Goal: Information Seeking & Learning: Learn about a topic

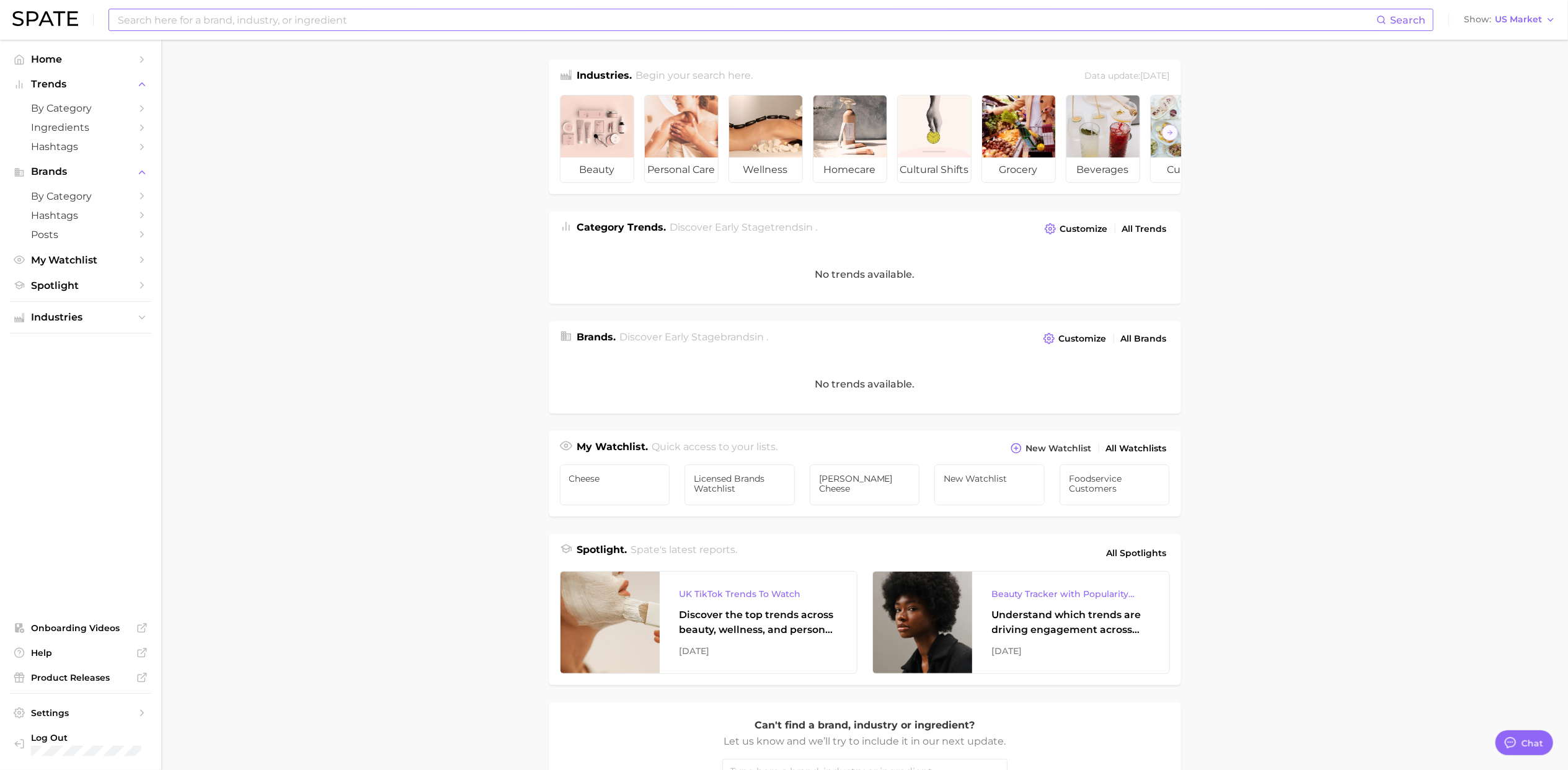
click at [369, 19] on input at bounding box center [746, 20] width 1260 height 21
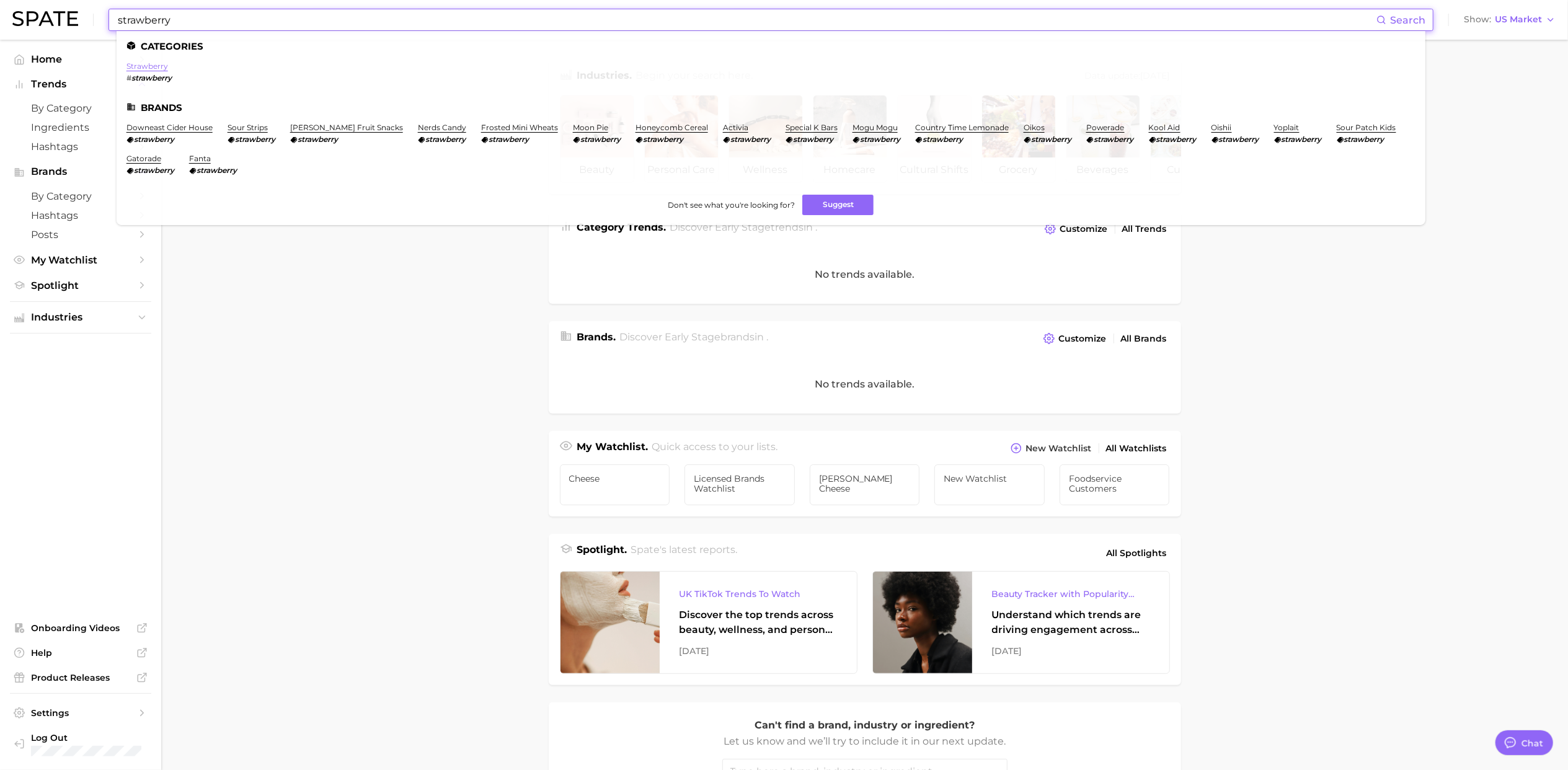
type input "strawberry"
click at [147, 70] on link "strawberry" at bounding box center [147, 65] width 41 height 9
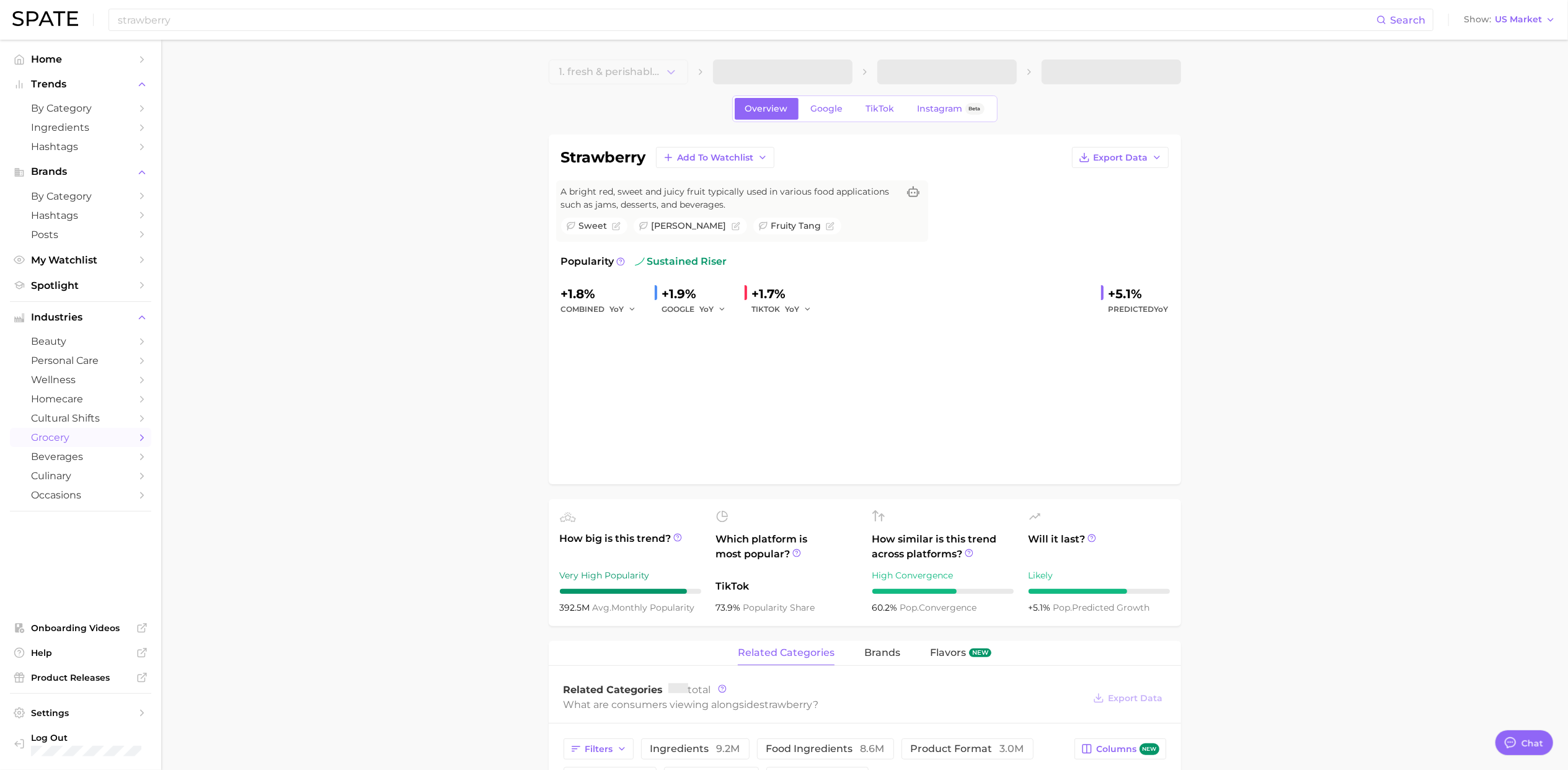
type textarea "x"
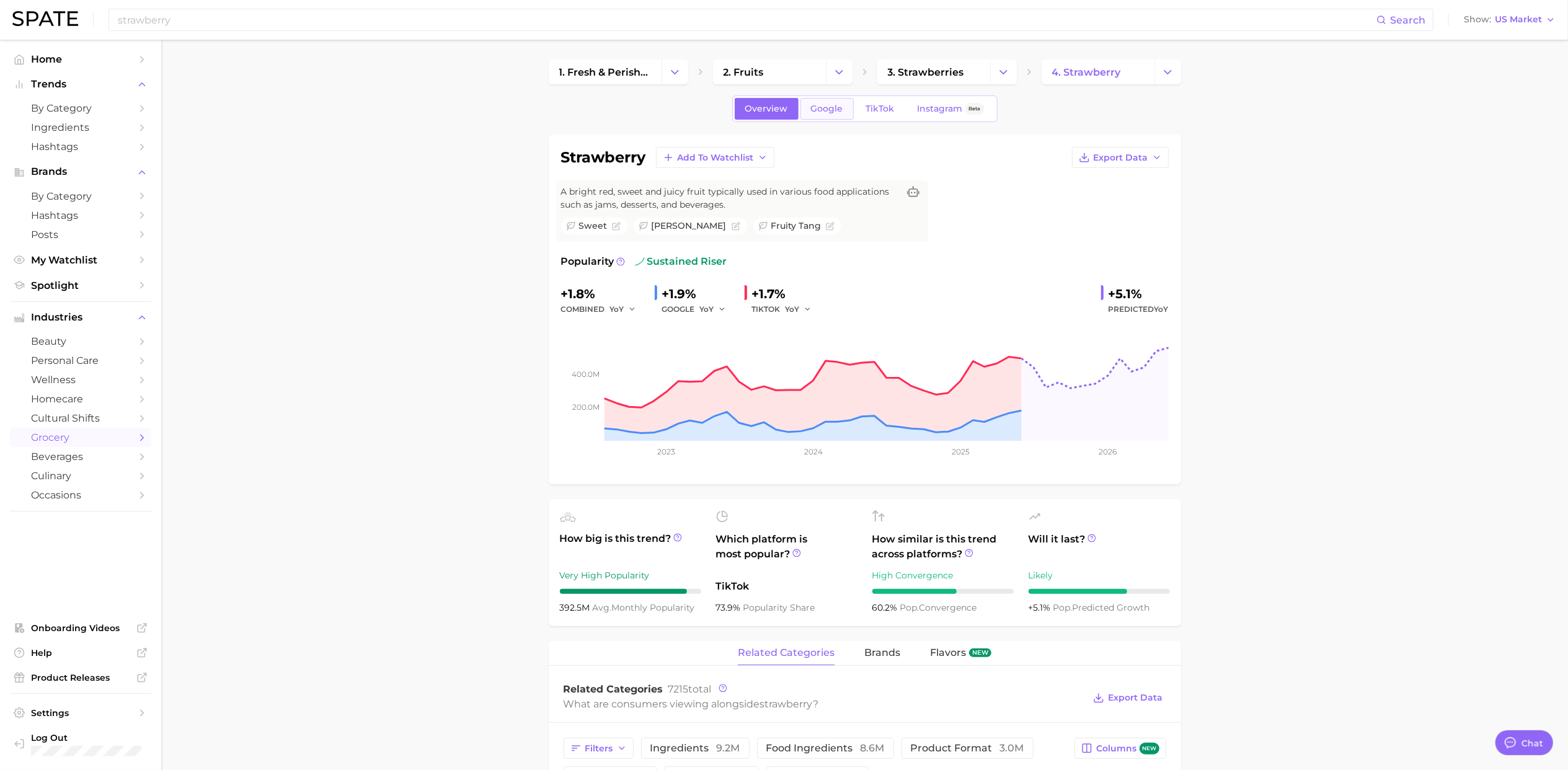
click at [825, 112] on span "Google" at bounding box center [827, 109] width 32 height 11
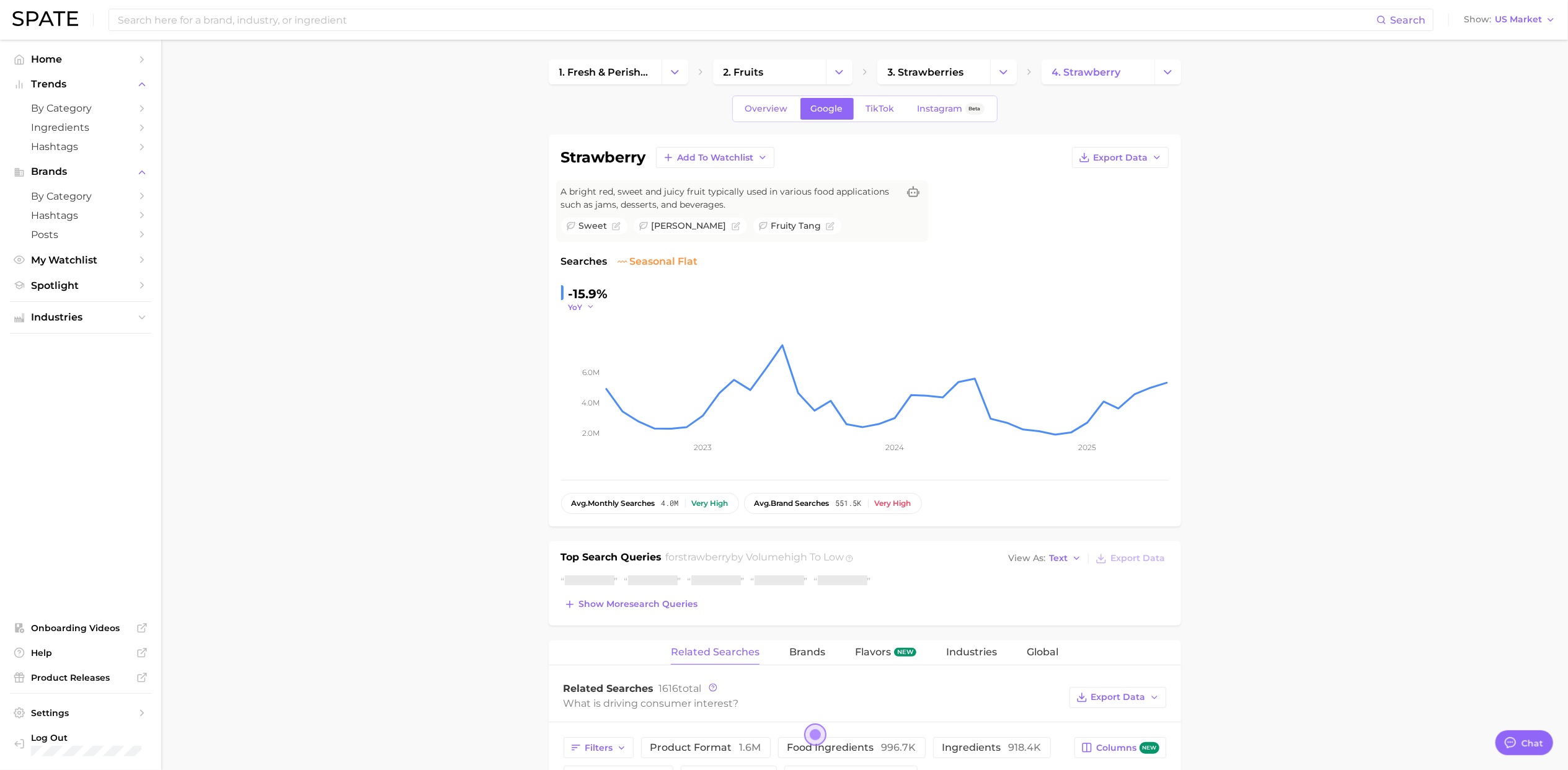
click at [590, 307] on icon "button" at bounding box center [590, 307] width 9 height 9
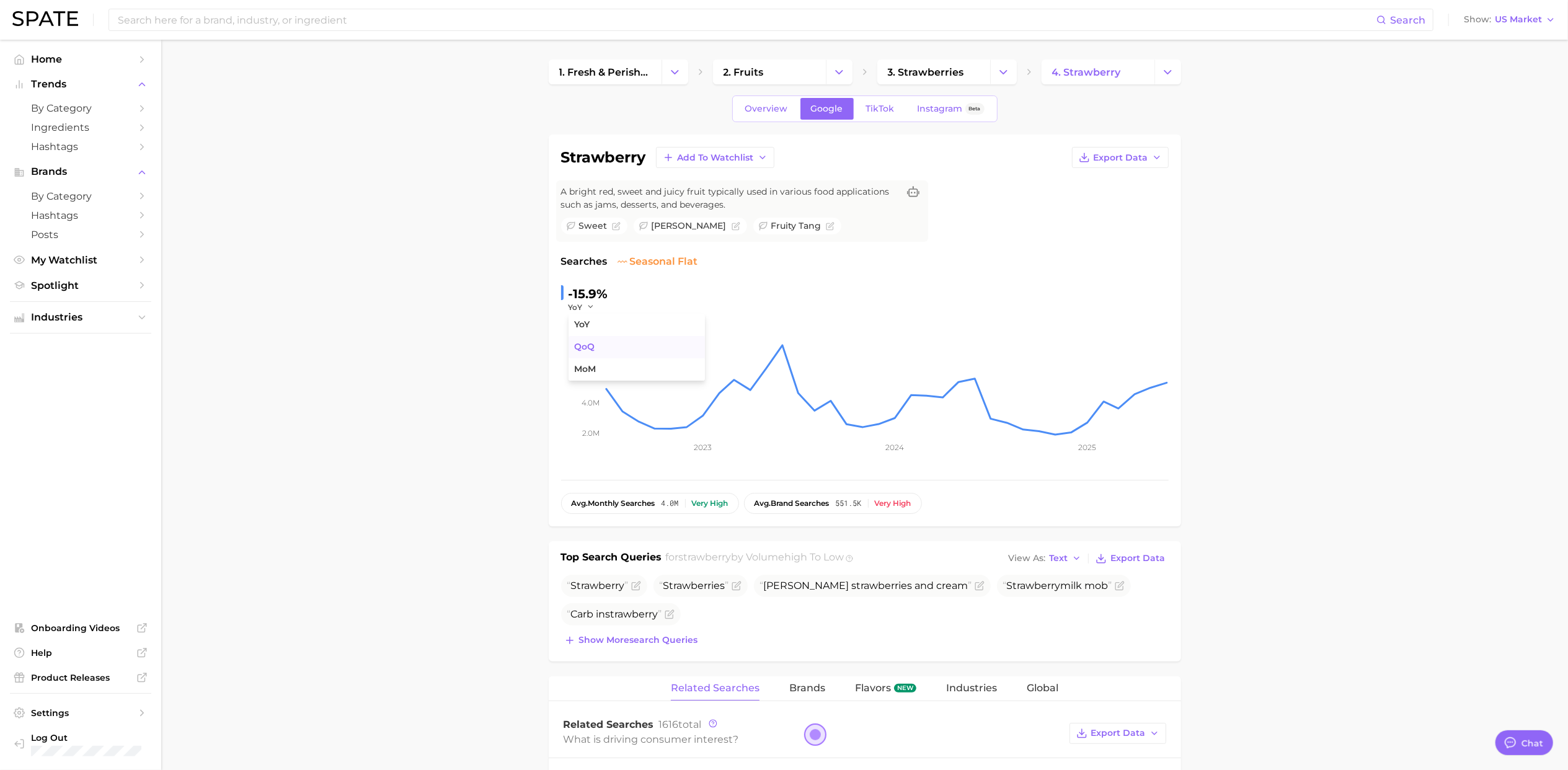
click at [590, 347] on span "QoQ" at bounding box center [585, 347] width 21 height 11
click at [583, 305] on span "QoQ" at bounding box center [577, 307] width 17 height 11
click at [586, 321] on span "YoY" at bounding box center [583, 325] width 16 height 11
click at [767, 110] on span "Overview" at bounding box center [766, 109] width 43 height 11
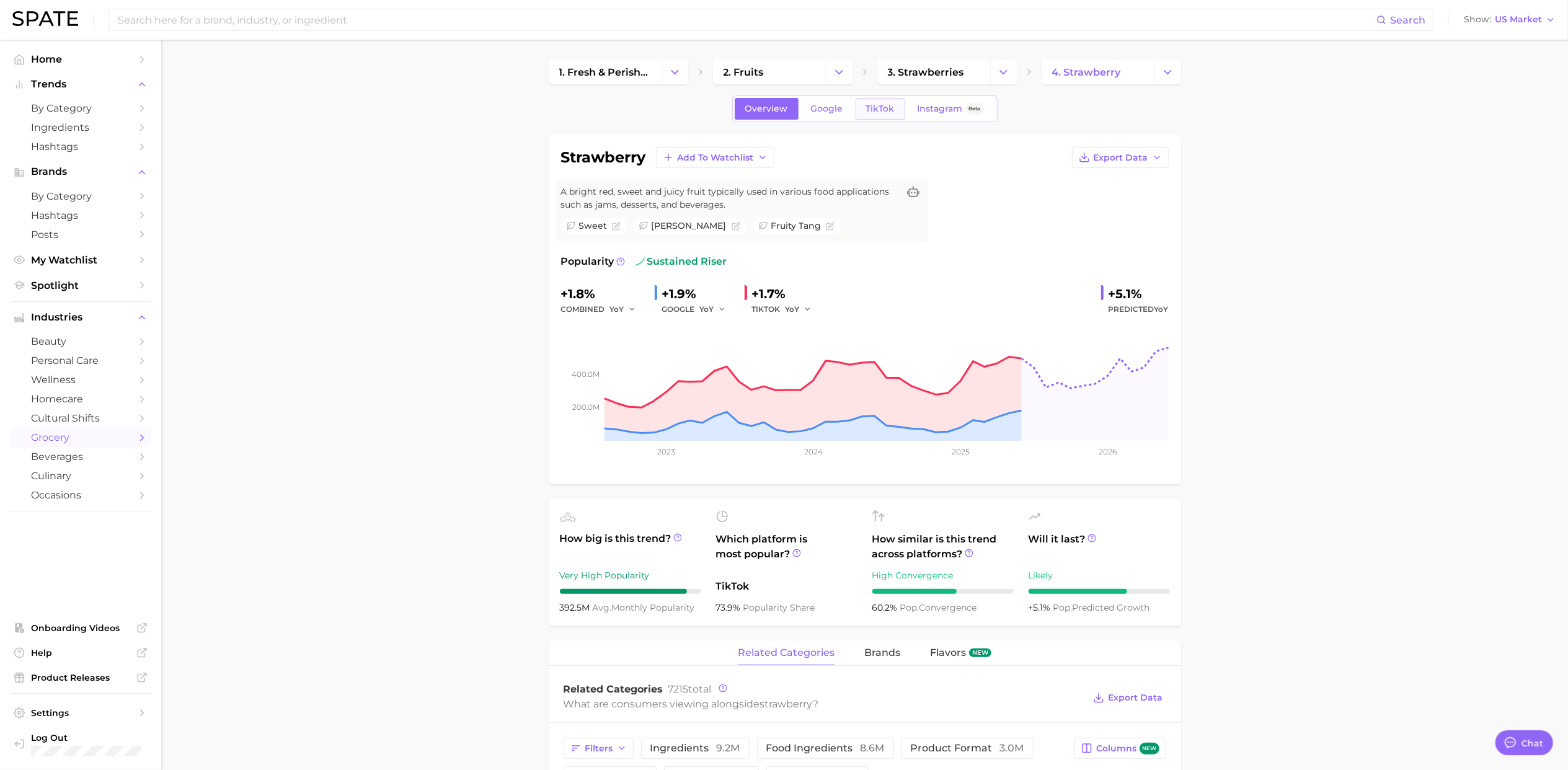
click at [886, 109] on span "TikTok" at bounding box center [880, 109] width 28 height 11
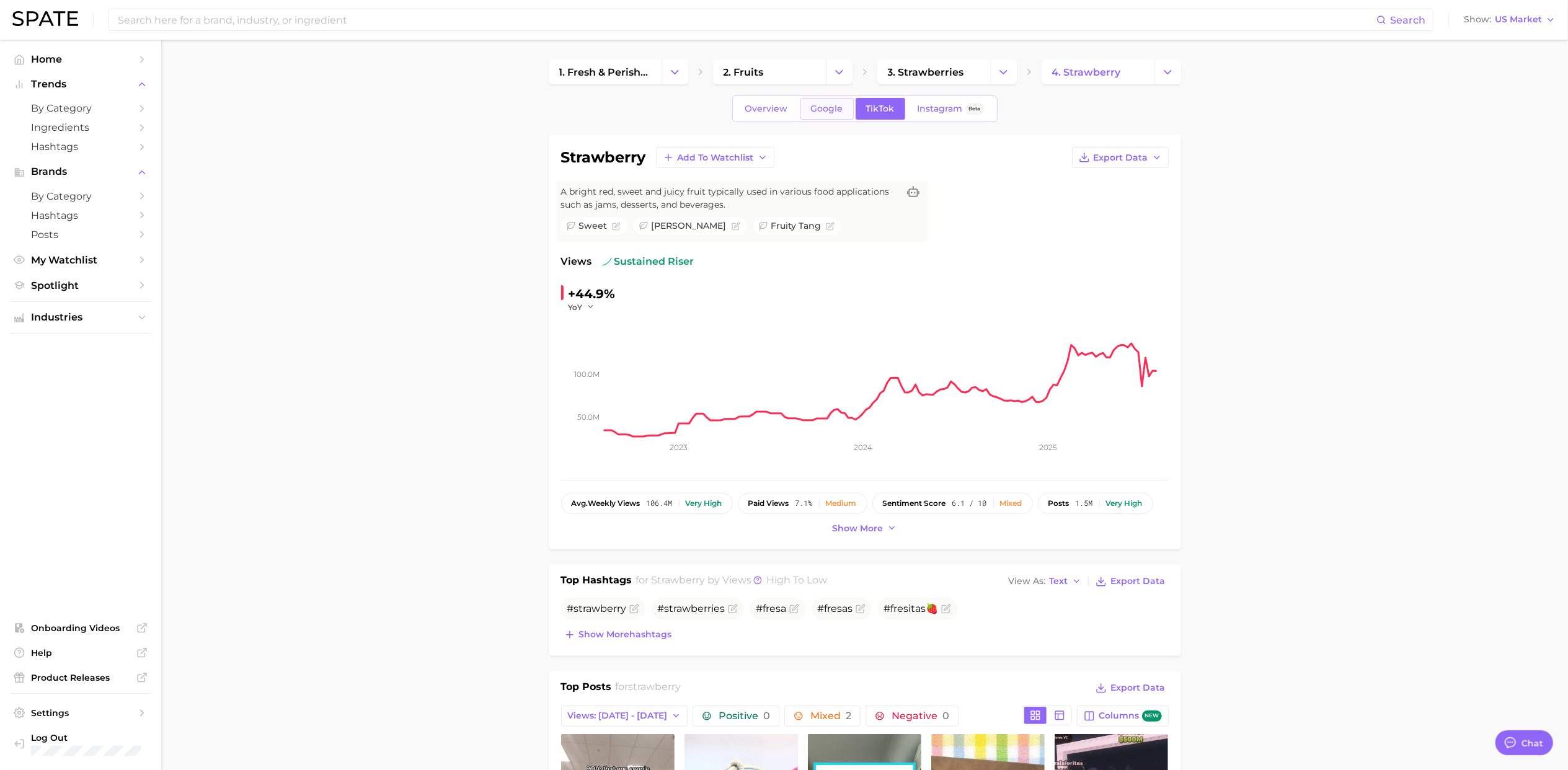
click at [824, 113] on span "Google" at bounding box center [827, 109] width 32 height 11
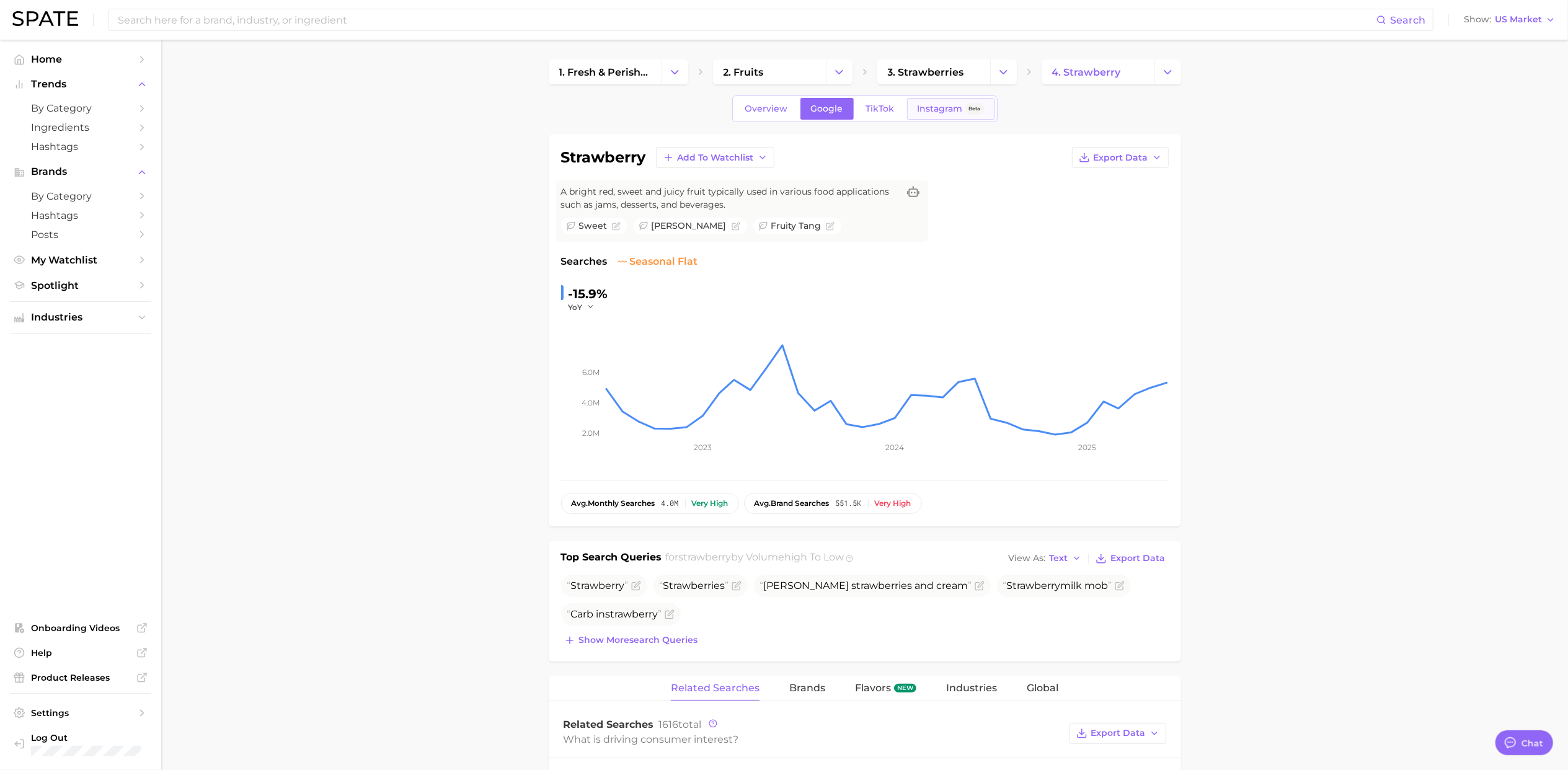
click at [928, 105] on span "Instagram" at bounding box center [941, 109] width 46 height 11
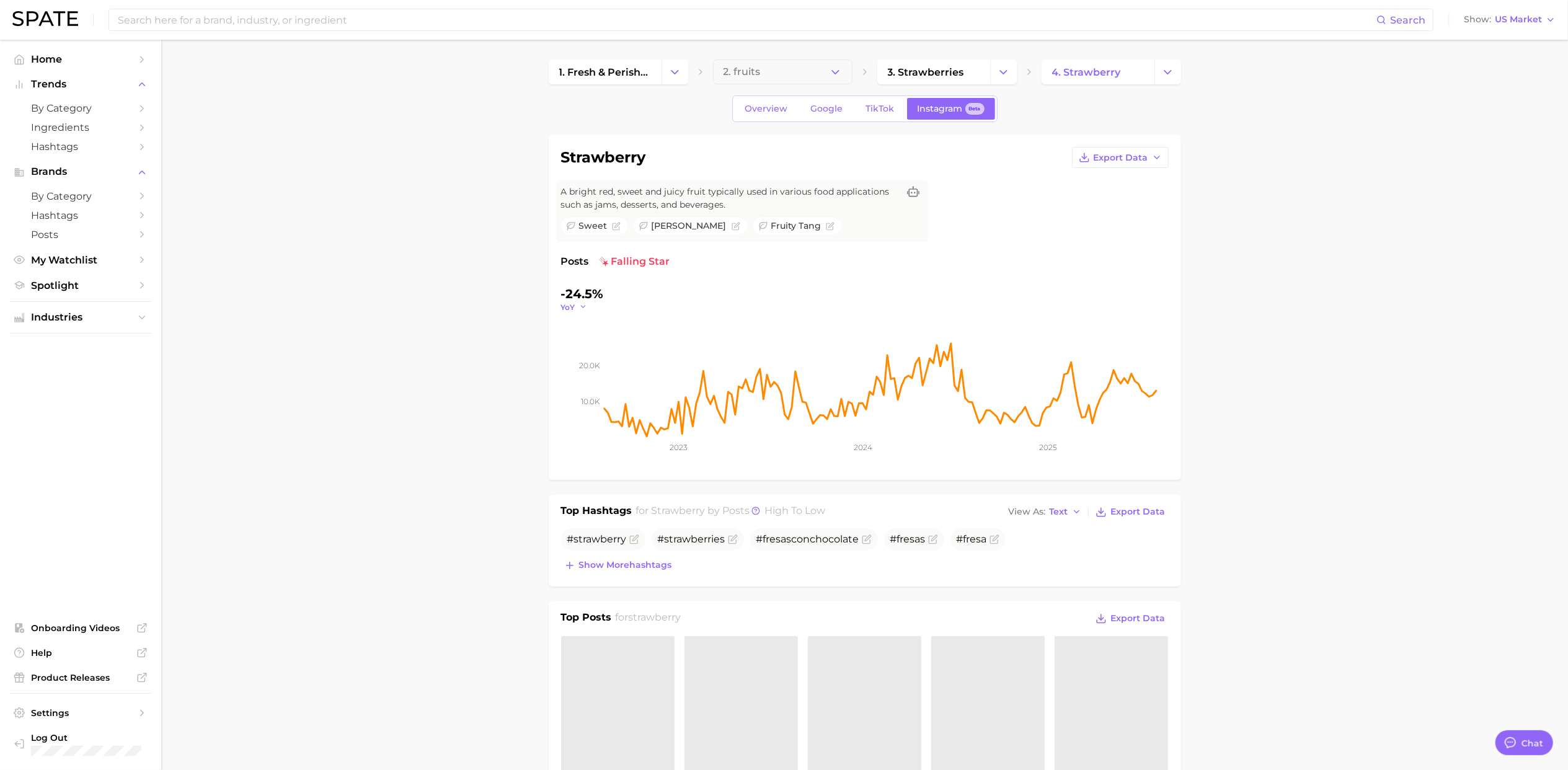
click at [581, 306] on icon "button" at bounding box center [583, 307] width 9 height 9
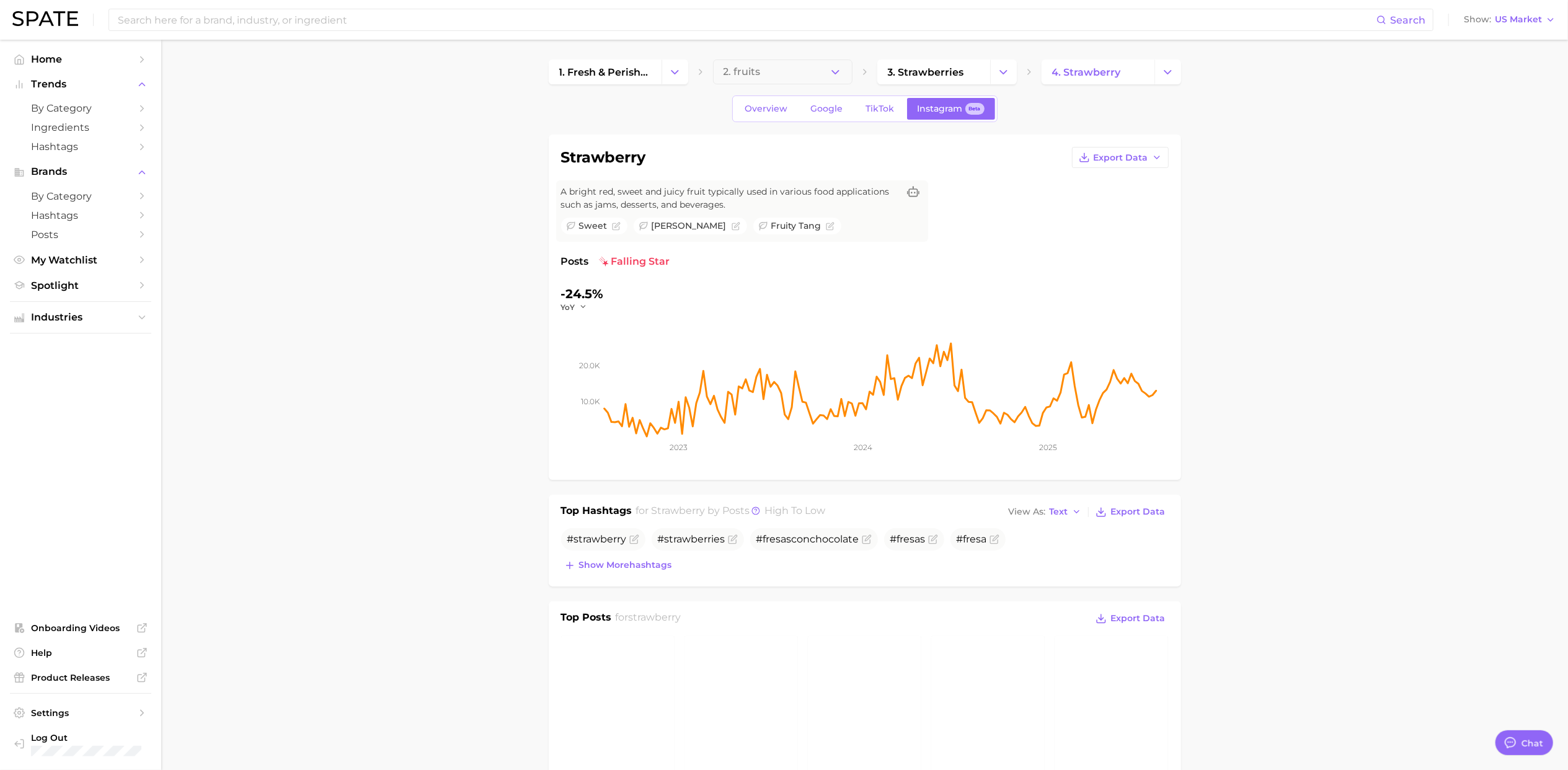
click at [568, 298] on div "-24.5%" at bounding box center [583, 294] width 43 height 20
click at [568, 309] on span "YoY" at bounding box center [568, 307] width 14 height 11
click at [586, 389] on span "WoW" at bounding box center [579, 391] width 24 height 11
click at [576, 301] on div "+10.0%" at bounding box center [583, 294] width 44 height 20
click at [576, 304] on span "WoW" at bounding box center [572, 307] width 21 height 11
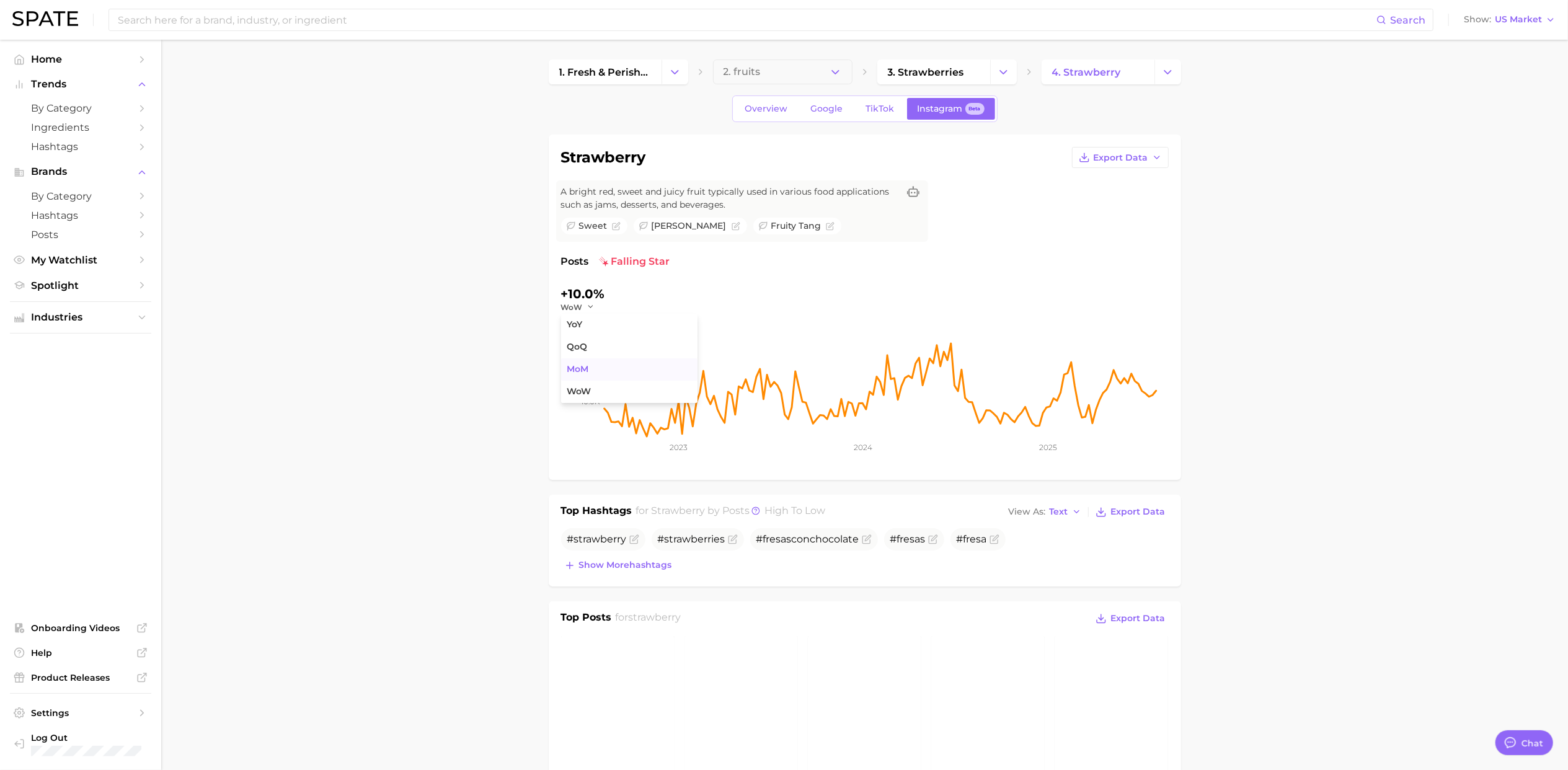
click at [589, 362] on button "MoM" at bounding box center [630, 369] width 137 height 22
click at [576, 306] on span "MoM" at bounding box center [571, 307] width 18 height 11
click at [581, 354] on button "QoQ" at bounding box center [630, 347] width 137 height 22
click at [582, 311] on icon "button" at bounding box center [586, 307] width 9 height 9
click at [589, 347] on button "QoQ" at bounding box center [630, 347] width 137 height 22
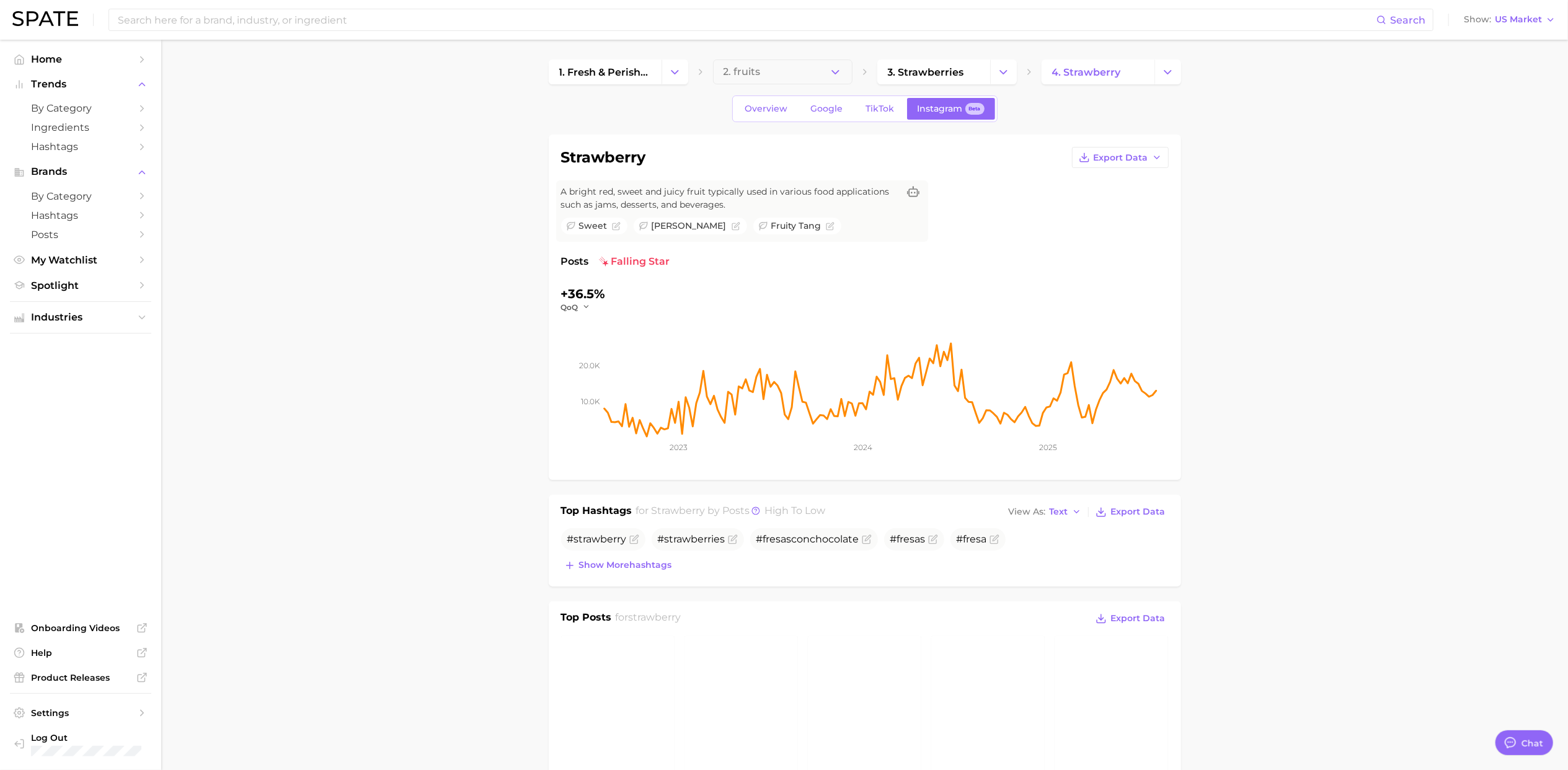
click at [583, 300] on div "+36.5%" at bounding box center [583, 294] width 45 height 20
click at [868, 112] on span "TikTok" at bounding box center [880, 109] width 28 height 11
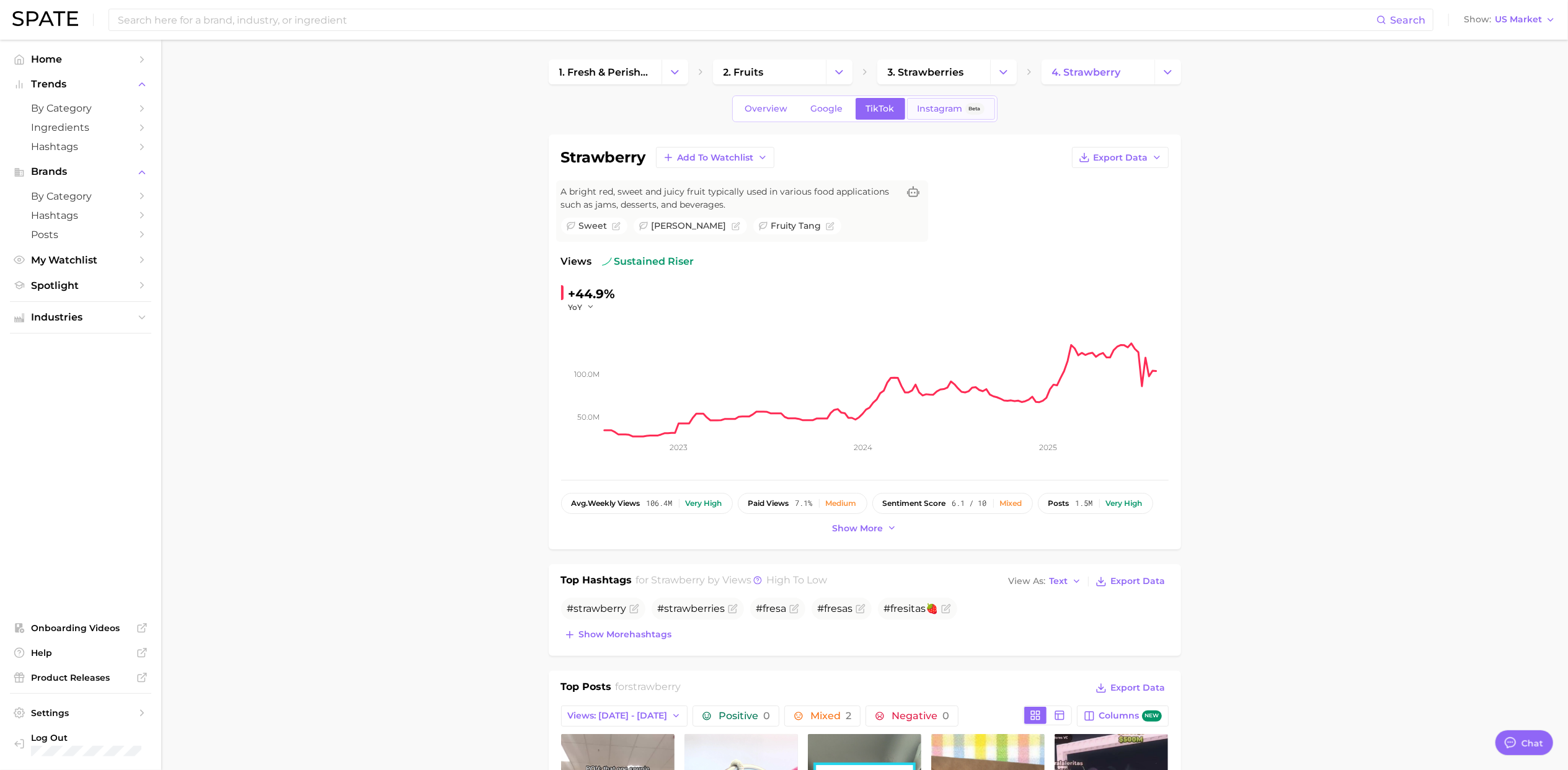
click at [947, 117] on link "Instagram Beta" at bounding box center [951, 109] width 88 height 21
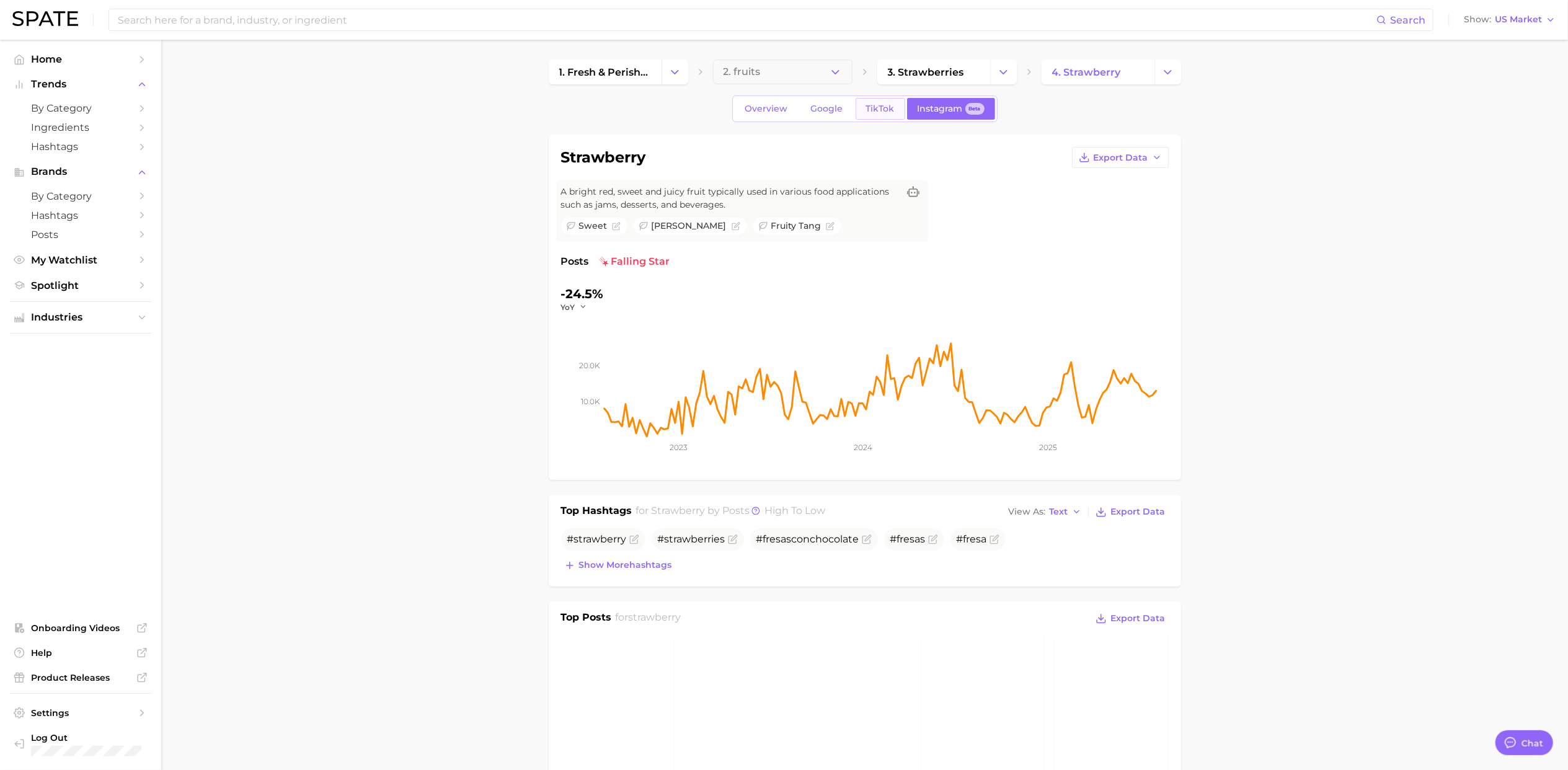
click at [868, 113] on span "TikTok" at bounding box center [880, 109] width 28 height 11
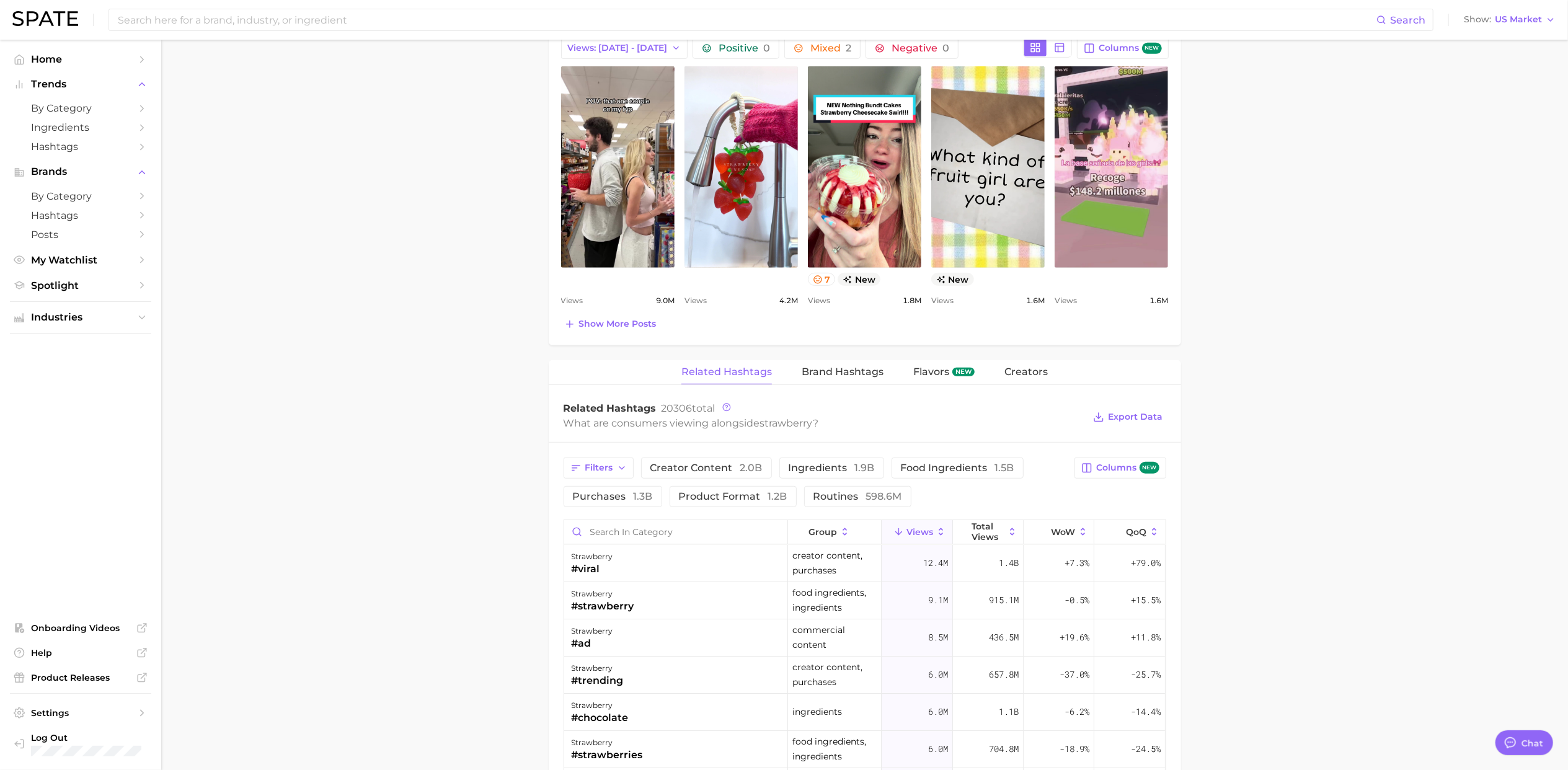
scroll to position [827, 0]
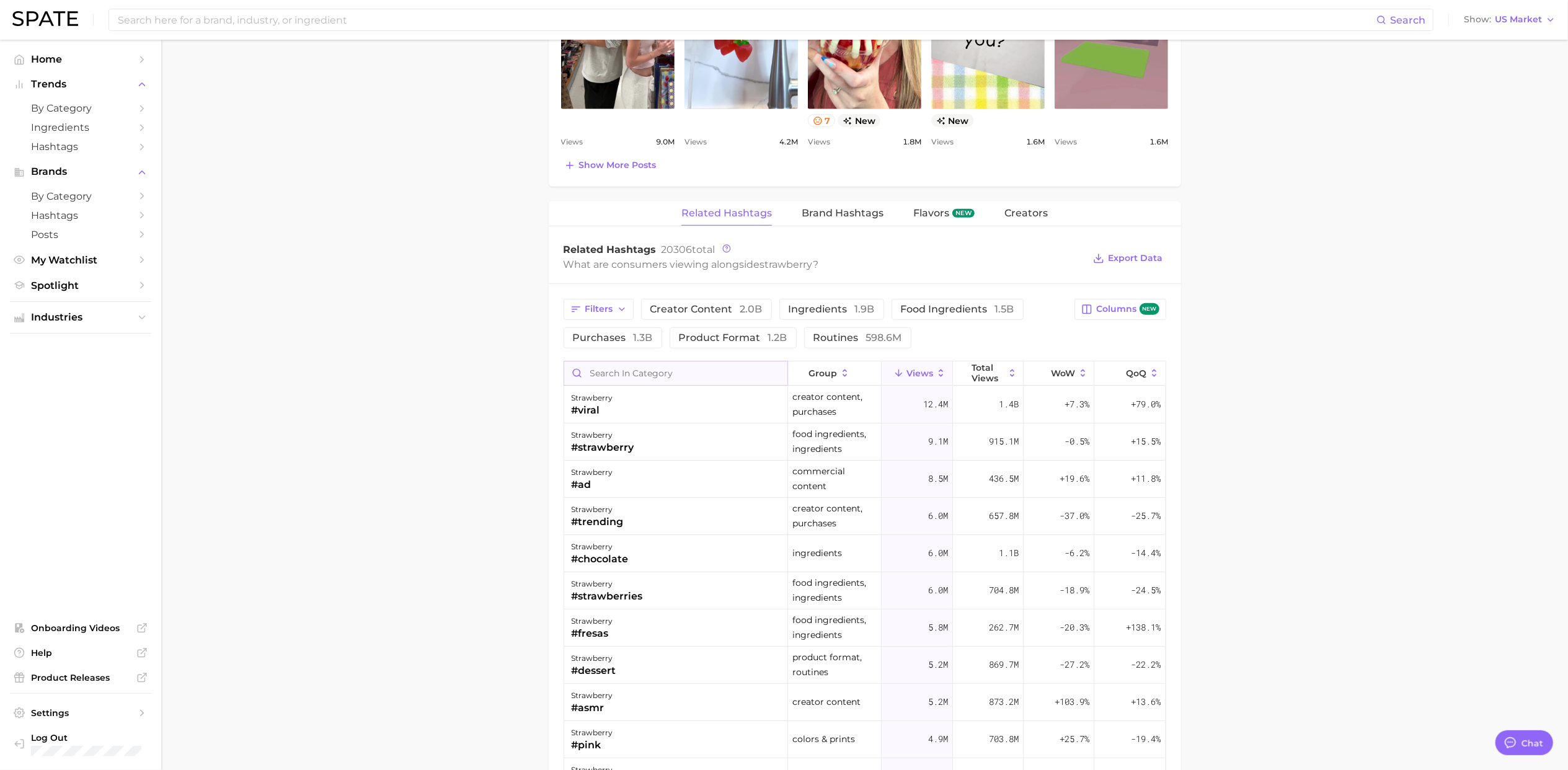
click at [620, 381] on input "Search in category" at bounding box center [676, 373] width 223 height 23
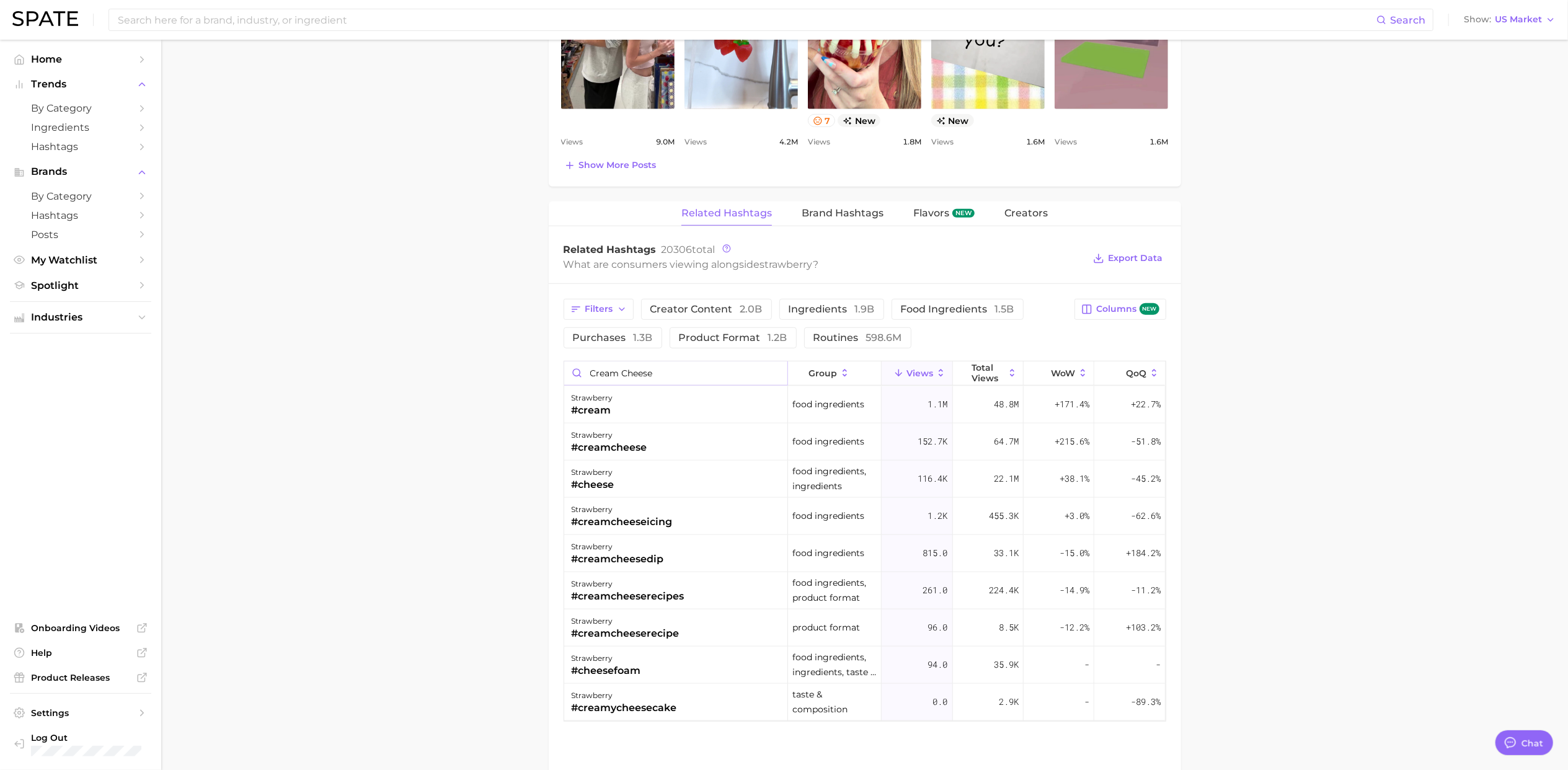
type input "cream Cheese"
click at [1298, 448] on main "1. fresh & perishable foods 2. fruits 3. strawberries 4. strawberry Overview Go…" at bounding box center [864, 83] width 1407 height 1741
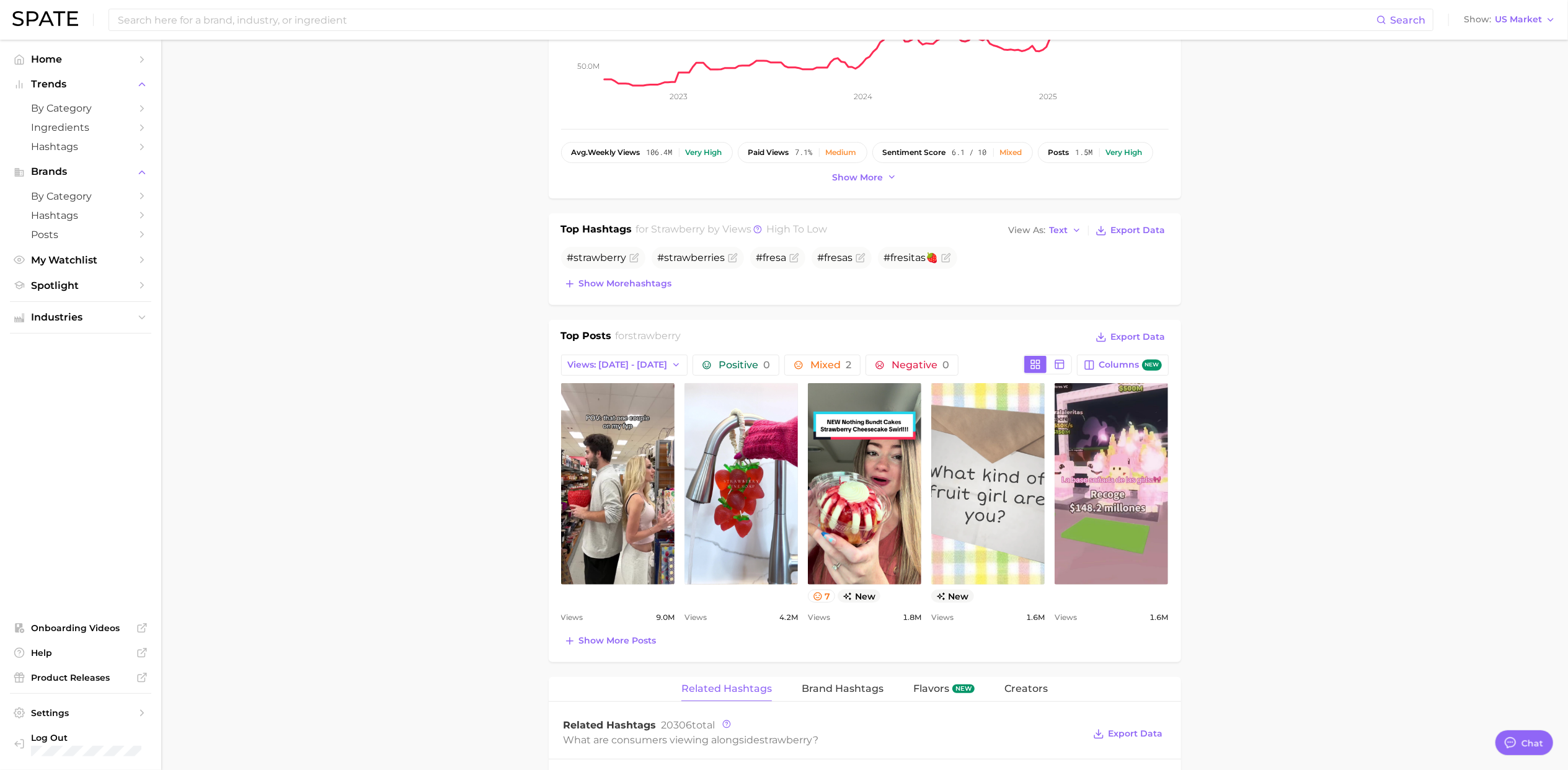
scroll to position [496, 0]
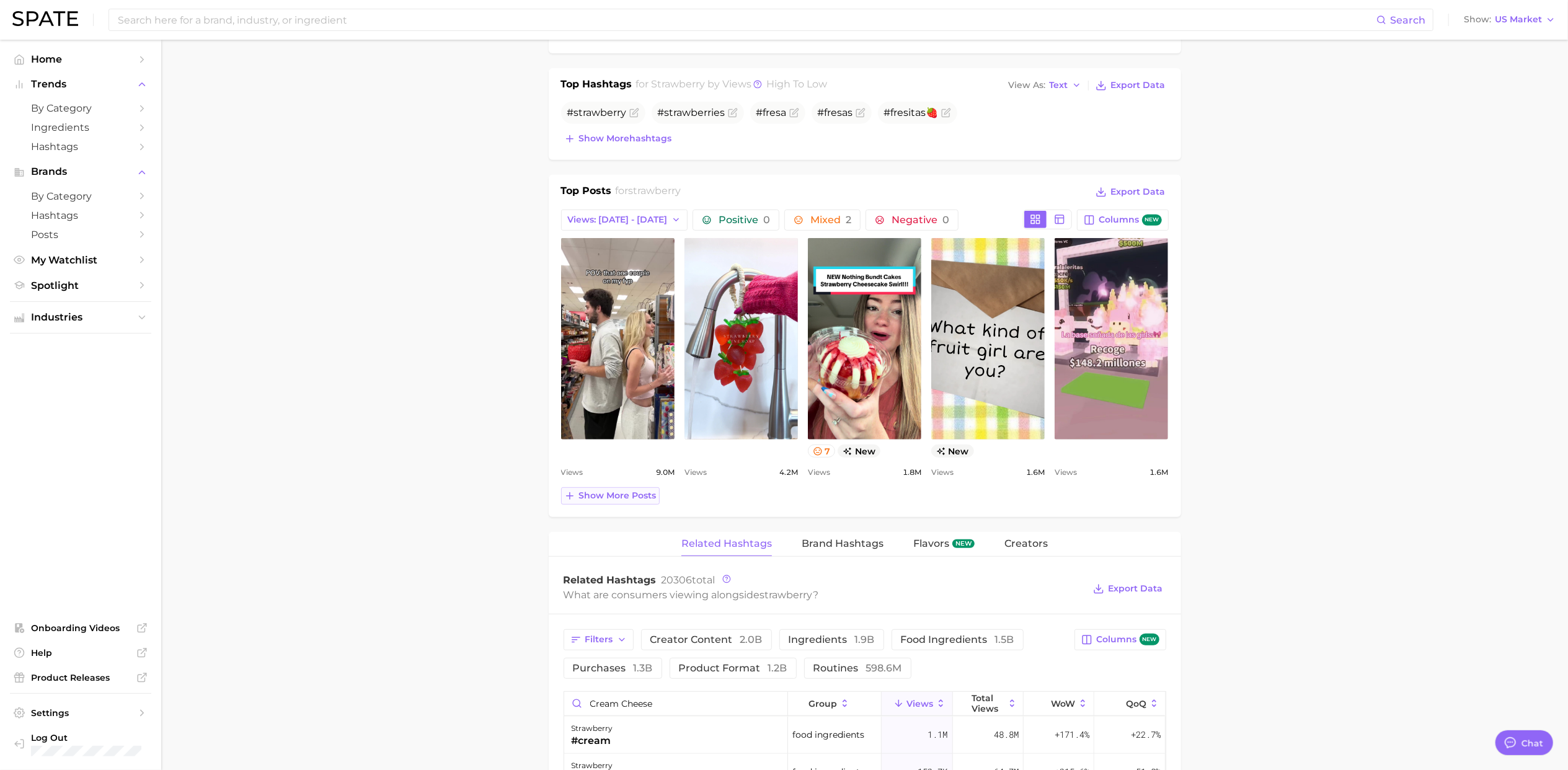
click at [600, 501] on span "Show more posts" at bounding box center [618, 495] width 78 height 11
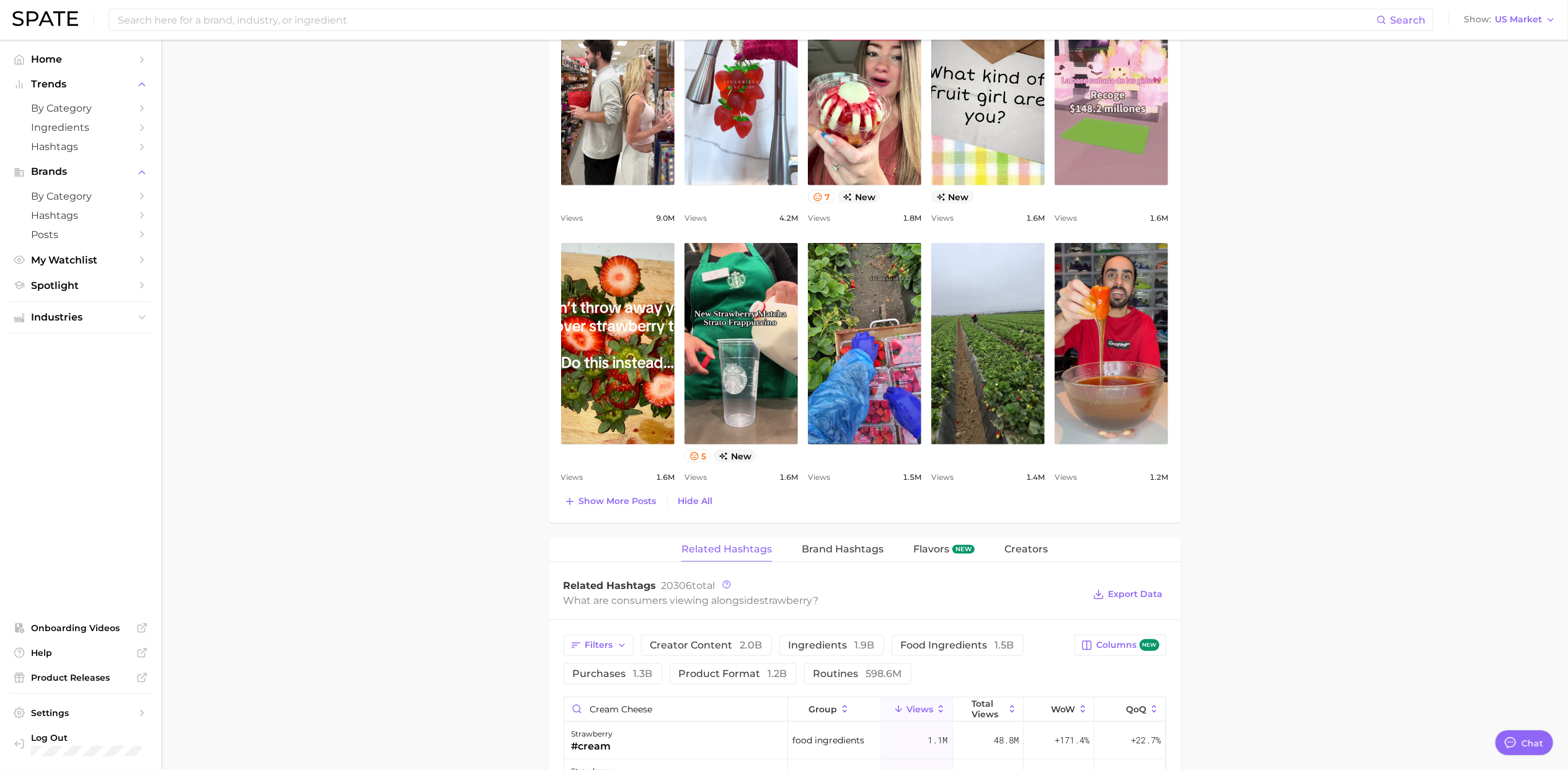
scroll to position [744, 0]
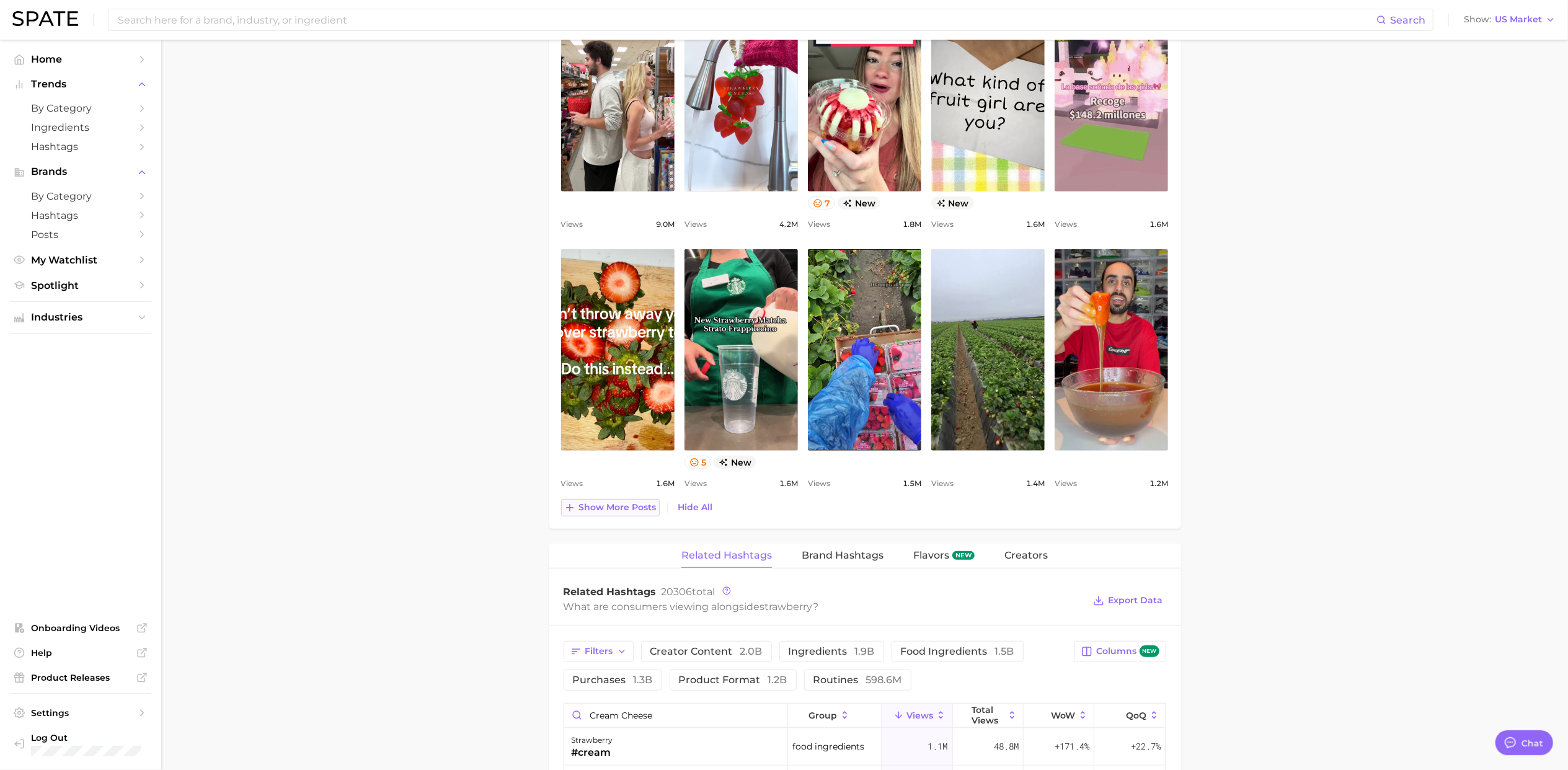
click at [620, 506] on span "Show more posts" at bounding box center [618, 507] width 78 height 11
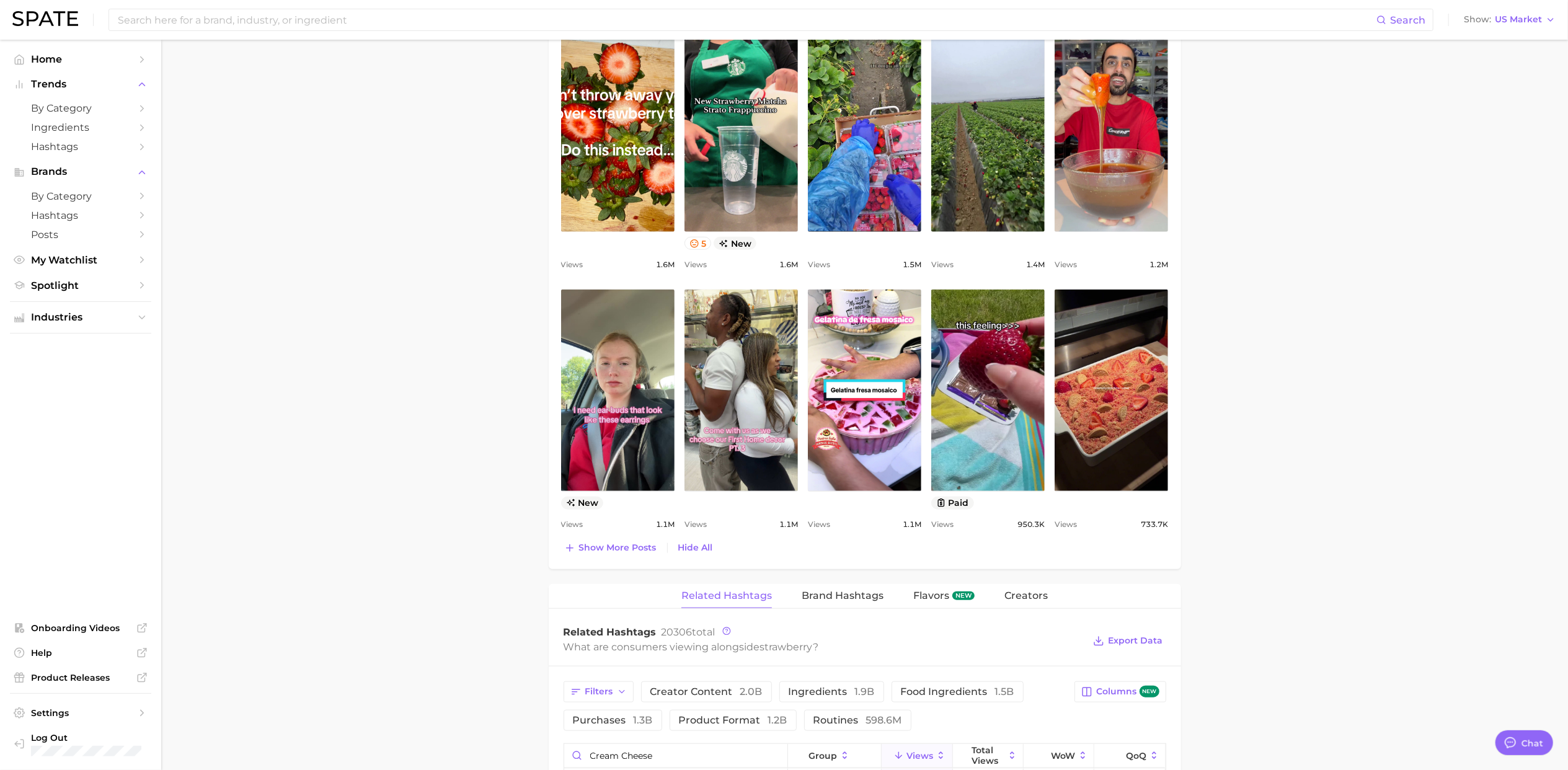
scroll to position [992, 0]
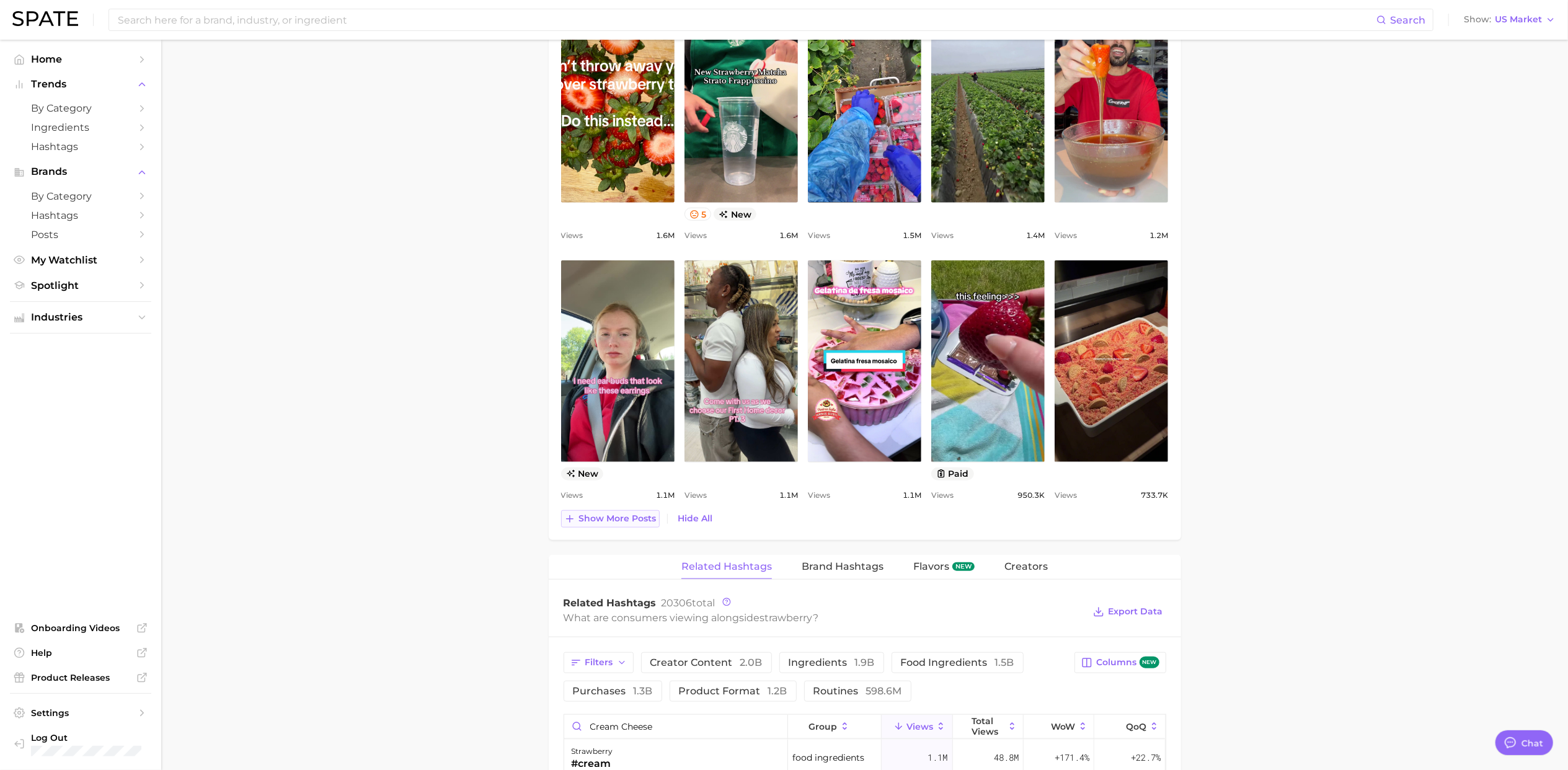
click at [623, 515] on button "Show more posts" at bounding box center [610, 519] width 99 height 17
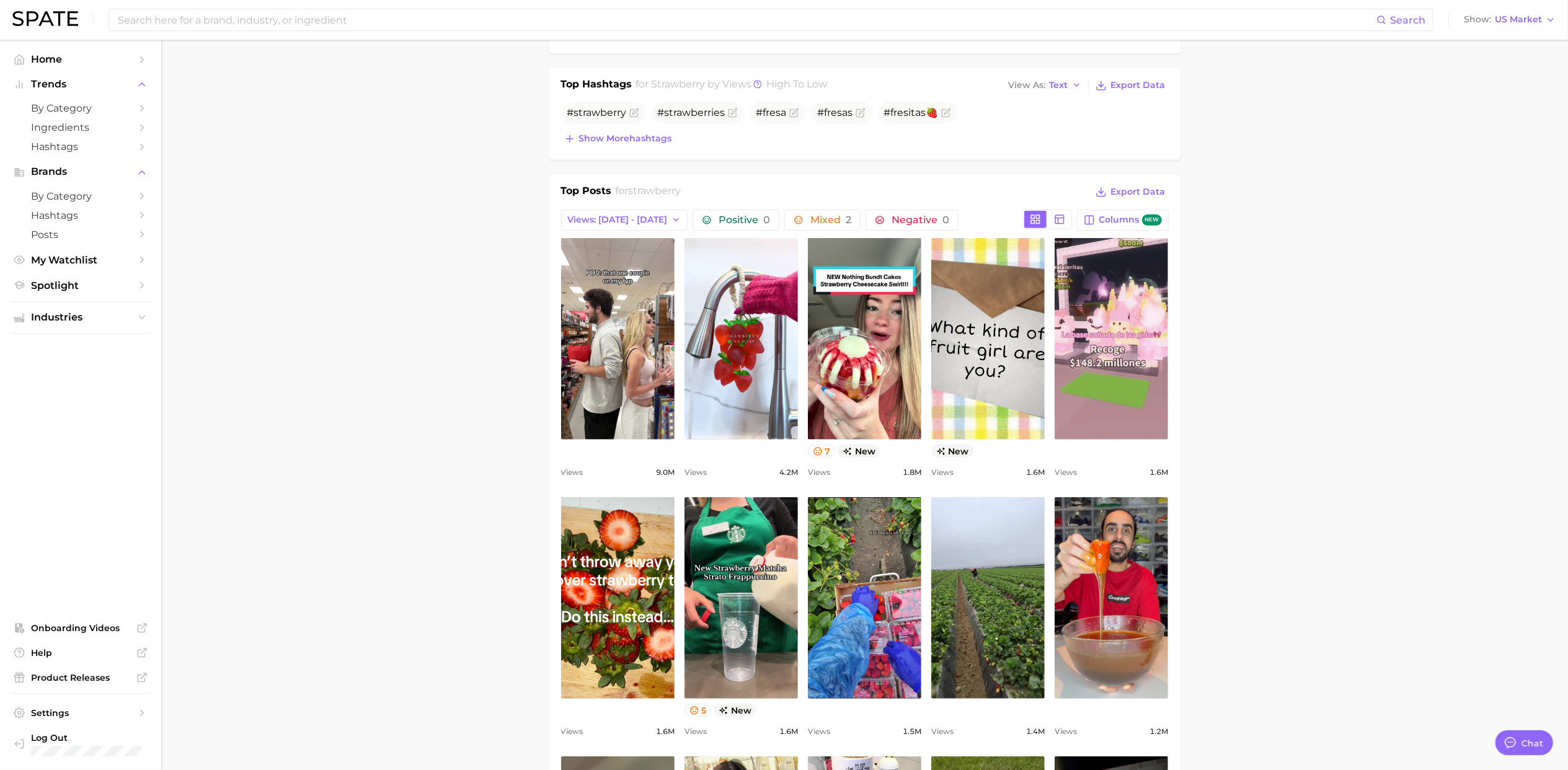
scroll to position [330, 0]
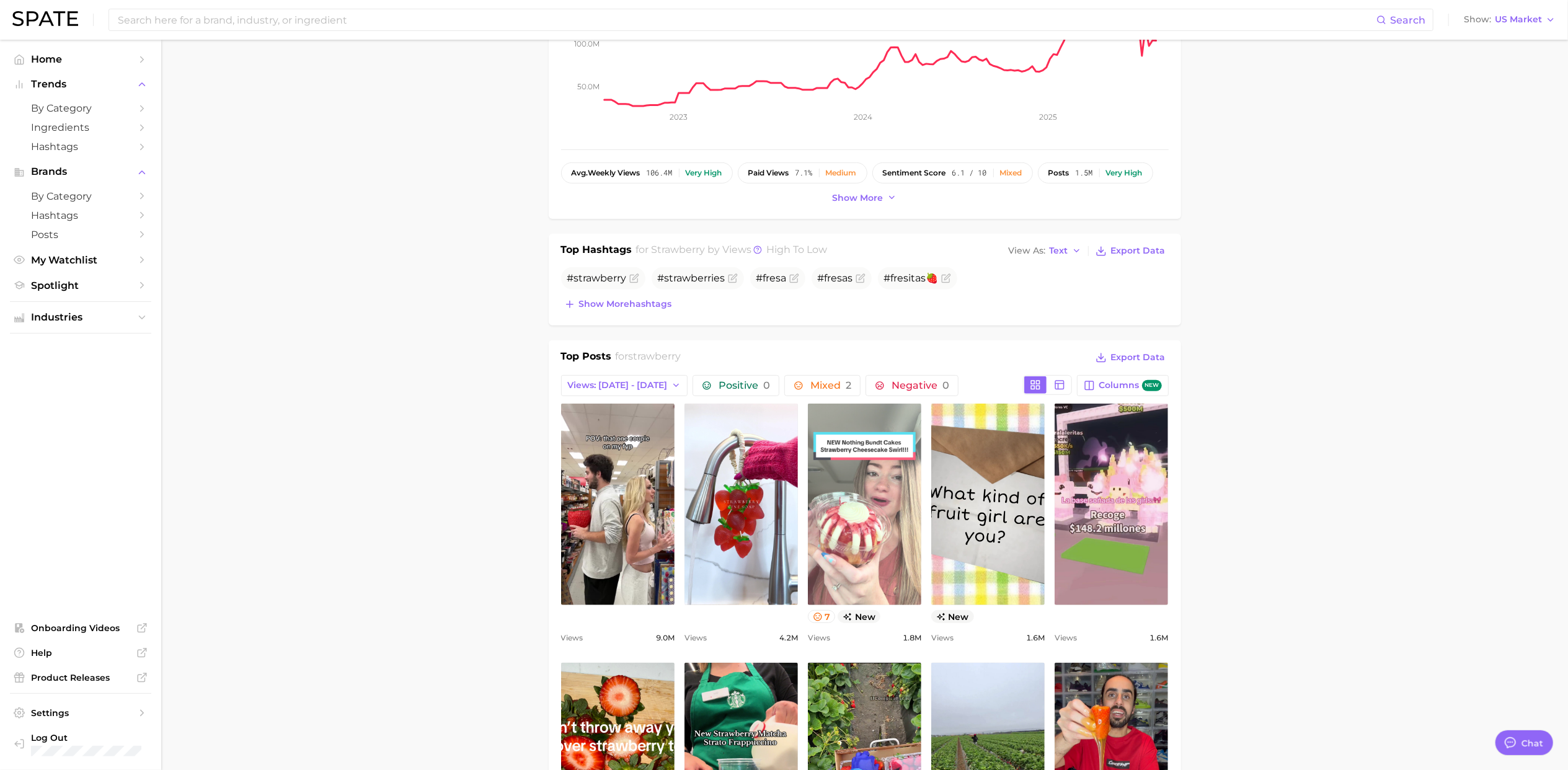
click at [873, 504] on link "view post on TikTok" at bounding box center [864, 504] width 113 height 201
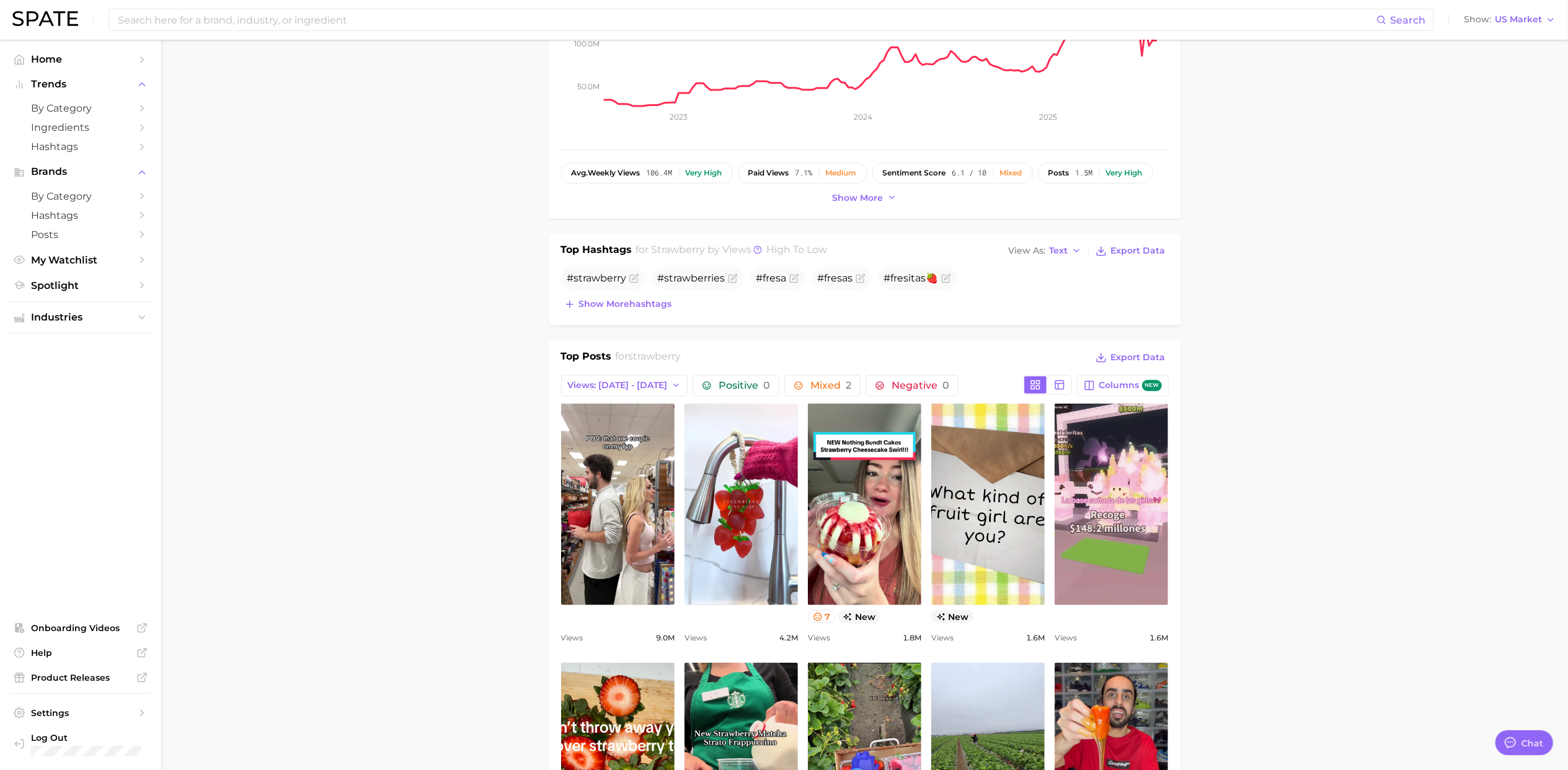
drag, startPoint x: 1389, startPoint y: 451, endPoint x: 1379, endPoint y: 451, distance: 10.0
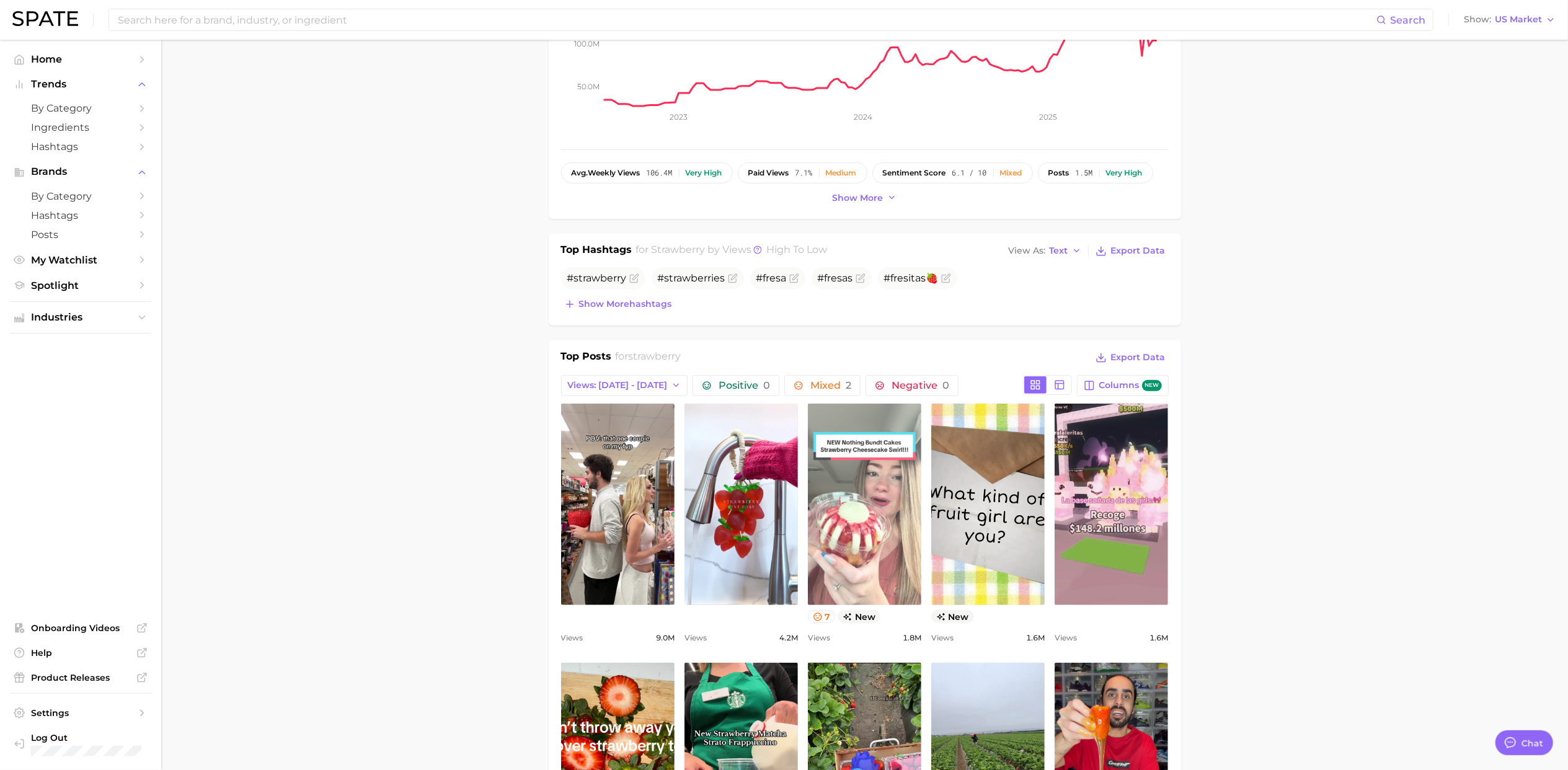
click at [813, 504] on link "view post on TikTok" at bounding box center [864, 504] width 113 height 201
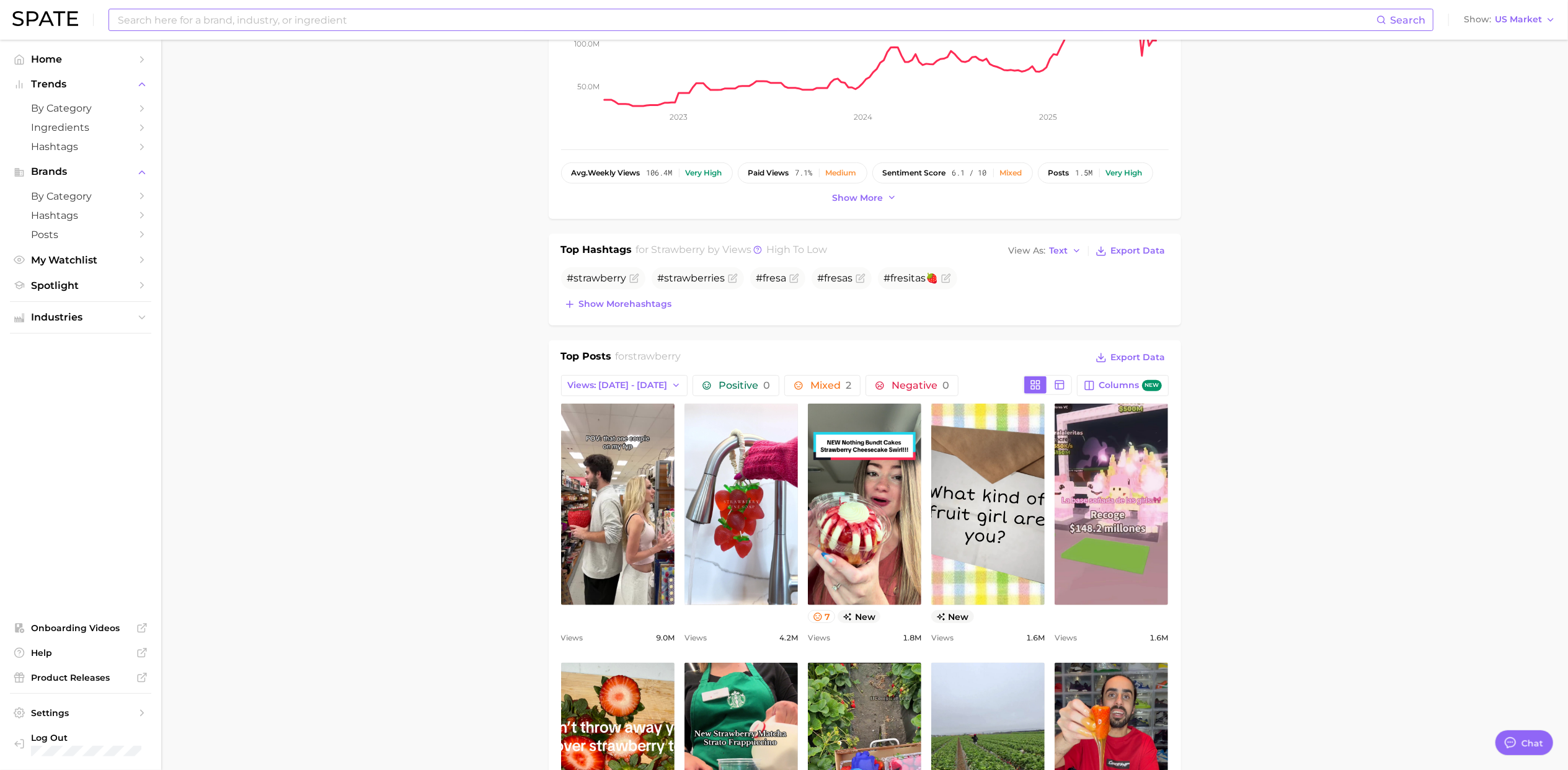
click at [206, 21] on input at bounding box center [746, 20] width 1260 height 21
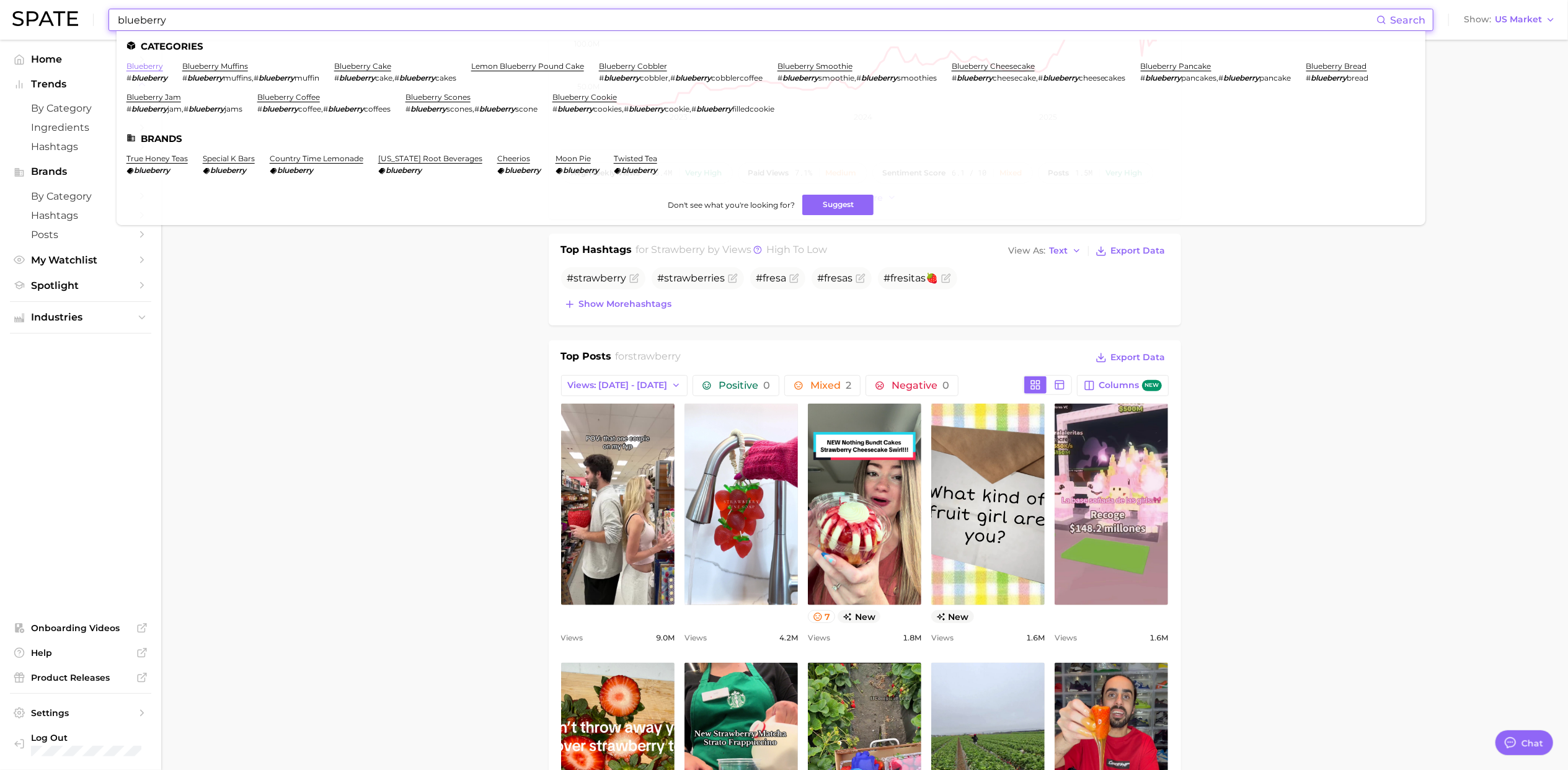
type input "blueberry"
click at [145, 68] on link "blueberry" at bounding box center [144, 65] width 36 height 9
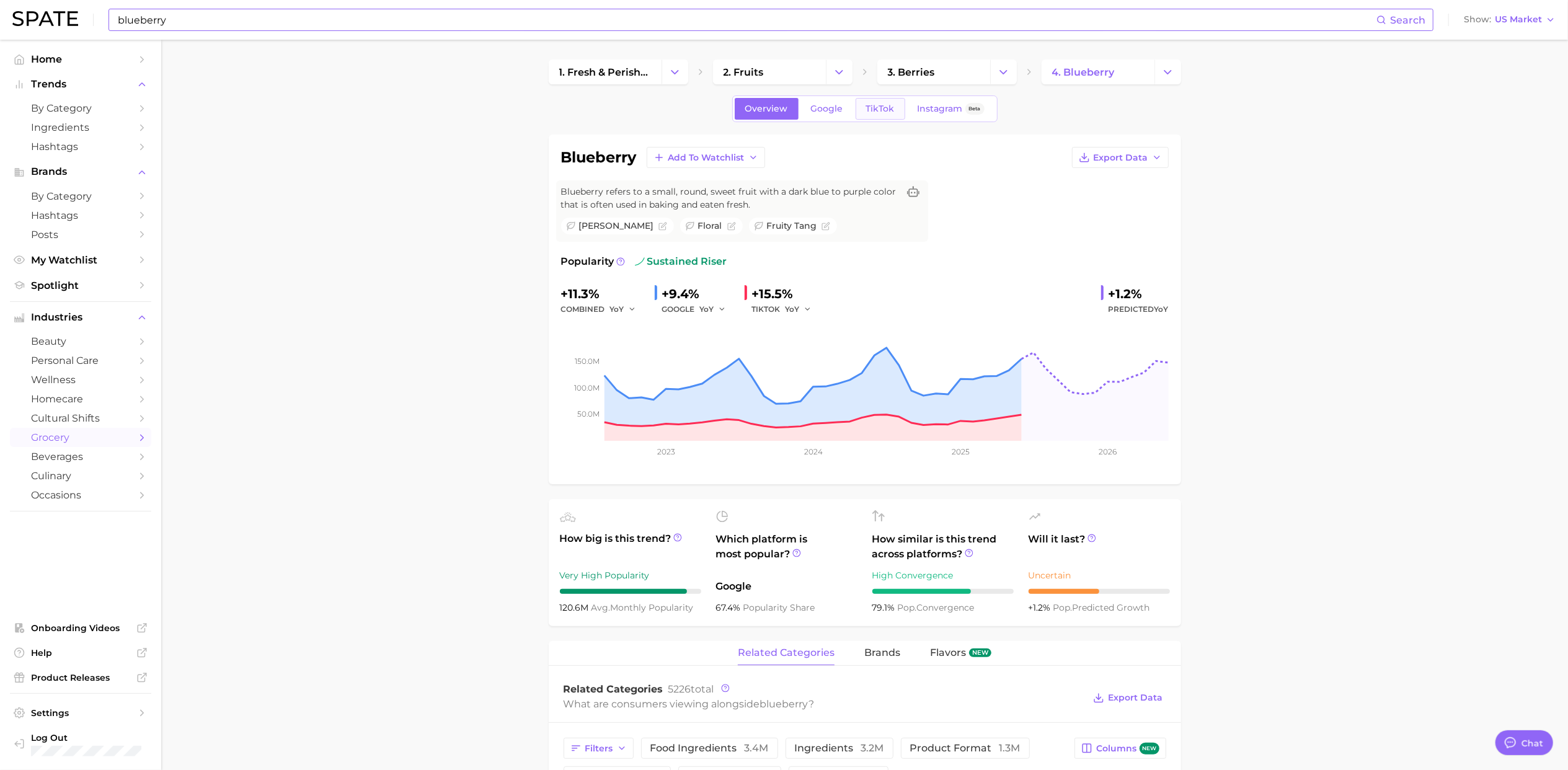
click at [873, 110] on span "TikTok" at bounding box center [880, 109] width 28 height 11
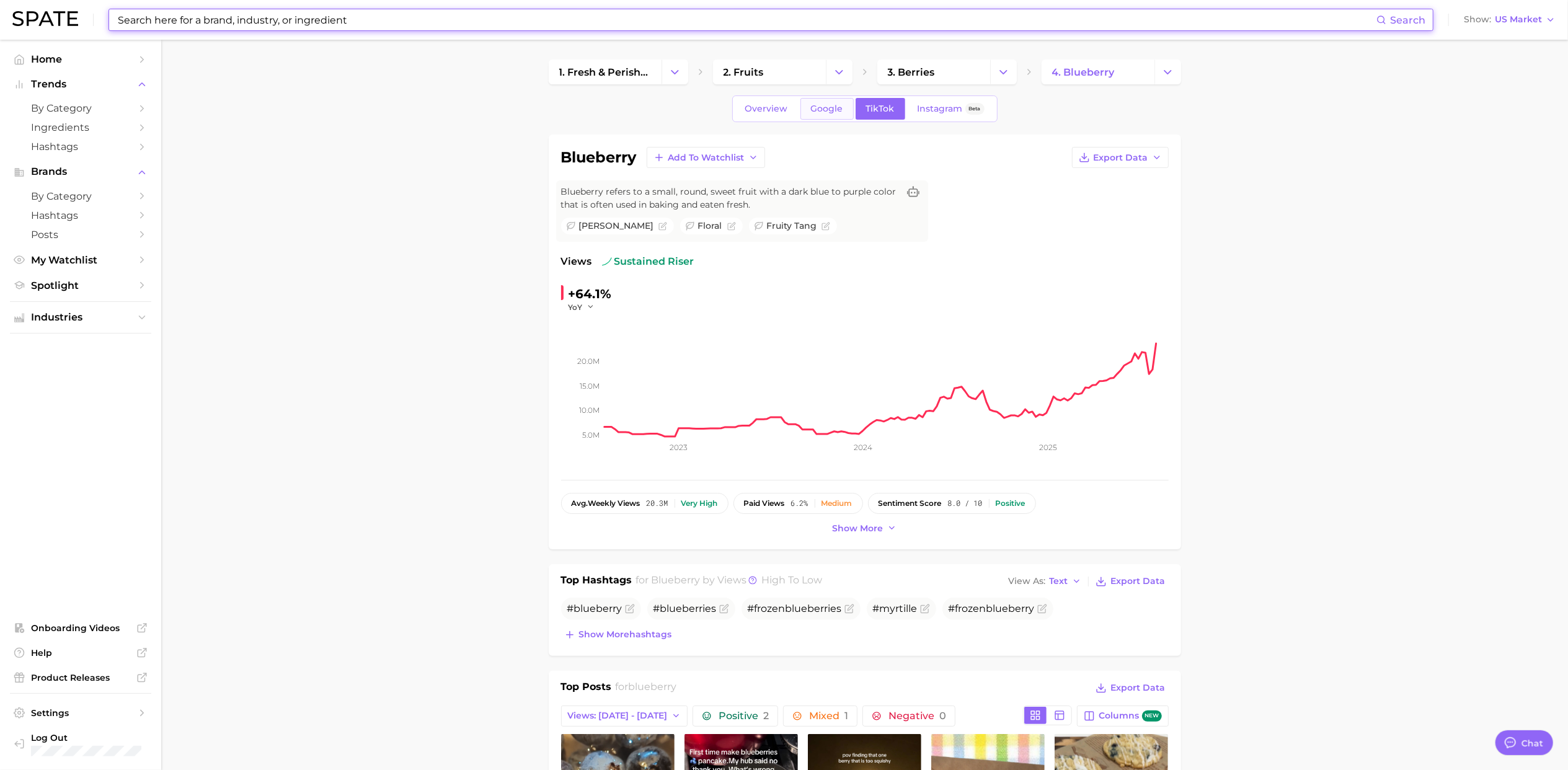
click at [812, 110] on span "Google" at bounding box center [827, 109] width 32 height 11
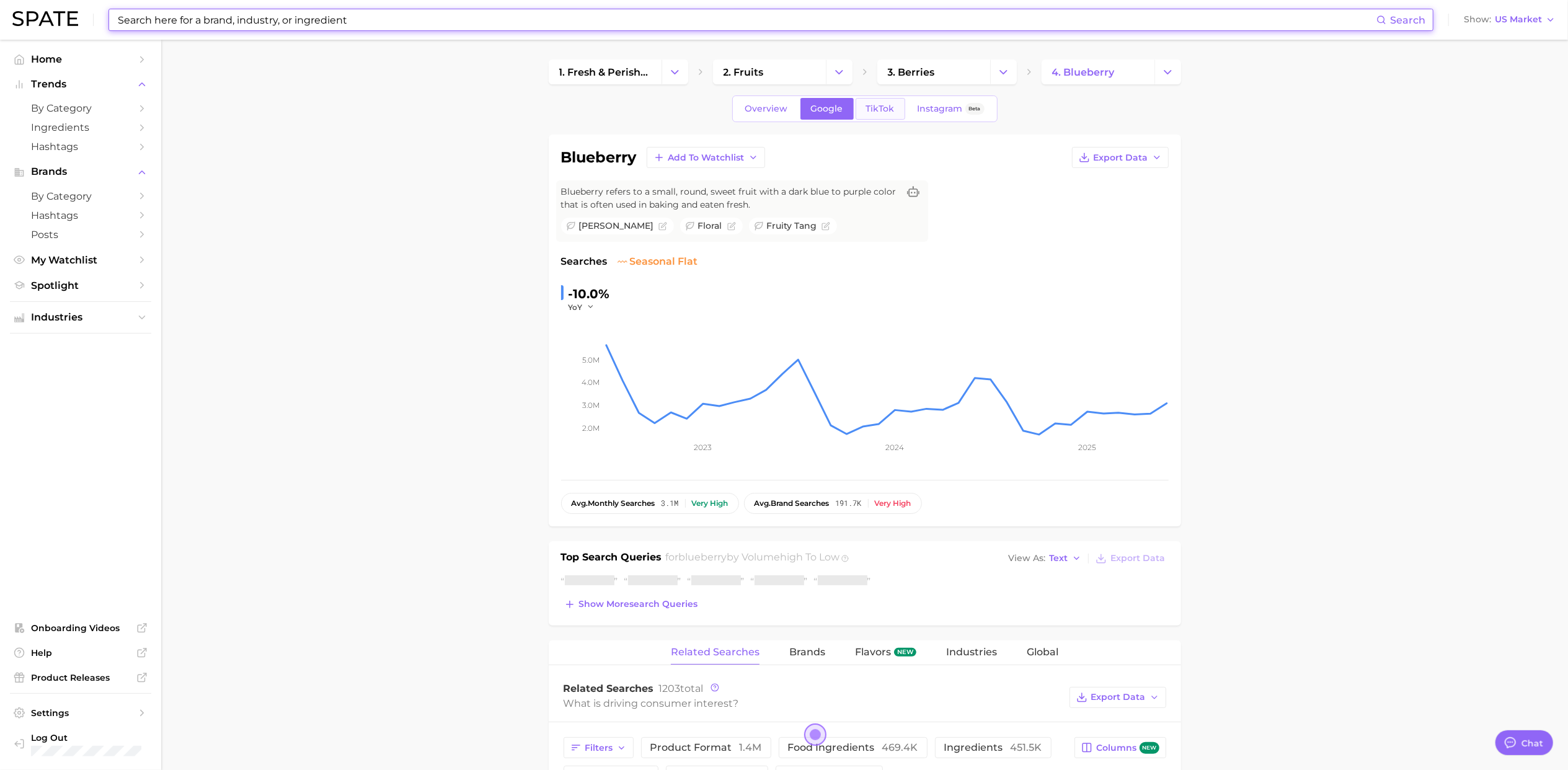
click at [876, 105] on span "TikTok" at bounding box center [880, 109] width 28 height 11
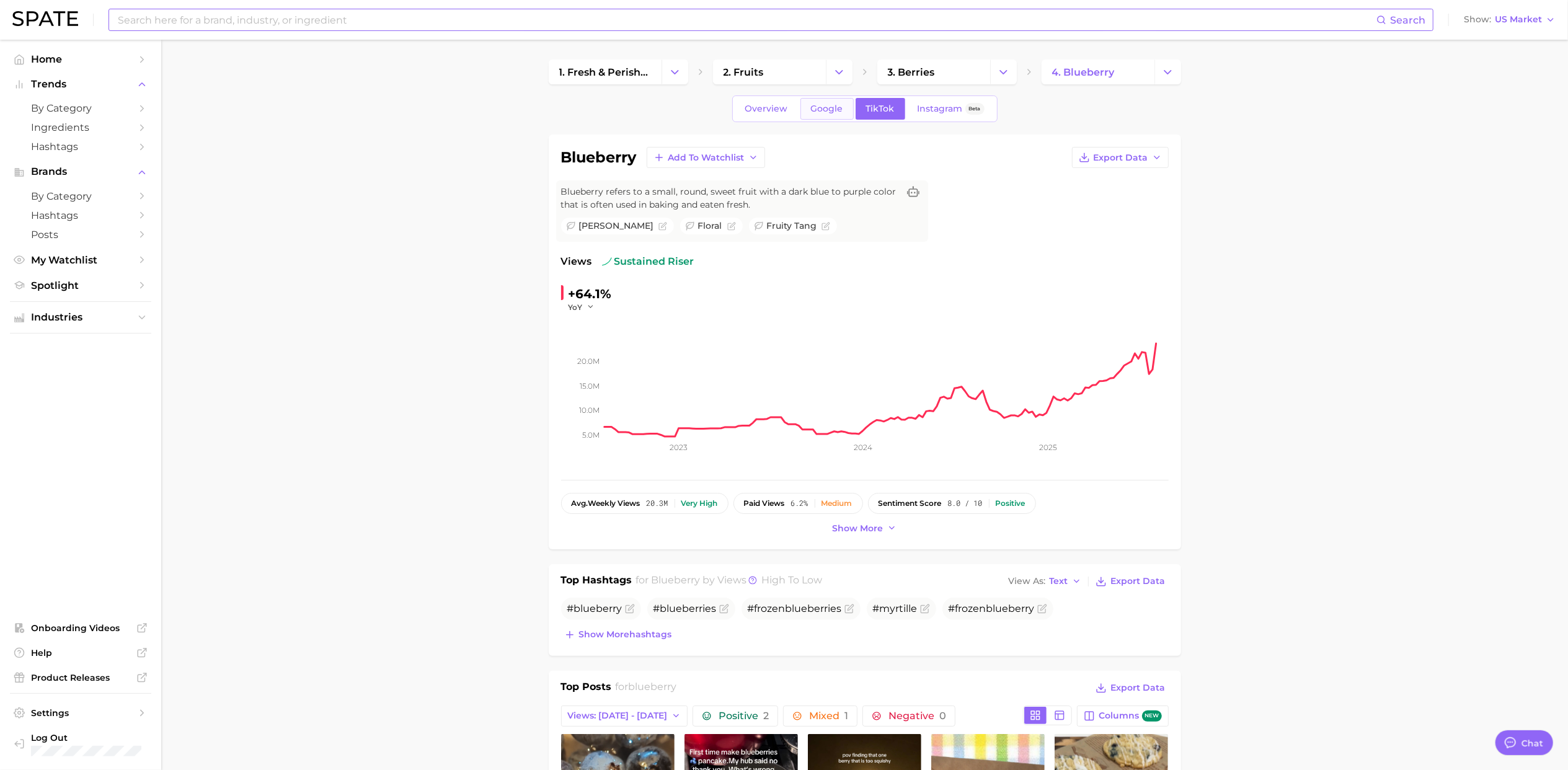
click at [818, 110] on span "Google" at bounding box center [827, 109] width 32 height 11
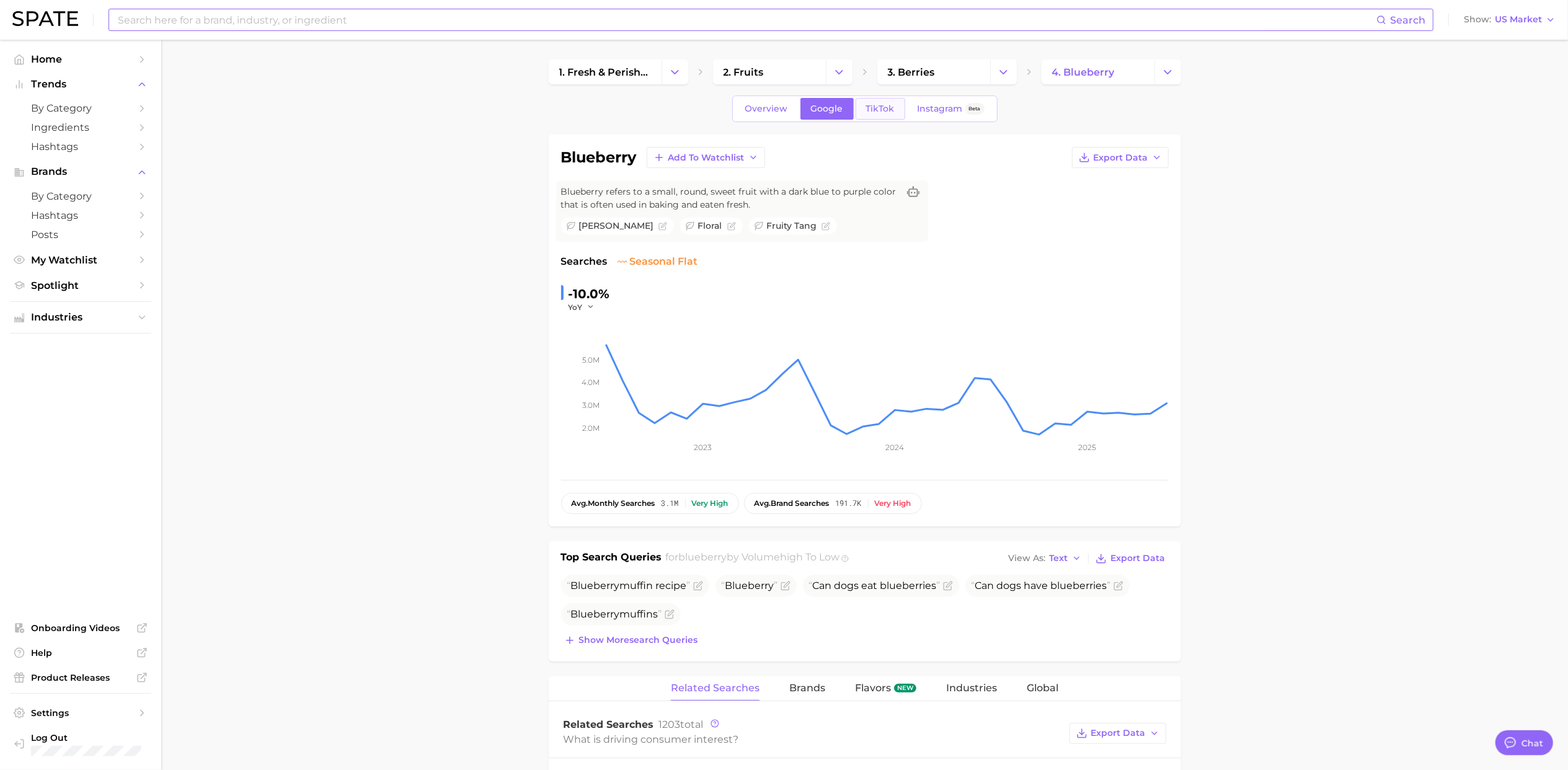
click at [876, 110] on span "TikTok" at bounding box center [880, 109] width 28 height 11
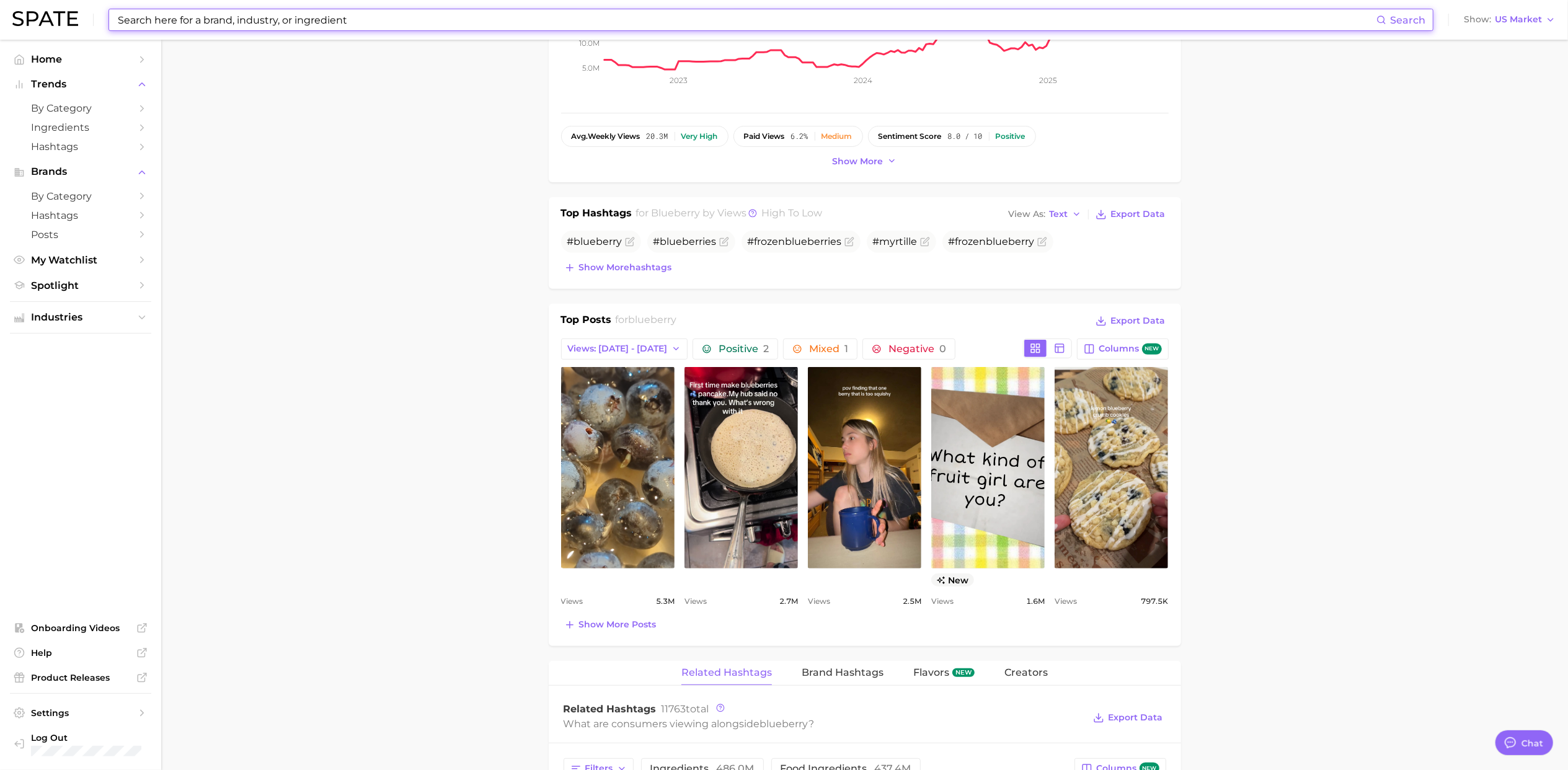
scroll to position [413, 0]
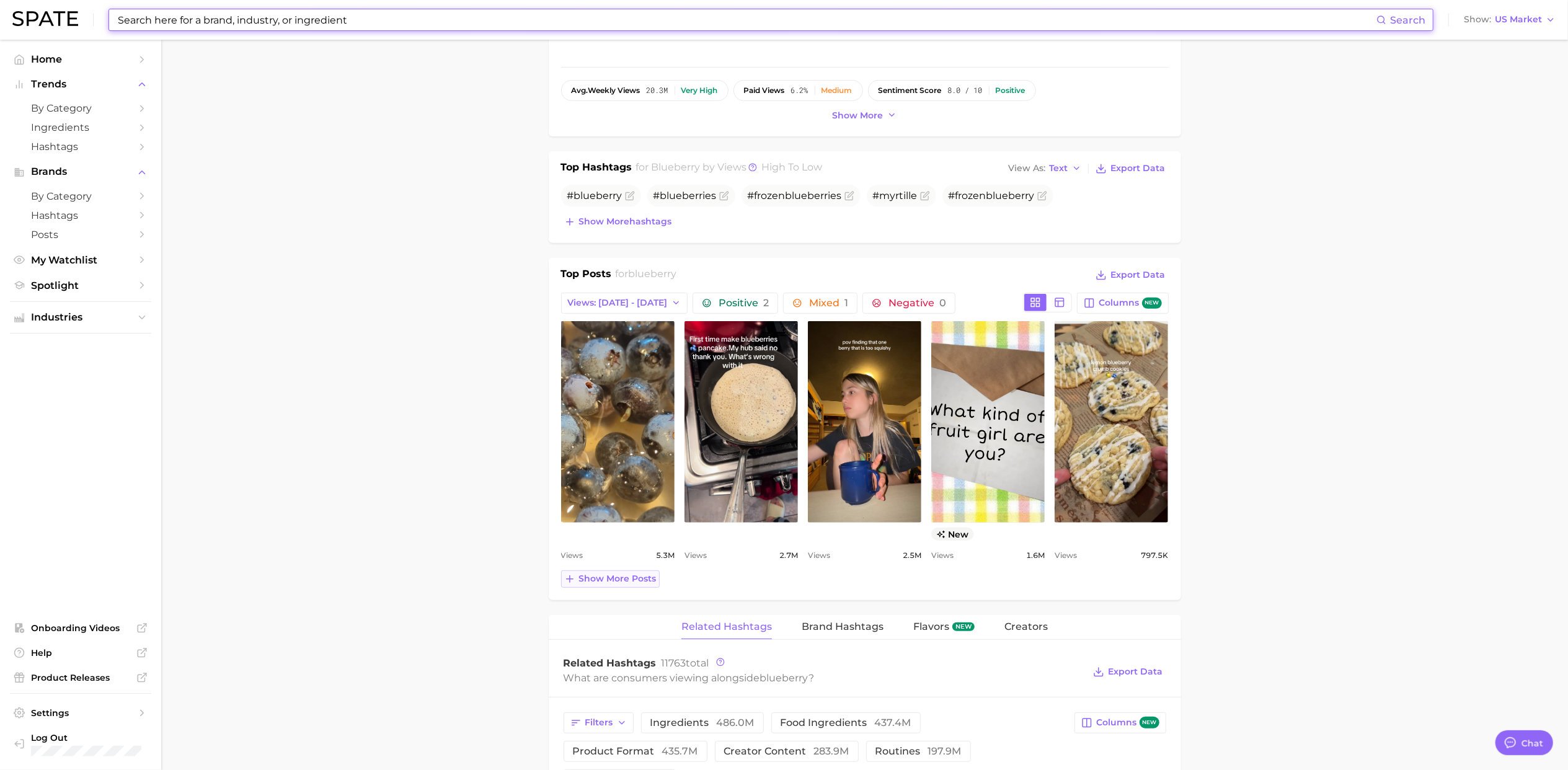
click at [598, 581] on span "Show more posts" at bounding box center [618, 579] width 78 height 11
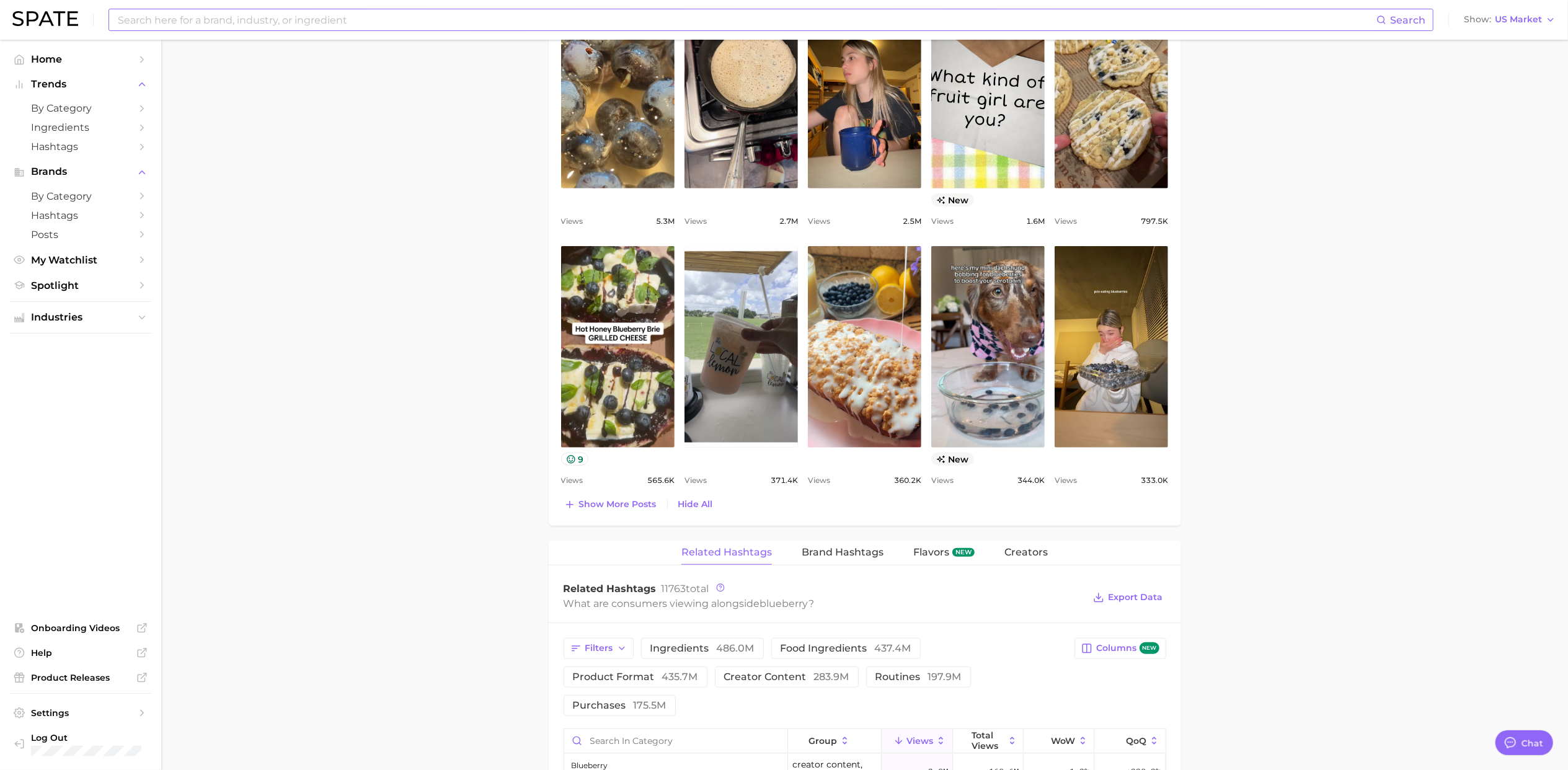
scroll to position [744, 0]
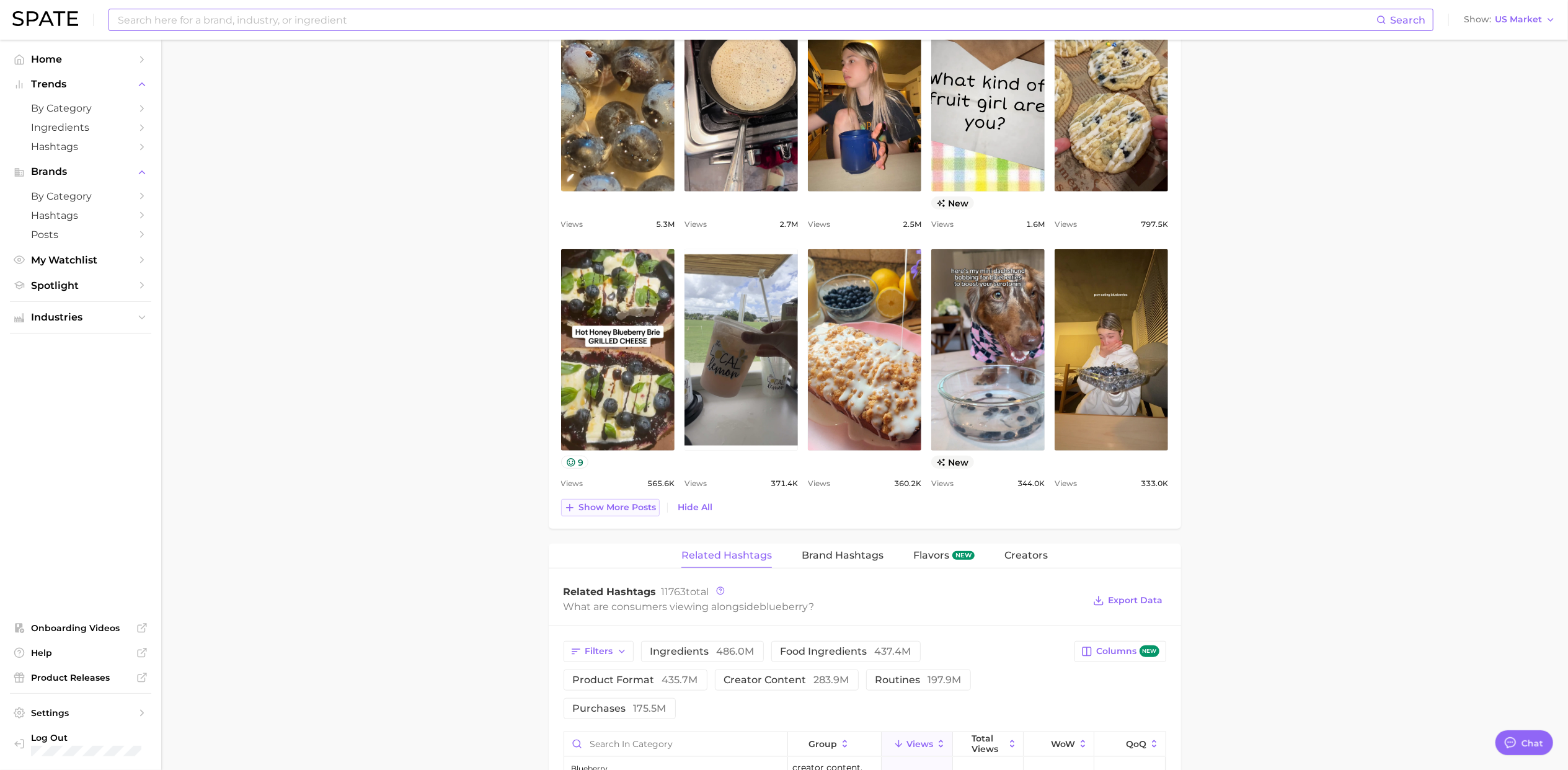
click at [606, 511] on span "Show more posts" at bounding box center [618, 507] width 78 height 11
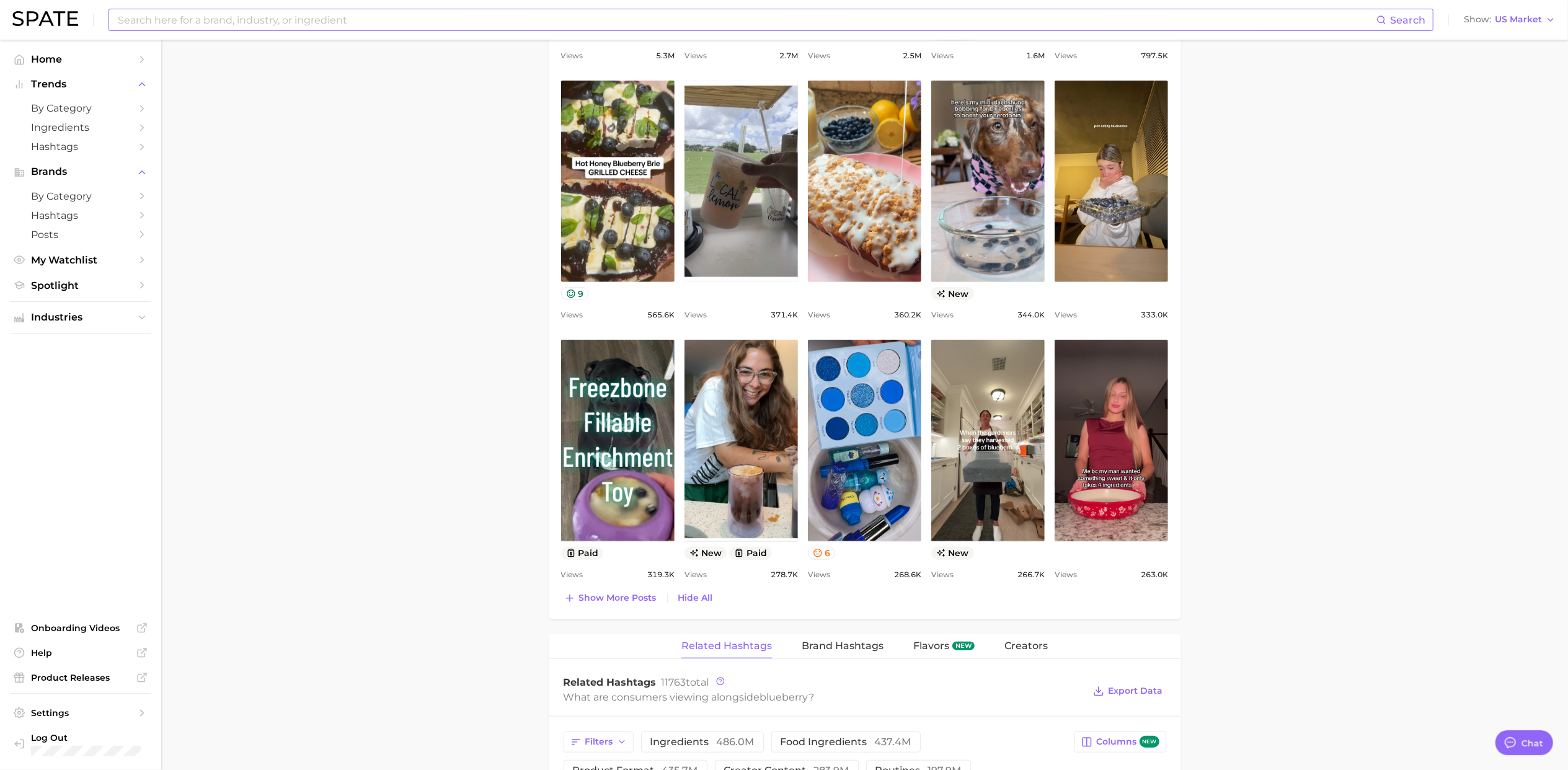
scroll to position [1157, 0]
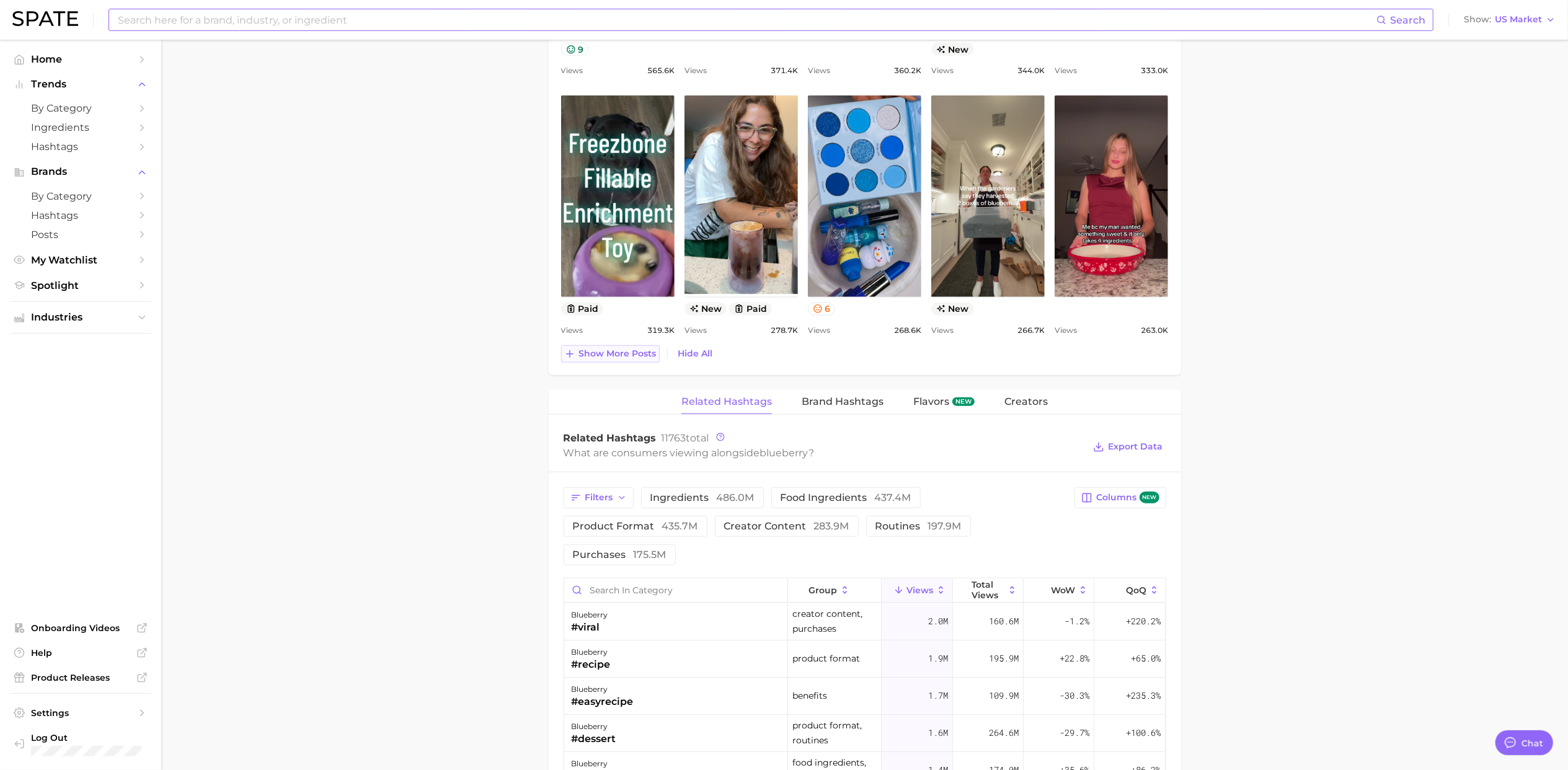
click at [627, 357] on span "Show more posts" at bounding box center [618, 354] width 78 height 11
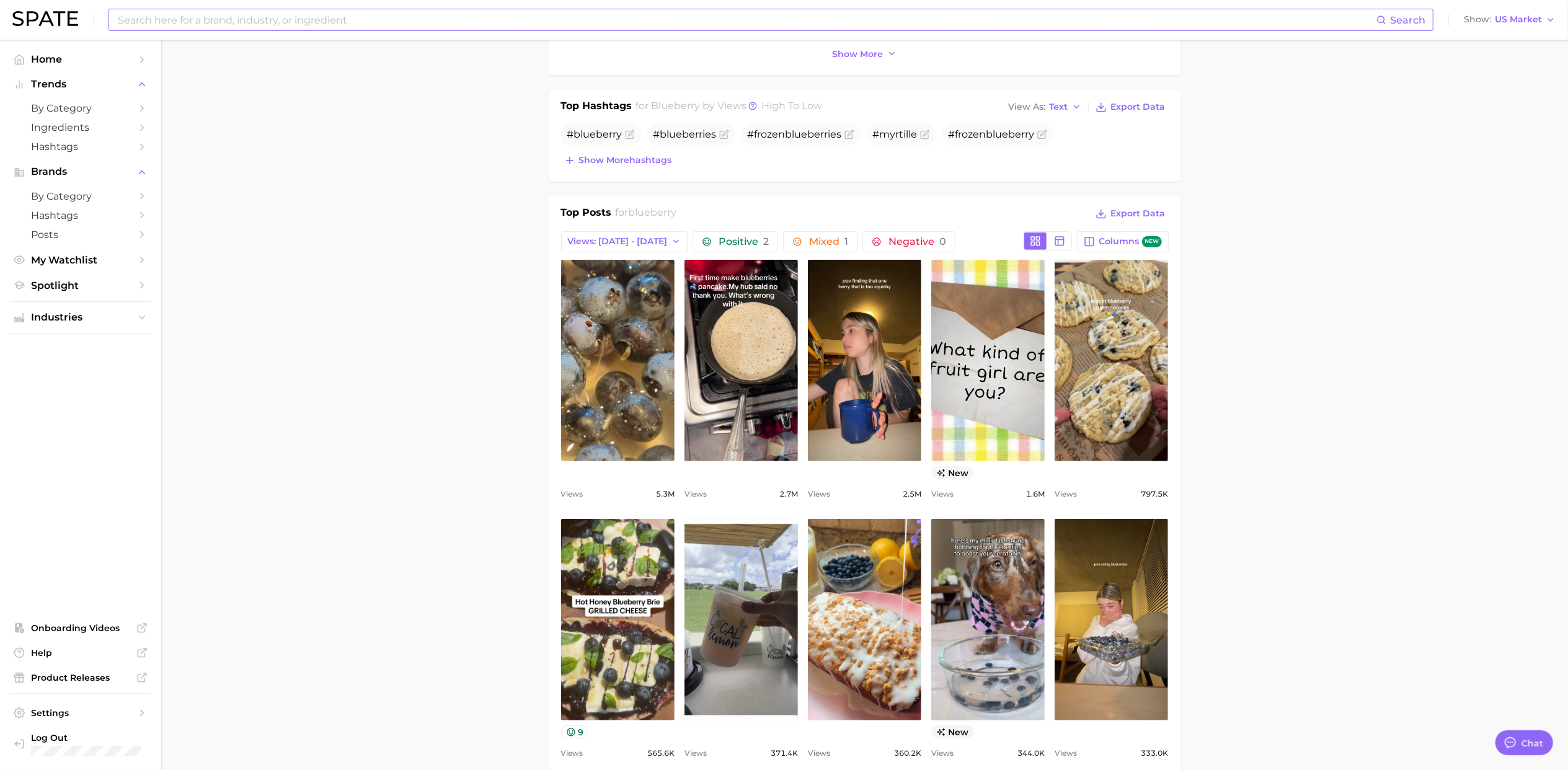
scroll to position [413, 0]
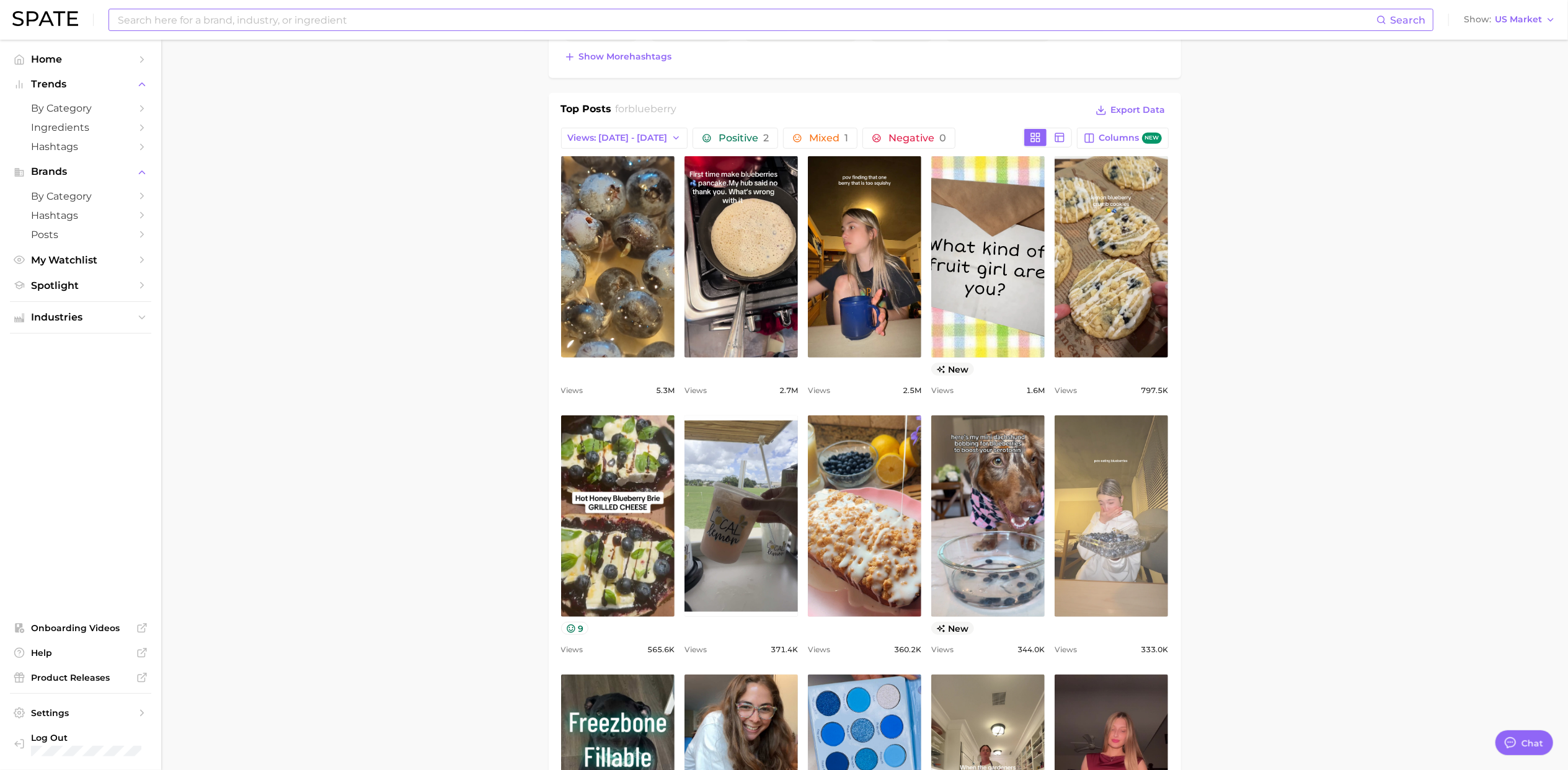
scroll to position [579, 0]
click at [1099, 527] on link "view post on TikTok" at bounding box center [1111, 515] width 113 height 201
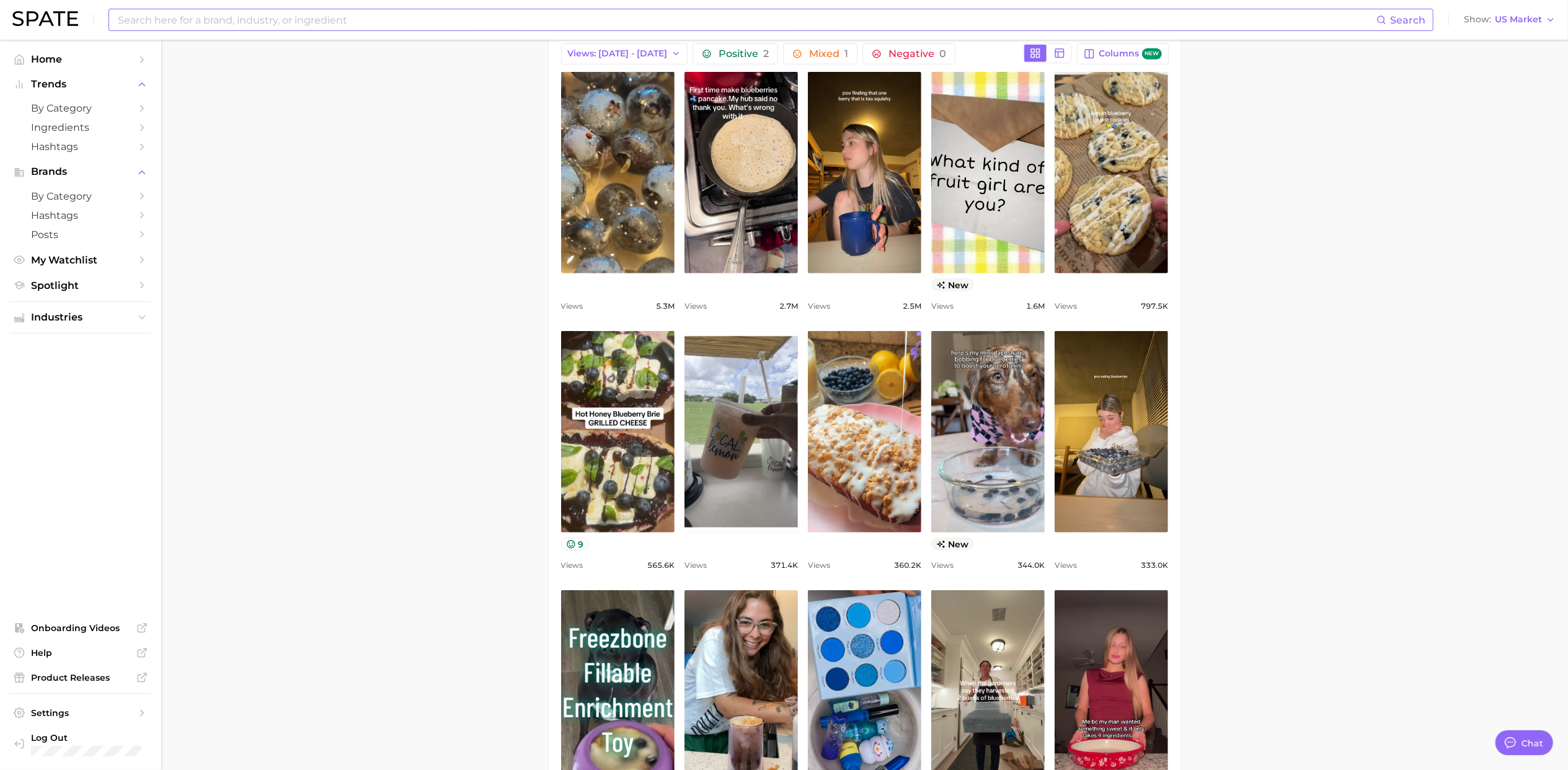
scroll to position [661, 0]
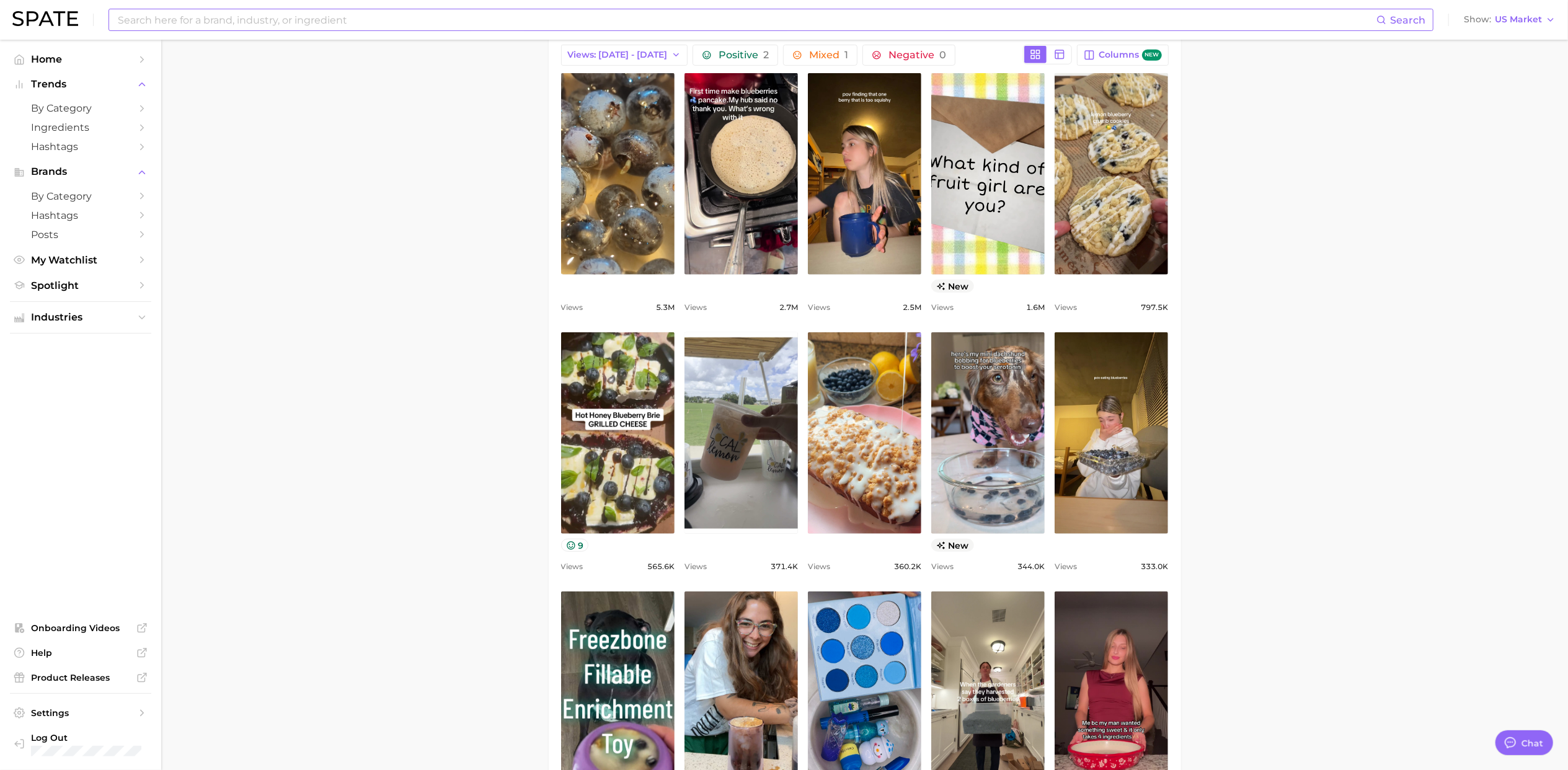
click at [450, 396] on main "1. fresh & perishable foods 2. fruits 3. berries 4. blueberry Overview Google T…" at bounding box center [864, 779] width 1407 height 2802
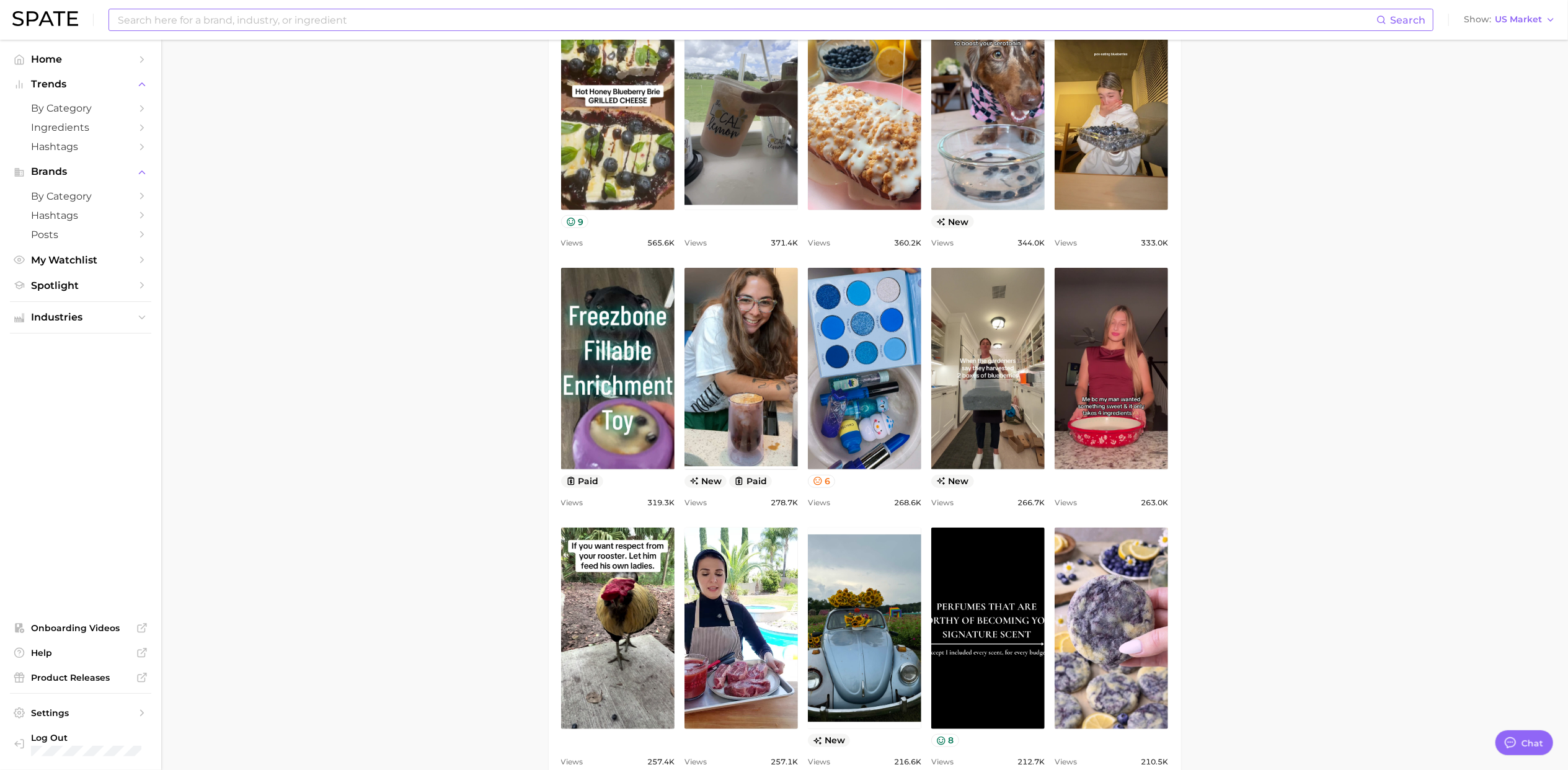
scroll to position [992, 0]
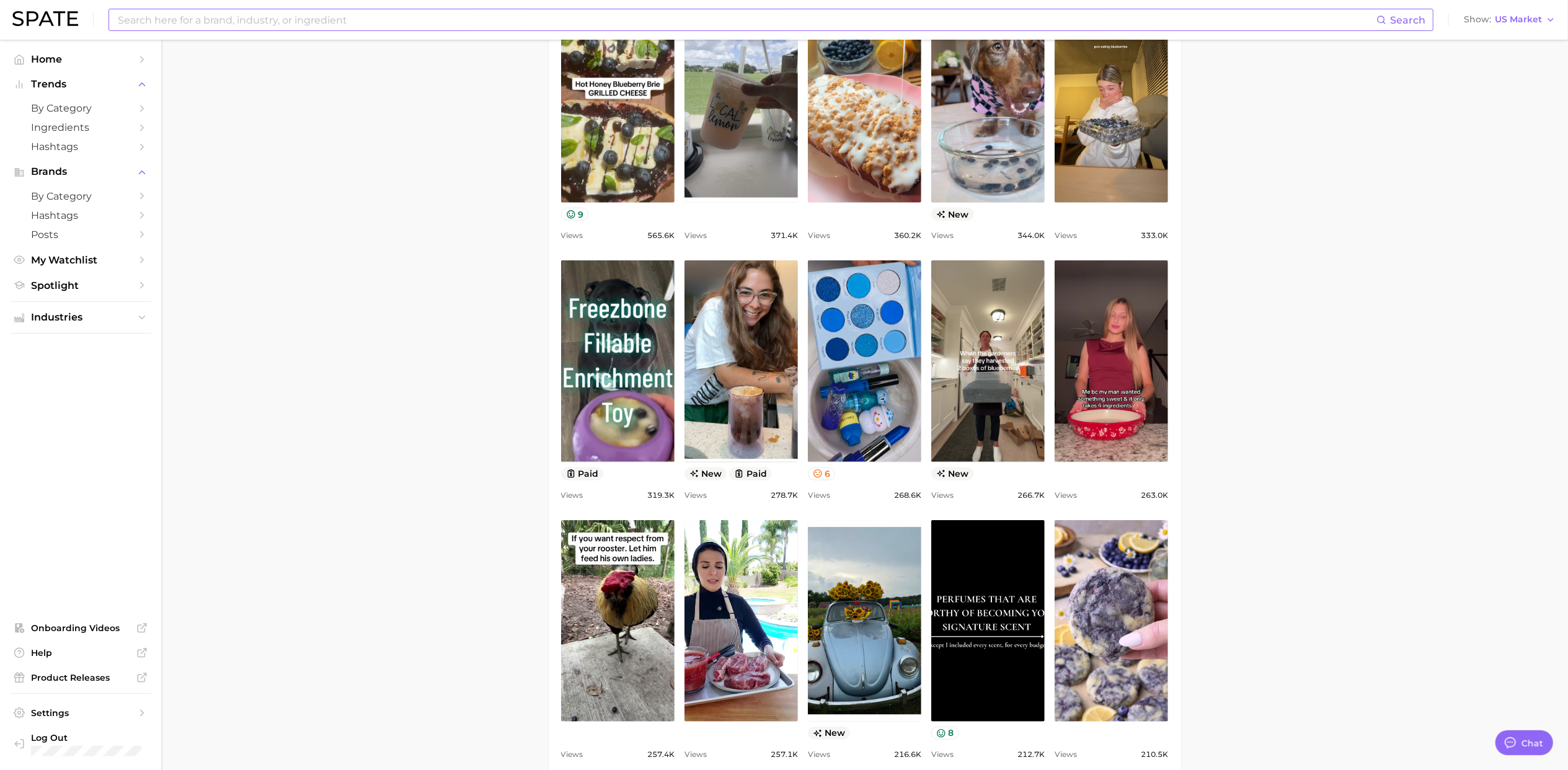
click at [1303, 420] on main "1. fresh & perishable foods 2. fruits 3. berries 4. blueberry Overview Google T…" at bounding box center [864, 448] width 1407 height 2802
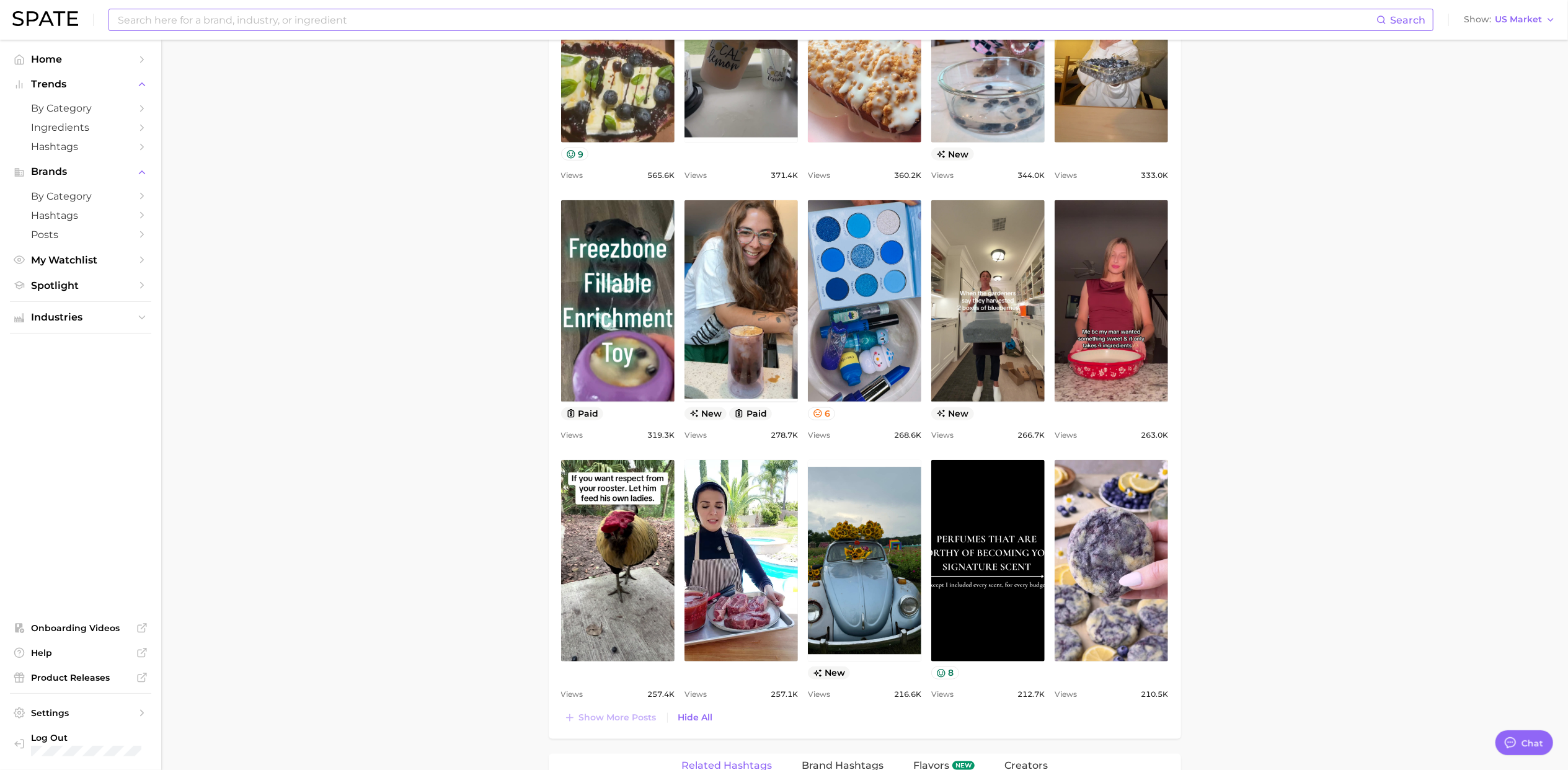
scroll to position [0, 0]
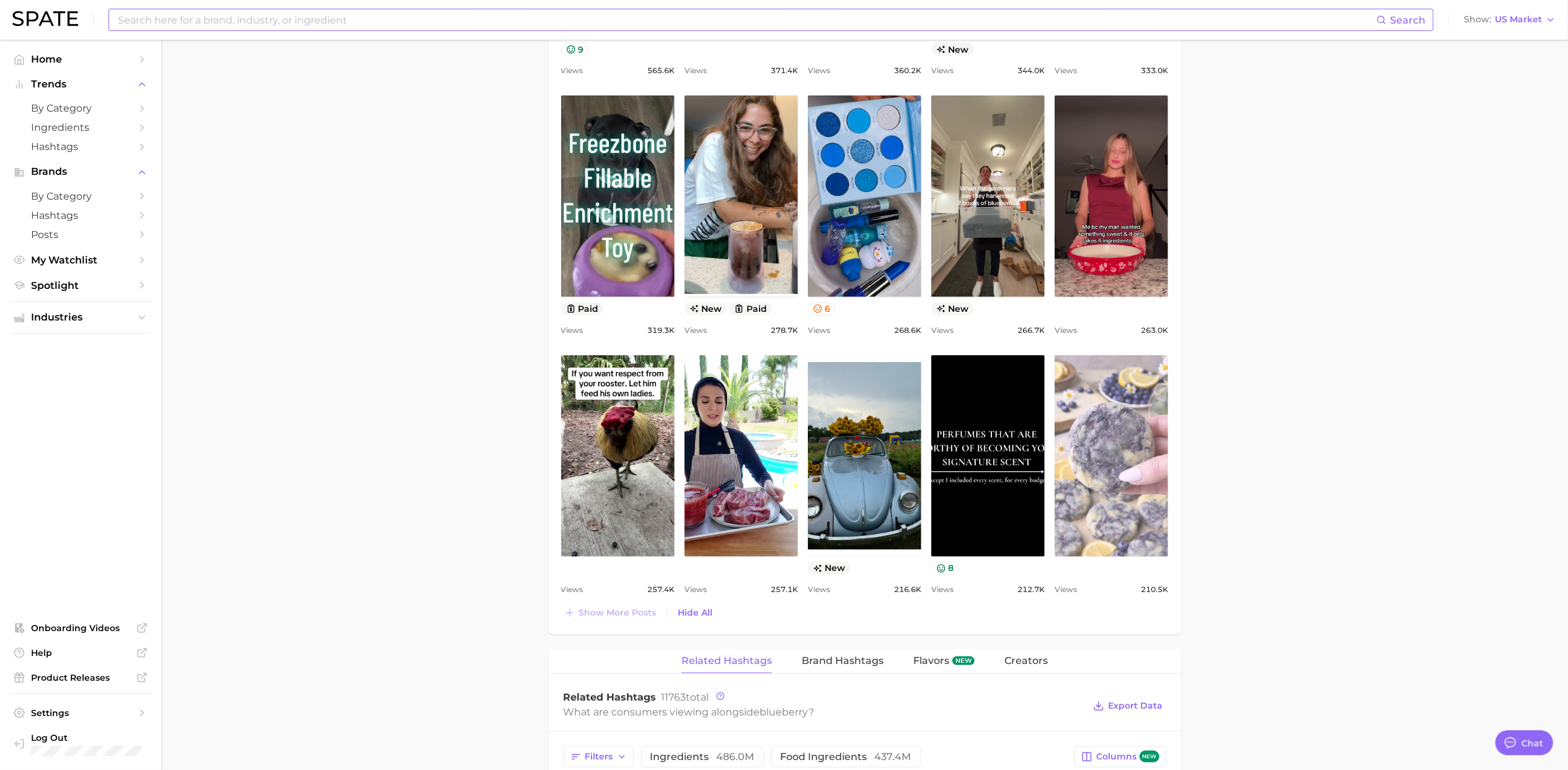
click at [1082, 492] on link "view post on TikTok" at bounding box center [1111, 455] width 113 height 201
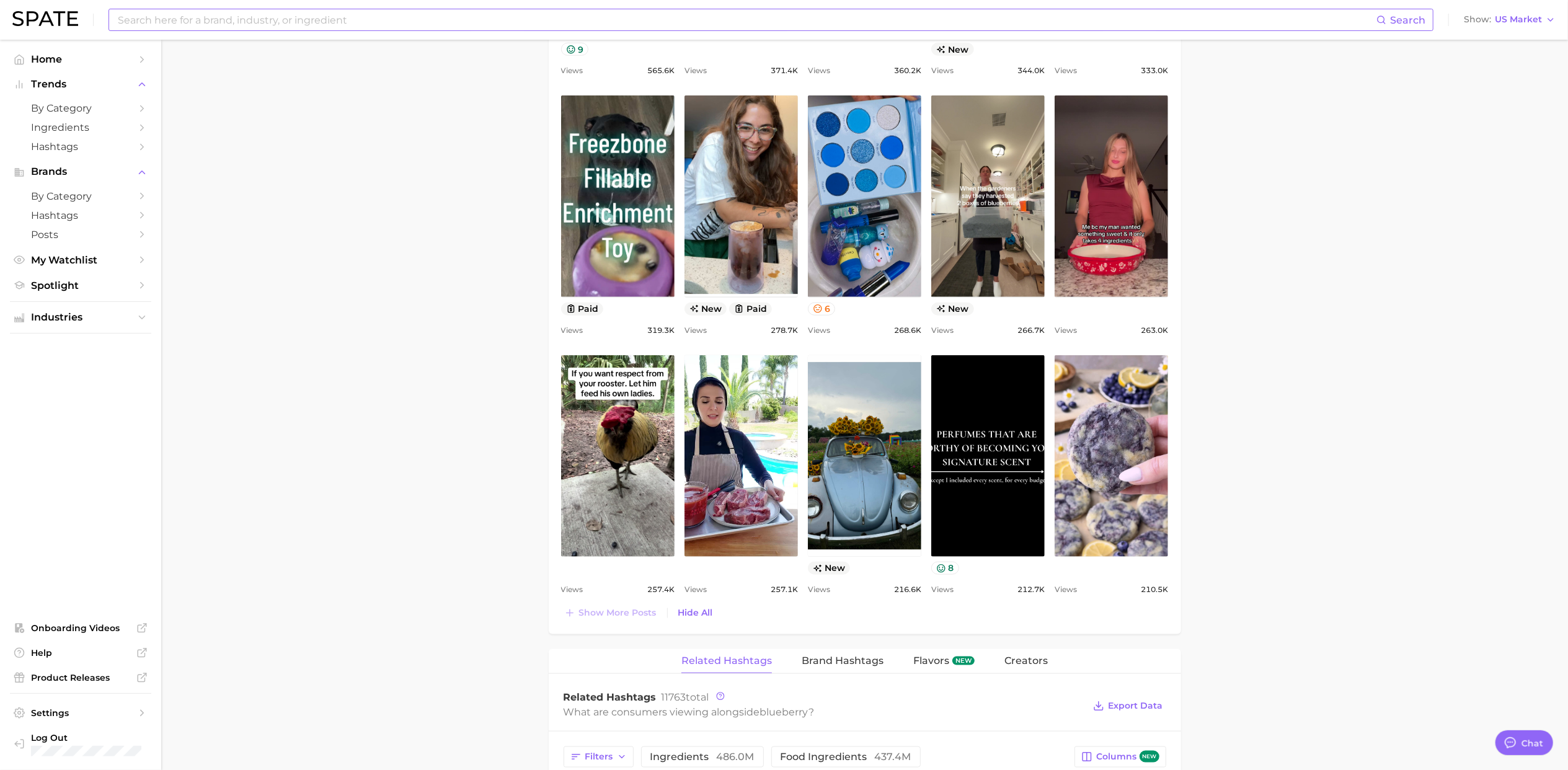
click at [396, 195] on main "1. fresh & perishable foods 2. fruits 3. berries 4. blueberry Overview Google T…" at bounding box center [864, 283] width 1407 height 2802
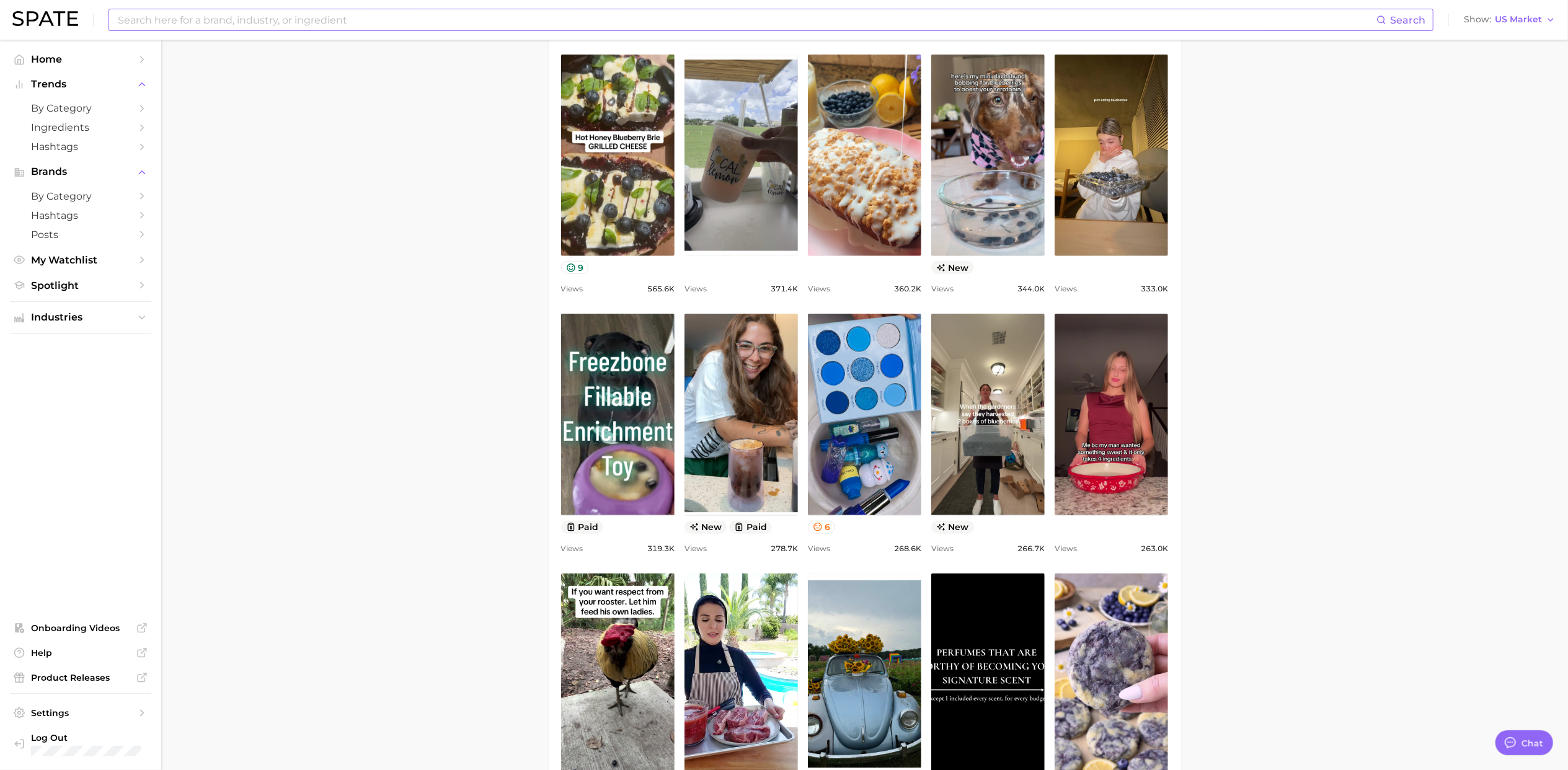
scroll to position [579, 0]
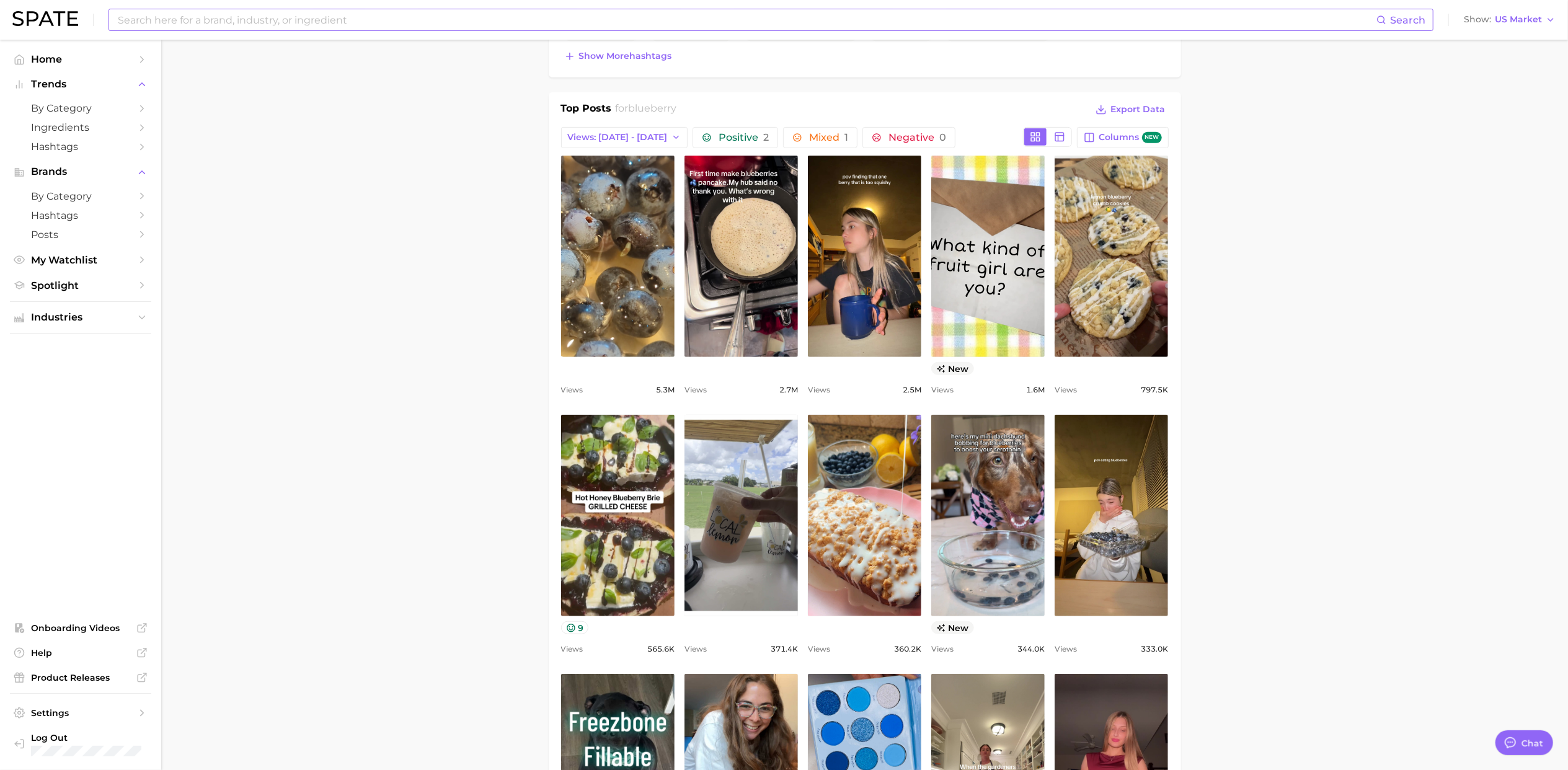
click at [304, 10] on input at bounding box center [746, 20] width 1260 height 21
type input "honey"
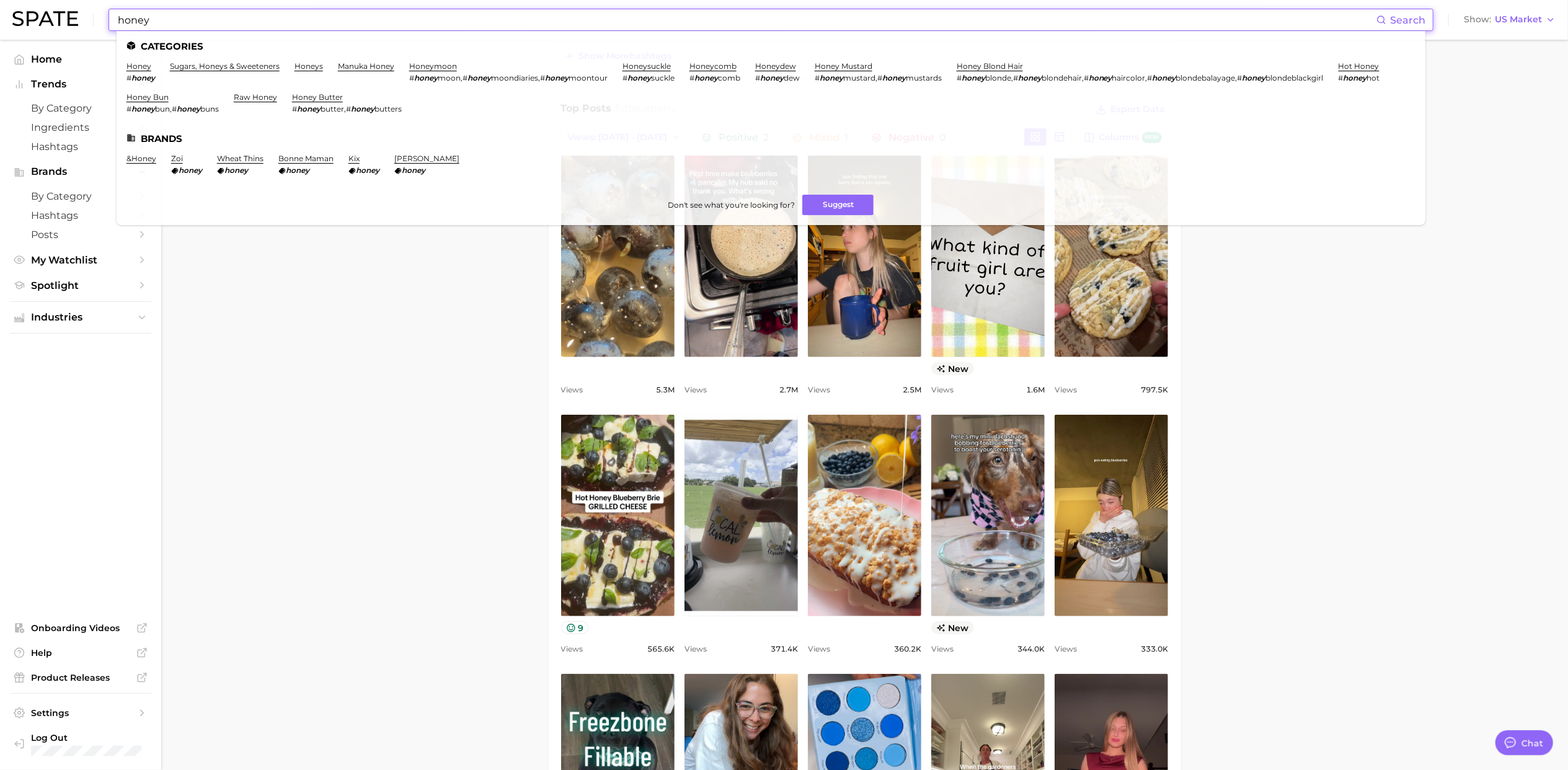
click at [132, 72] on li "honey # honey" at bounding box center [141, 72] width 28 height 21
click at [137, 70] on link "honey" at bounding box center [139, 65] width 25 height 9
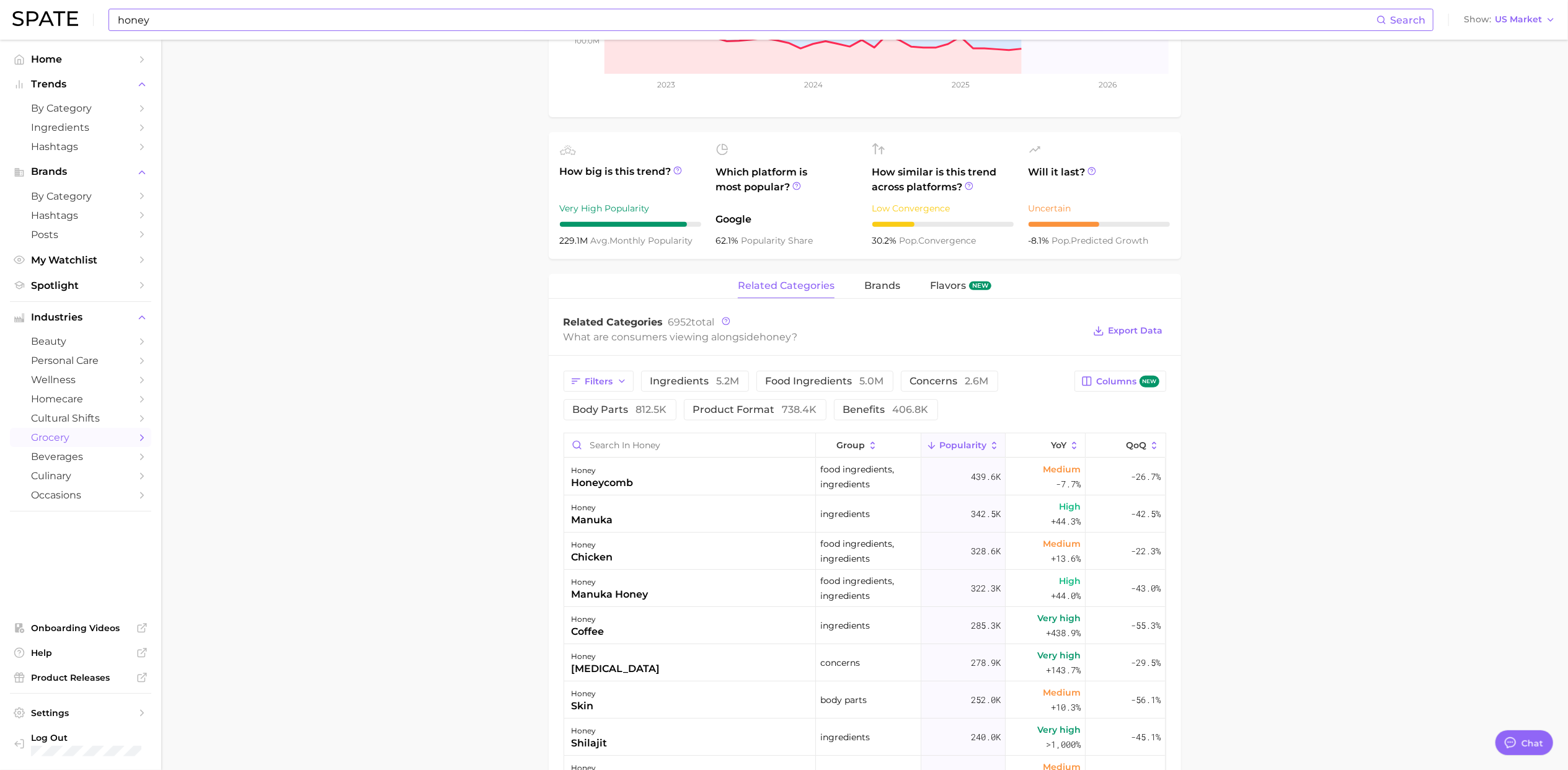
scroll to position [579, 0]
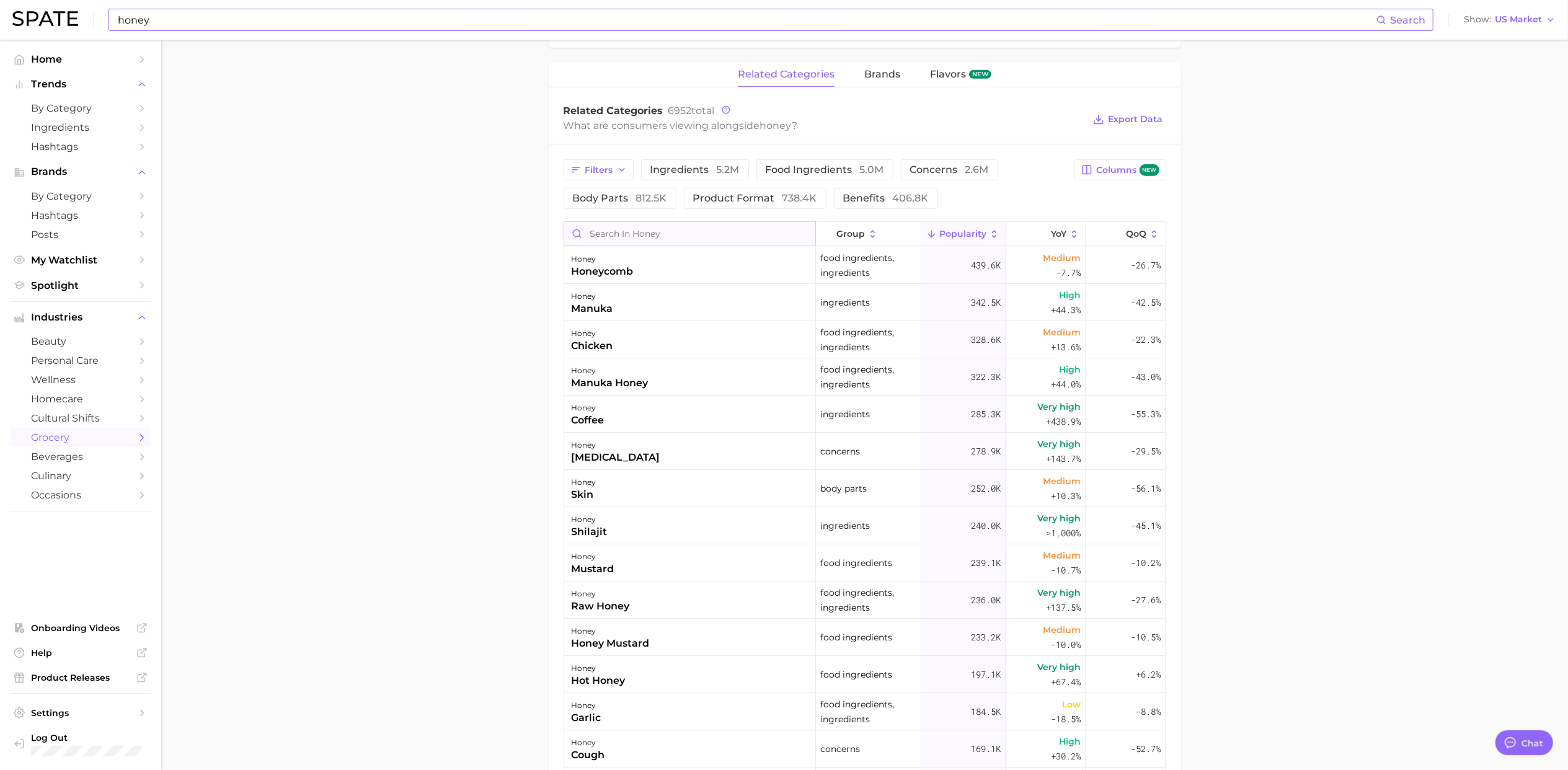
click at [645, 233] on input "Search in honey" at bounding box center [689, 233] width 251 height 23
type input "nut"
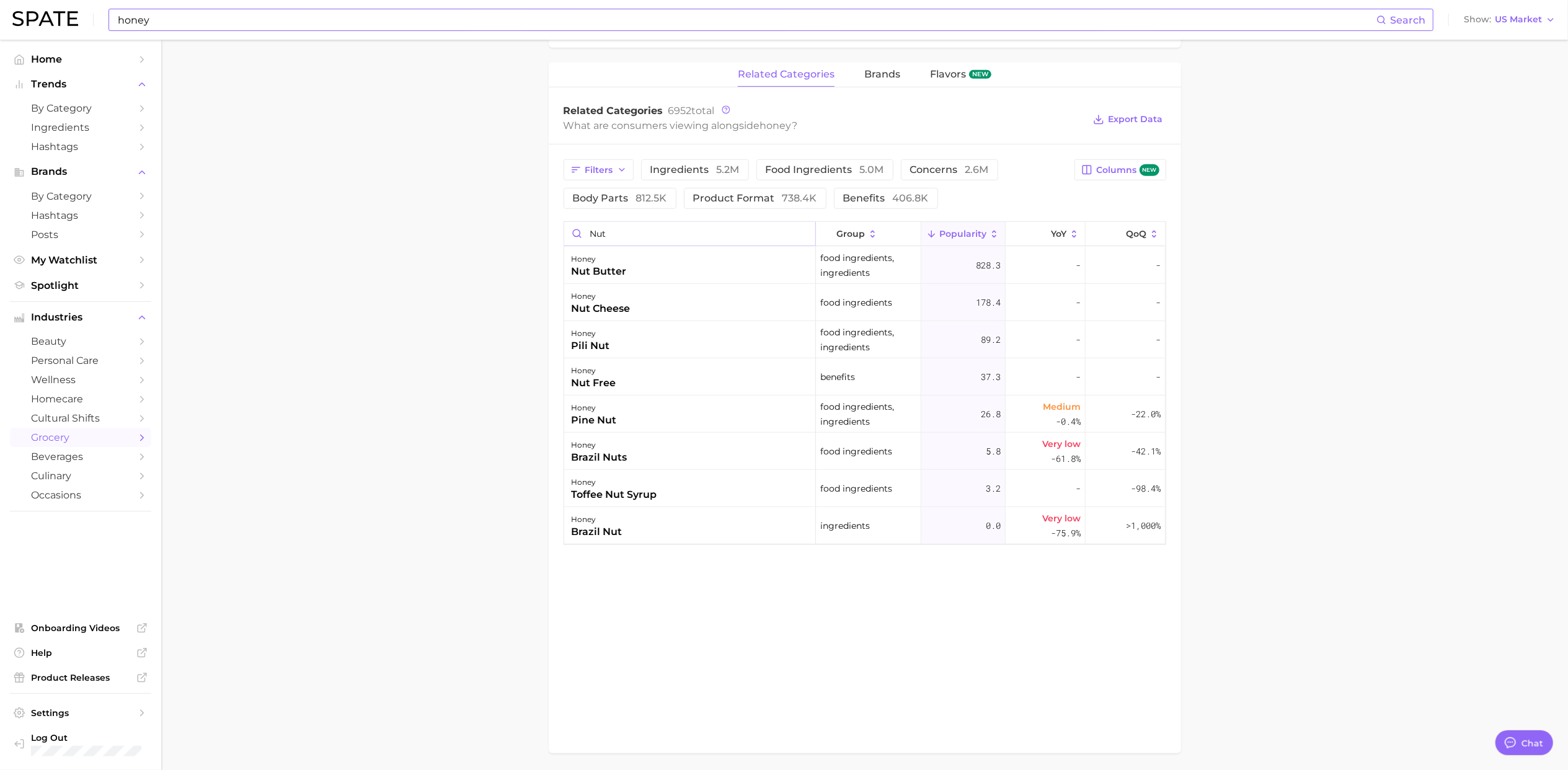
drag, startPoint x: 628, startPoint y: 237, endPoint x: 544, endPoint y: 246, distance: 84.5
click at [529, 238] on main "1. pantry & dry goods 2. sugars, honeys & sweeteners 3. honeys 4. honey Overvie…" at bounding box center [864, 138] width 1407 height 1354
click at [802, 238] on input "nut" at bounding box center [689, 233] width 251 height 23
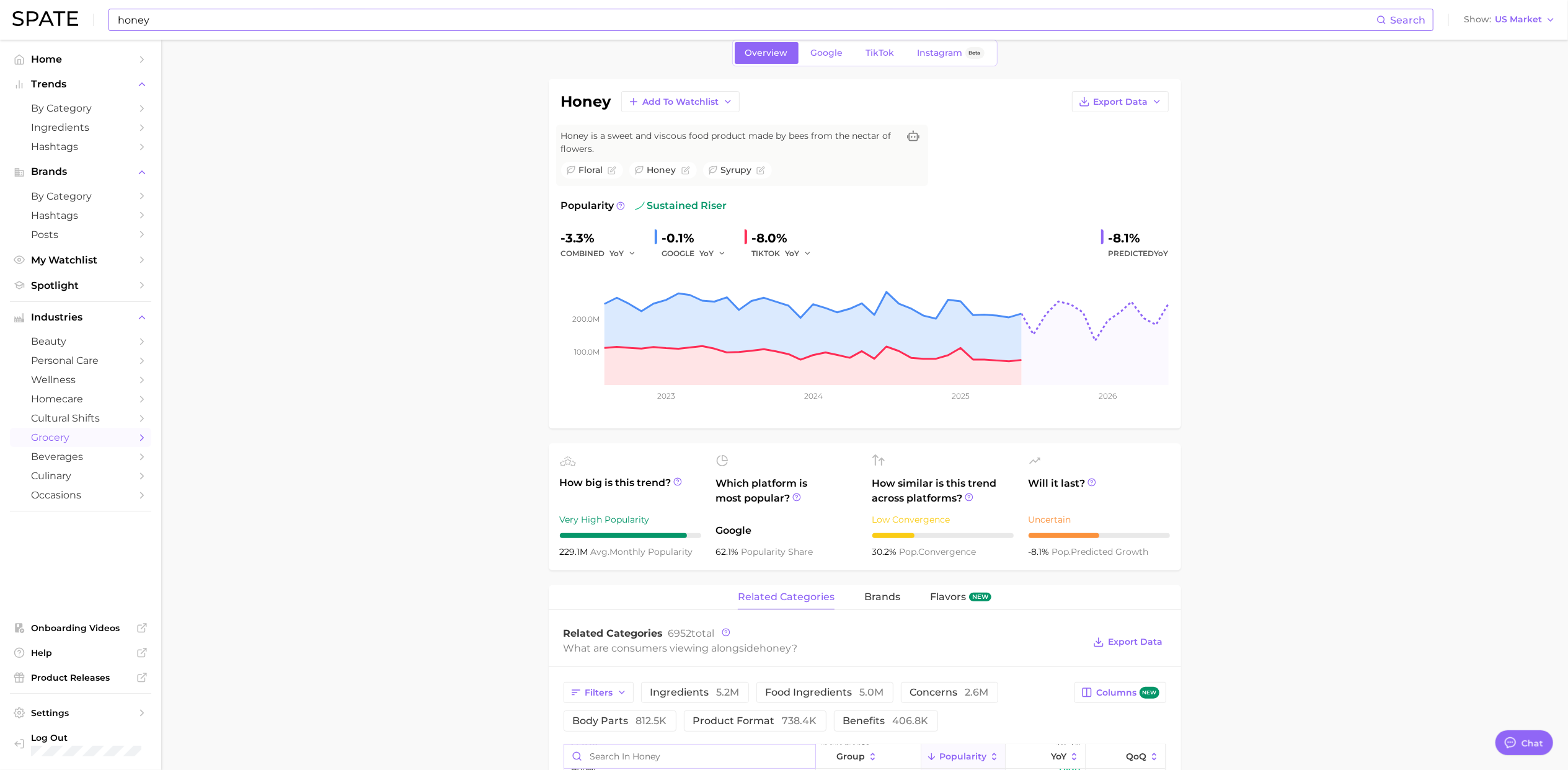
scroll to position [0, 0]
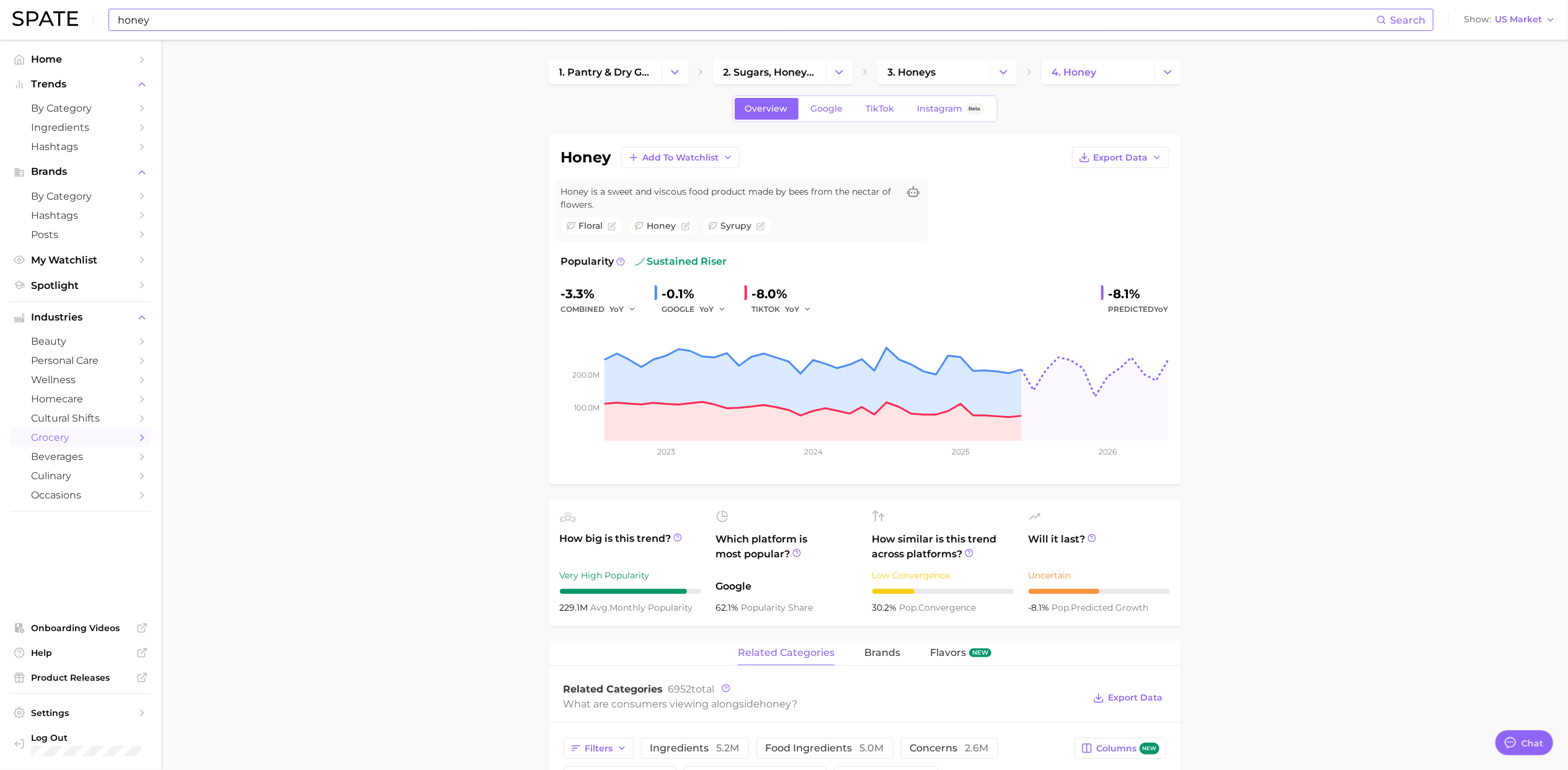
click at [630, 307] on icon "button" at bounding box center [632, 310] width 9 height 9
click at [635, 350] on span "QoQ" at bounding box center [626, 351] width 21 height 11
click at [615, 302] on button "QoQ" at bounding box center [625, 309] width 30 height 15
click at [645, 379] on button "MoM" at bounding box center [678, 374] width 137 height 22
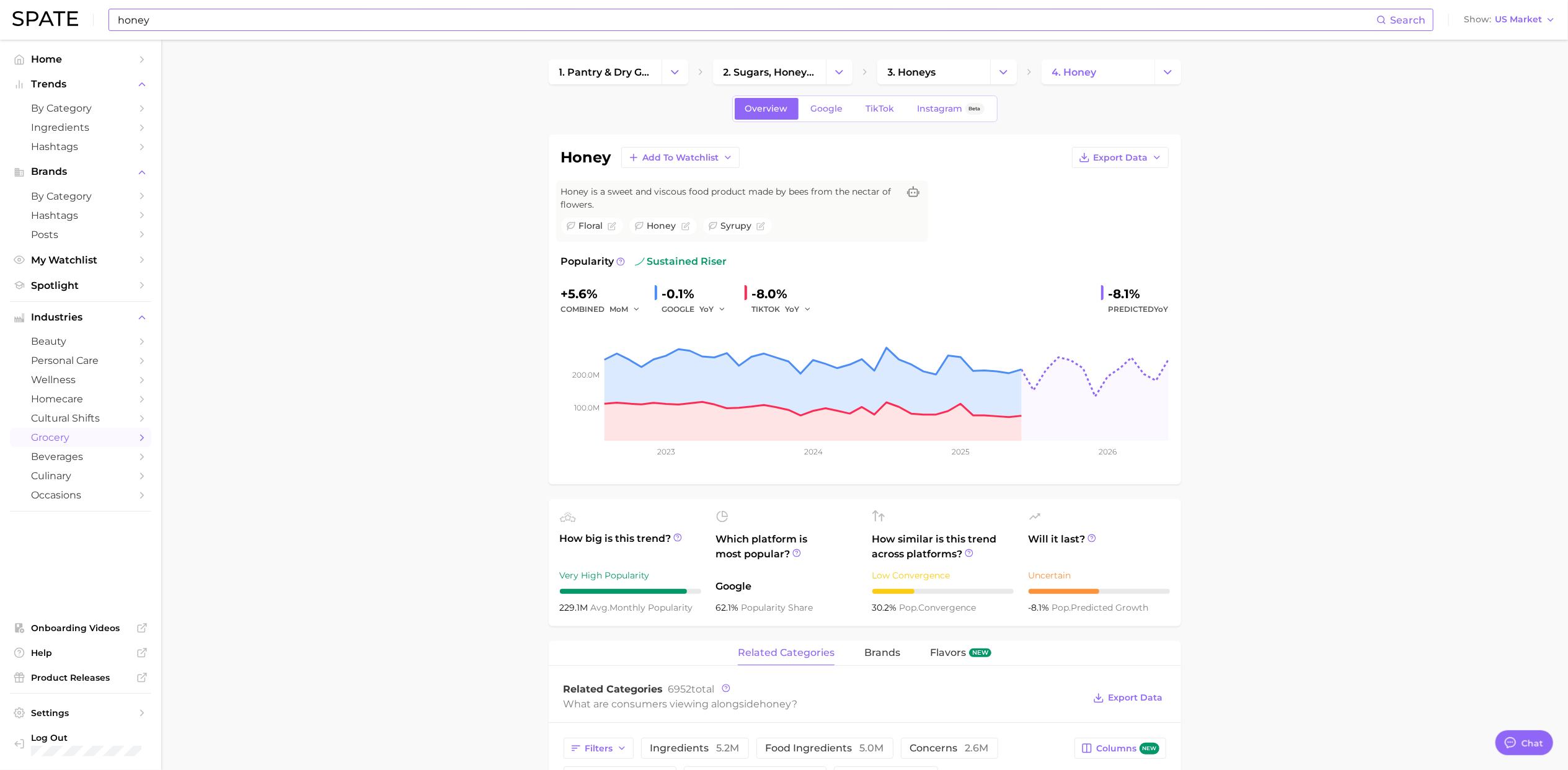
click at [620, 314] on span "MoM" at bounding box center [619, 309] width 18 height 11
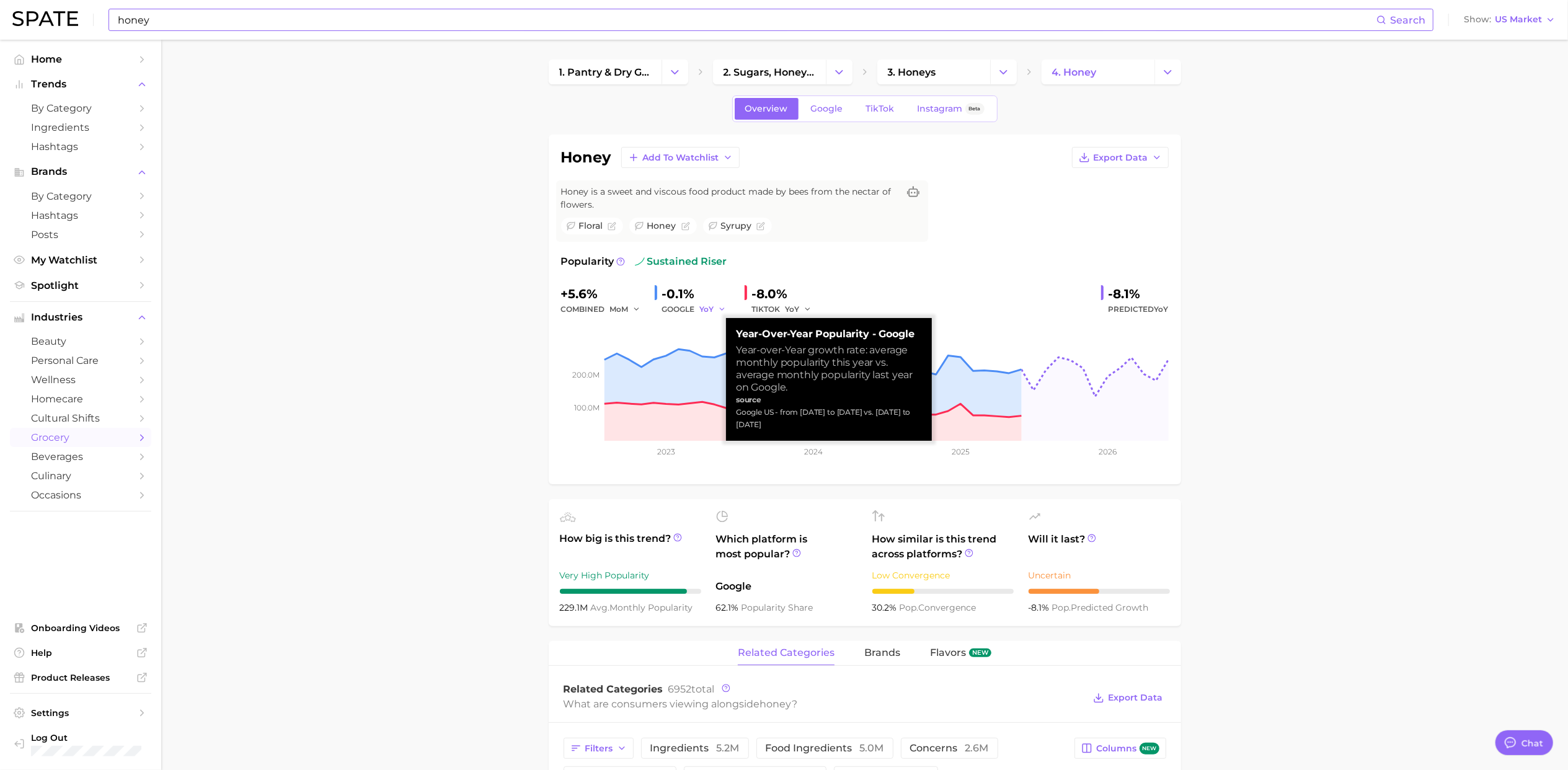
click at [707, 311] on span "YoY" at bounding box center [707, 309] width 14 height 11
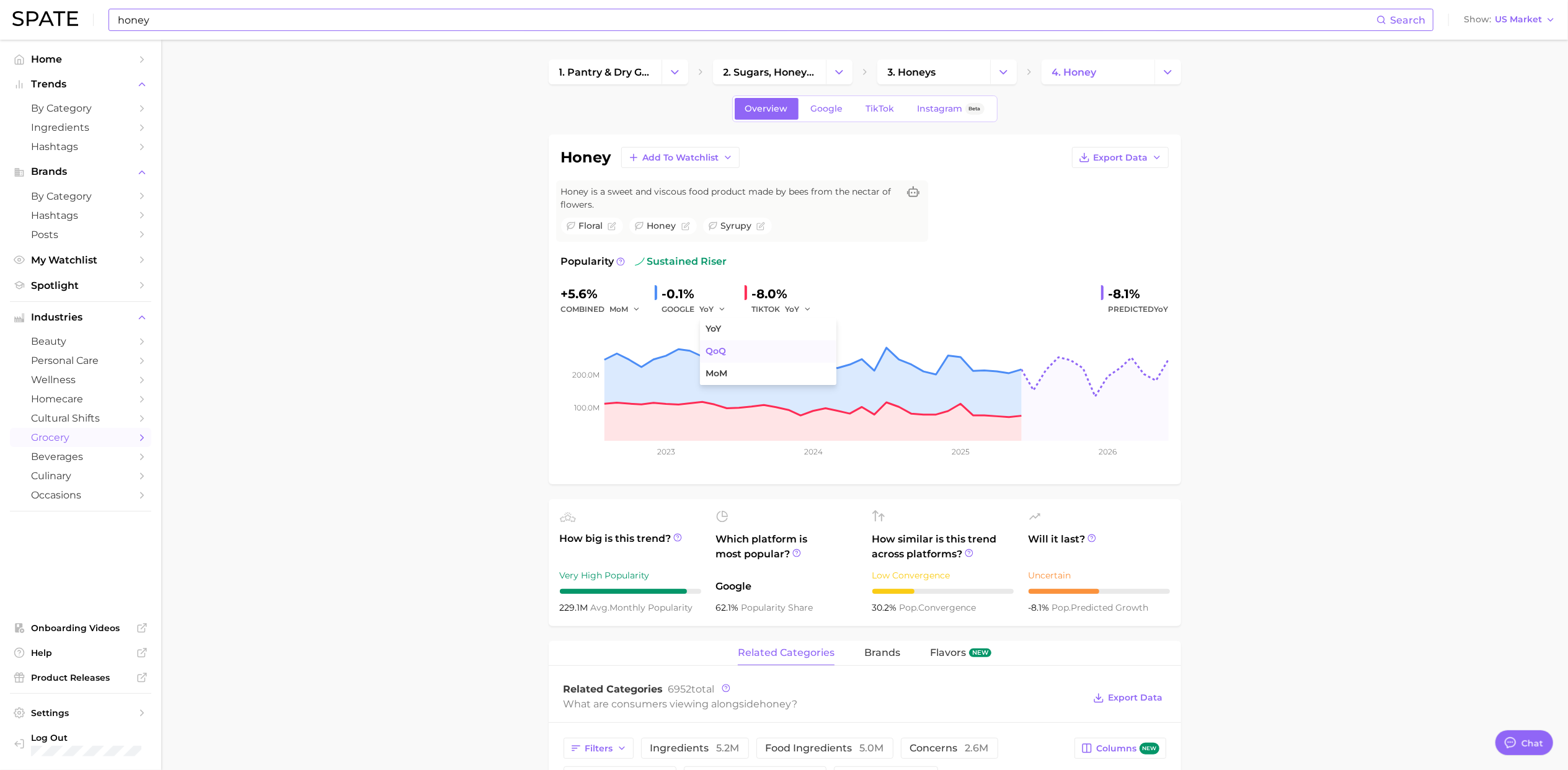
click at [720, 351] on span "QoQ" at bounding box center [716, 351] width 21 height 11
click at [709, 306] on span "QoQ" at bounding box center [709, 309] width 17 height 11
click at [724, 368] on button "MoM" at bounding box center [768, 374] width 137 height 22
click at [844, 102] on link "Google" at bounding box center [827, 109] width 53 height 21
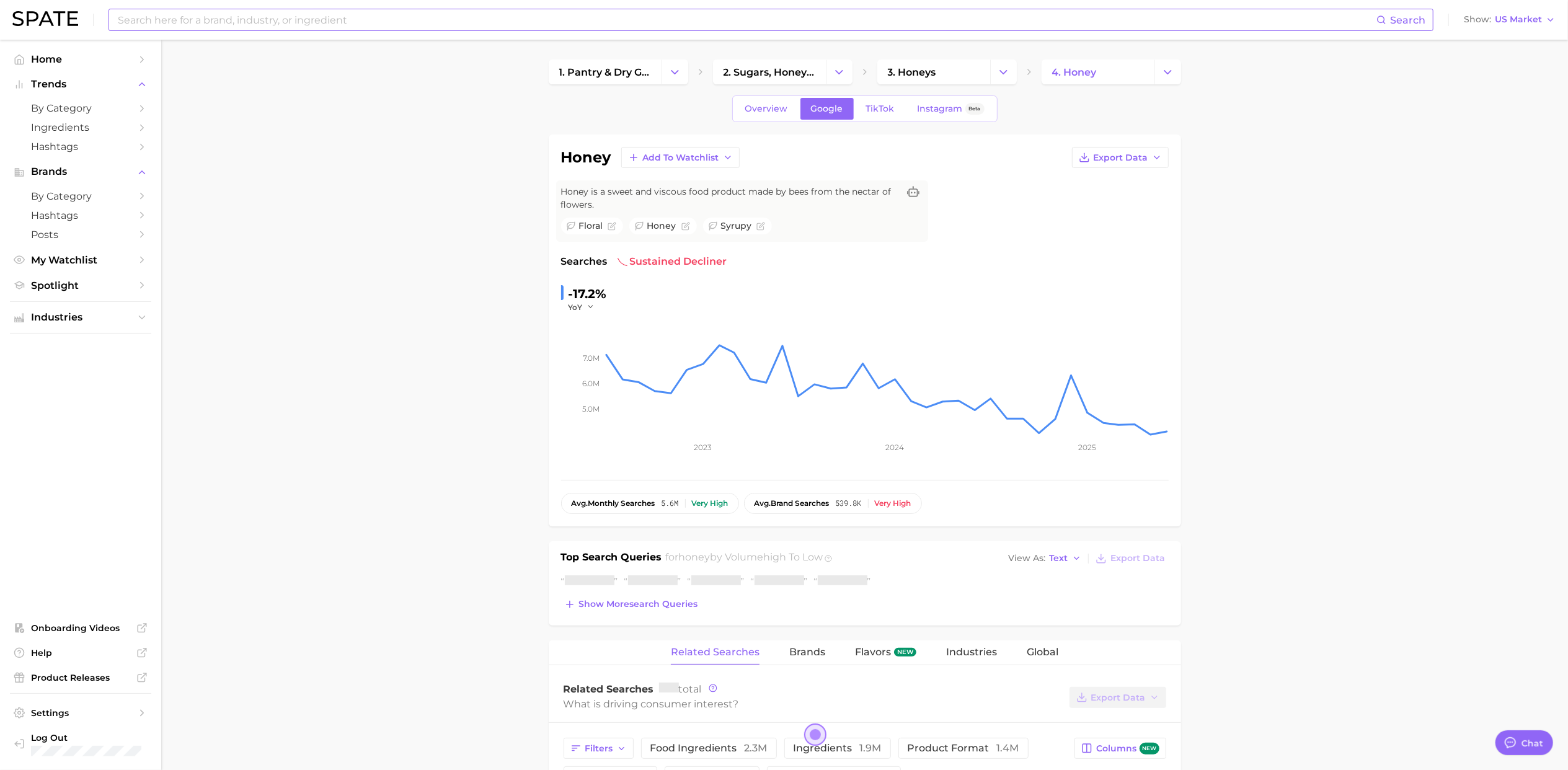
click at [576, 301] on div "-17.2%" at bounding box center [588, 294] width 38 height 20
click at [579, 306] on span "YoY" at bounding box center [576, 307] width 14 height 11
click at [586, 342] on span "QoQ" at bounding box center [585, 347] width 21 height 11
click at [581, 310] on span "QoQ" at bounding box center [577, 307] width 17 height 11
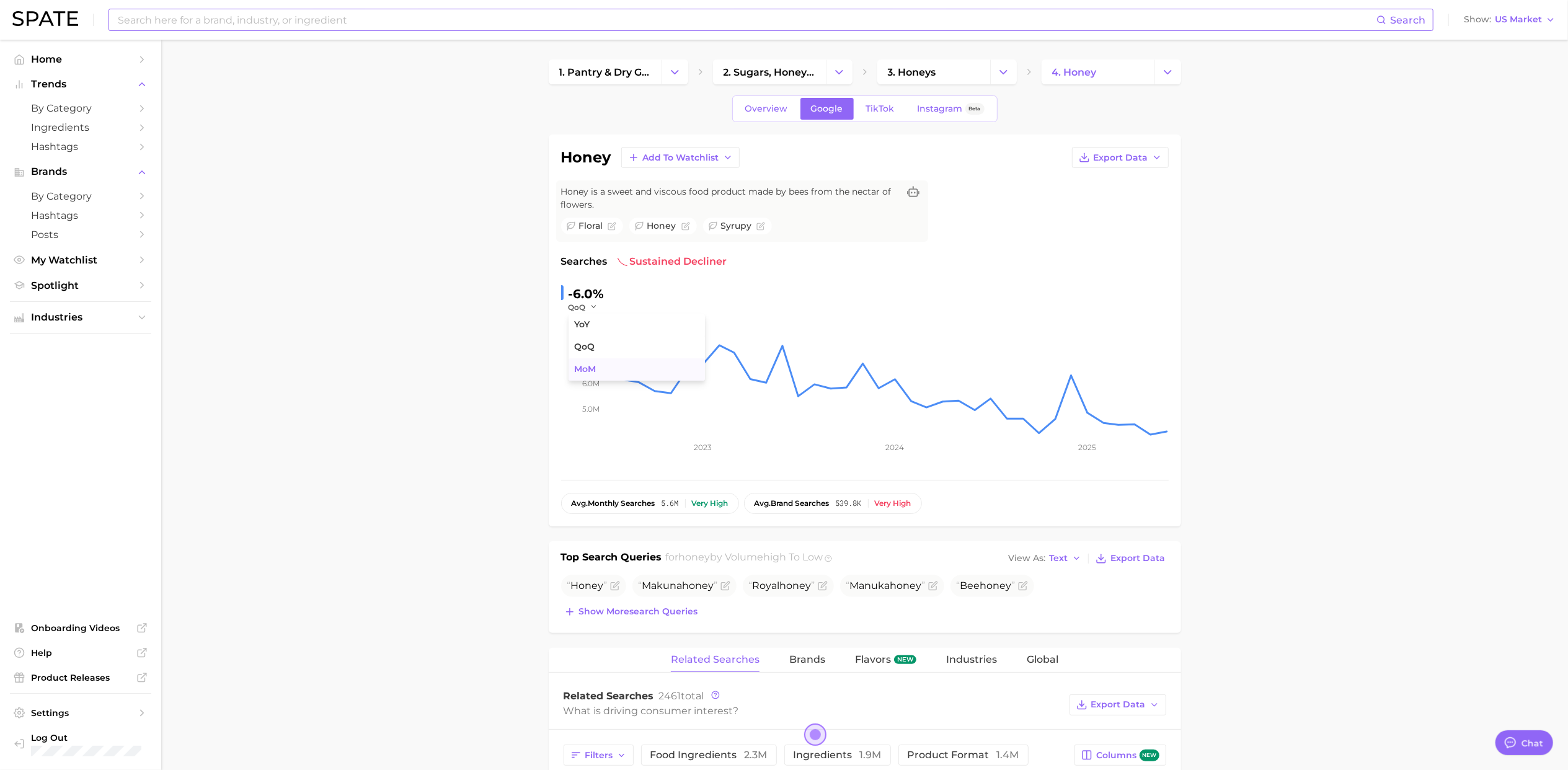
click at [590, 374] on span "MoM" at bounding box center [586, 369] width 21 height 11
click at [758, 120] on div "Overview Google TikTok Instagram Beta" at bounding box center [864, 108] width 265 height 26
click at [757, 113] on span "Overview" at bounding box center [766, 109] width 43 height 11
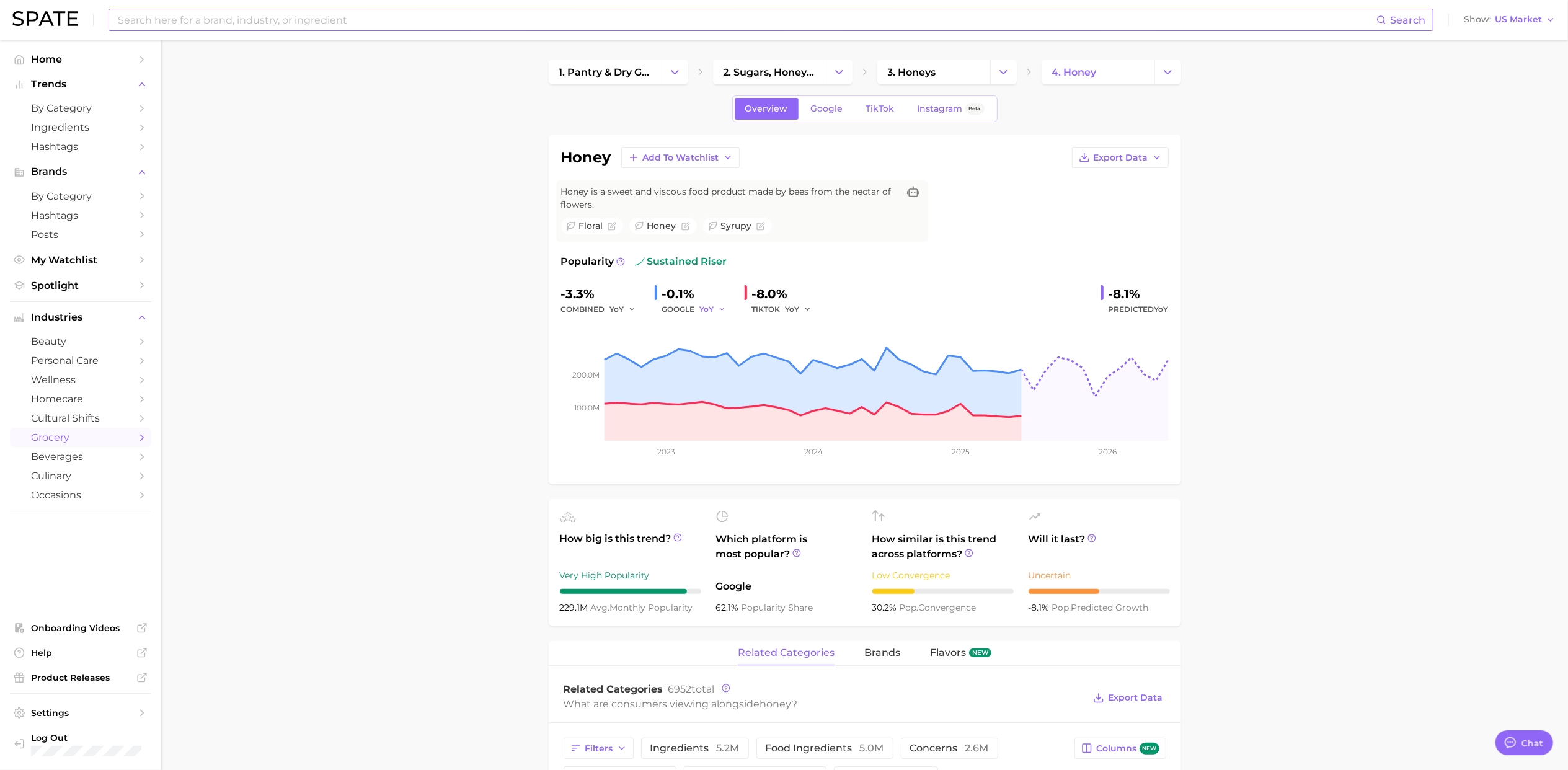
click at [712, 304] on button "YoY" at bounding box center [713, 309] width 26 height 15
click at [729, 373] on button "MoM" at bounding box center [768, 374] width 137 height 22
click at [796, 307] on span "YoY" at bounding box center [793, 309] width 14 height 11
click at [817, 351] on button "QoQ" at bounding box center [854, 351] width 137 height 22
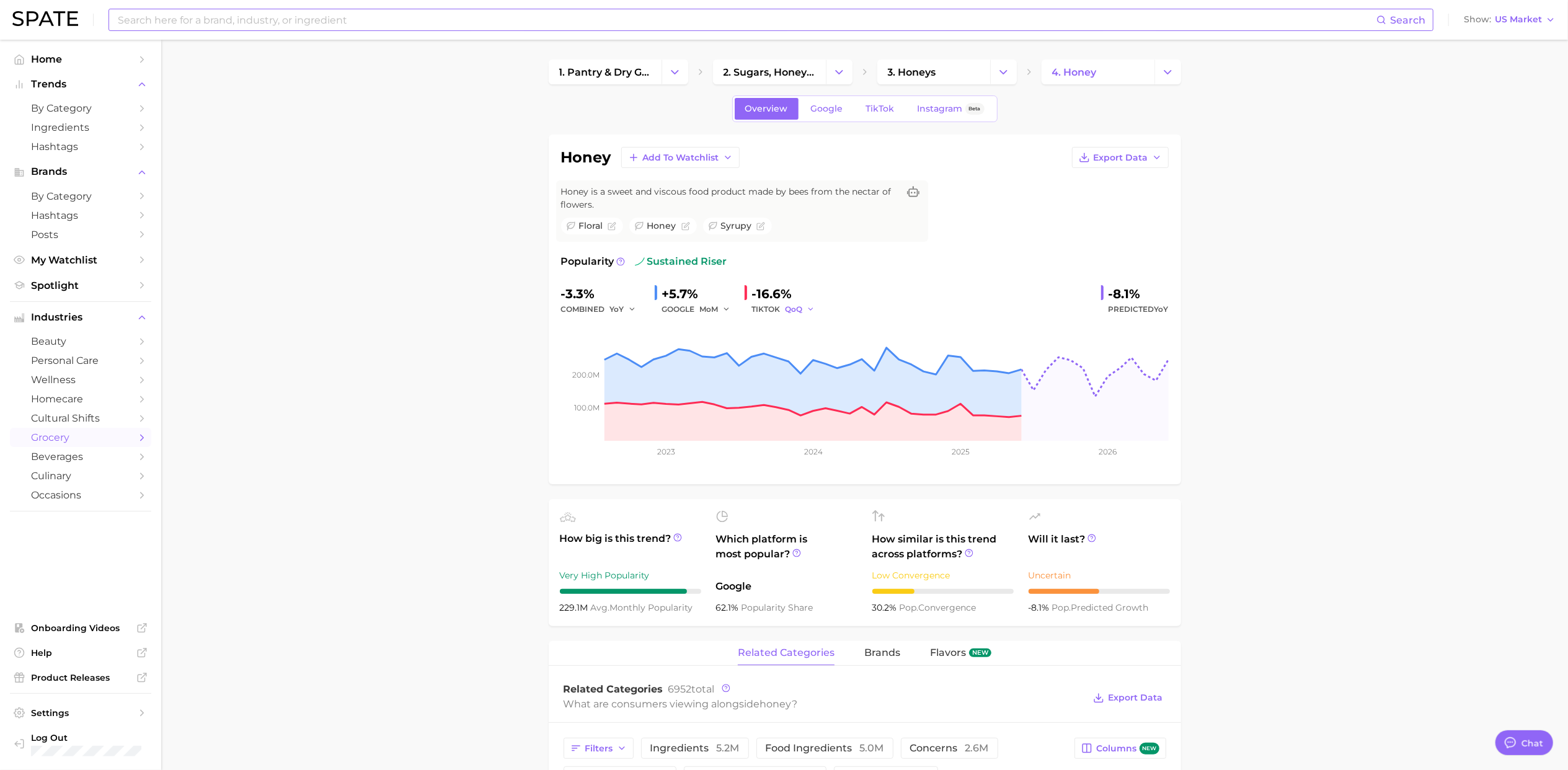
click at [797, 313] on span "QoQ" at bounding box center [794, 309] width 17 height 11
click at [812, 375] on span "MoM" at bounding box center [802, 374] width 21 height 11
click at [894, 115] on link "TikTok" at bounding box center [881, 109] width 50 height 21
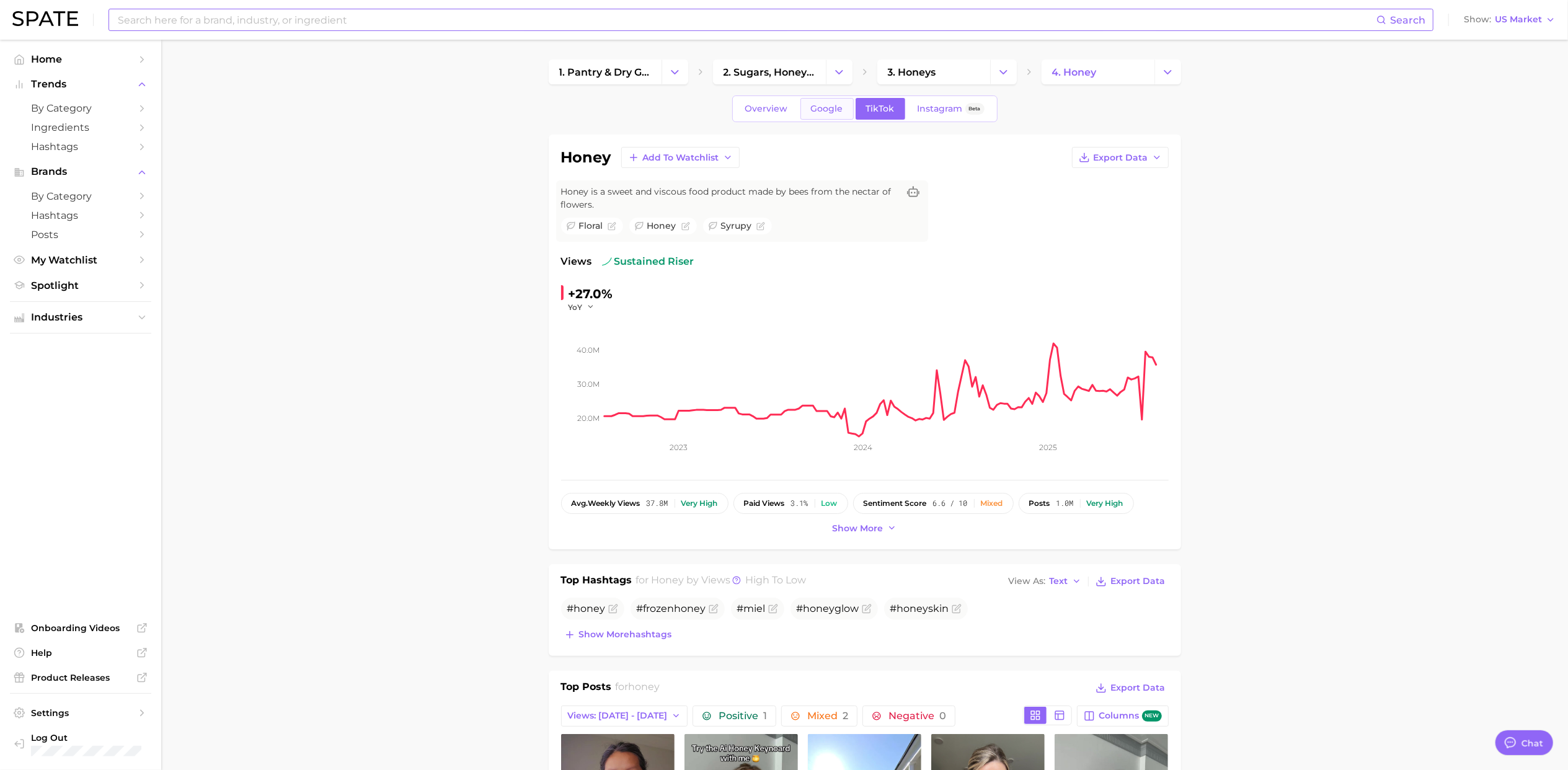
click at [832, 110] on span "Google" at bounding box center [827, 109] width 32 height 11
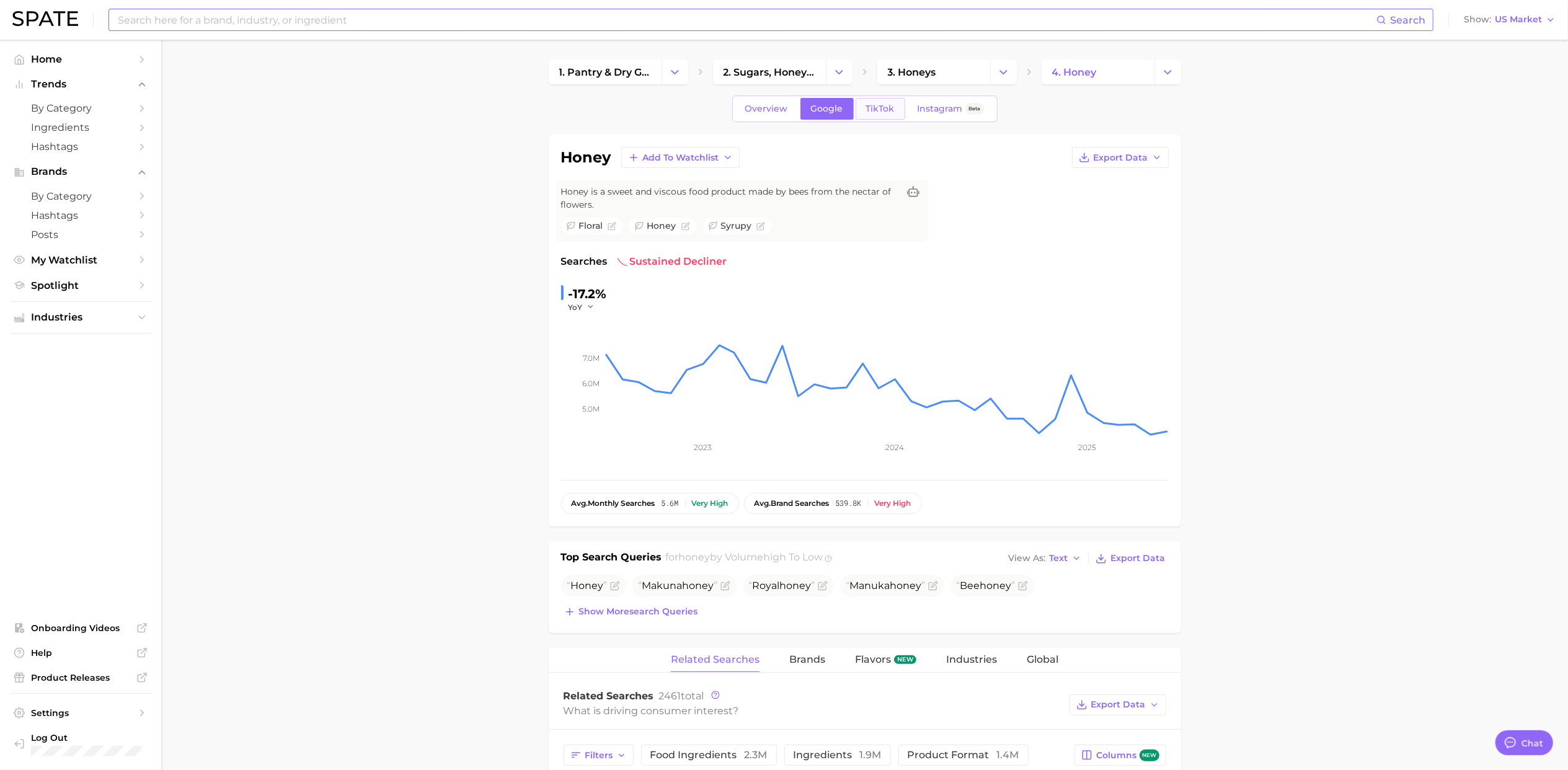
click at [881, 110] on span "TikTok" at bounding box center [880, 109] width 28 height 11
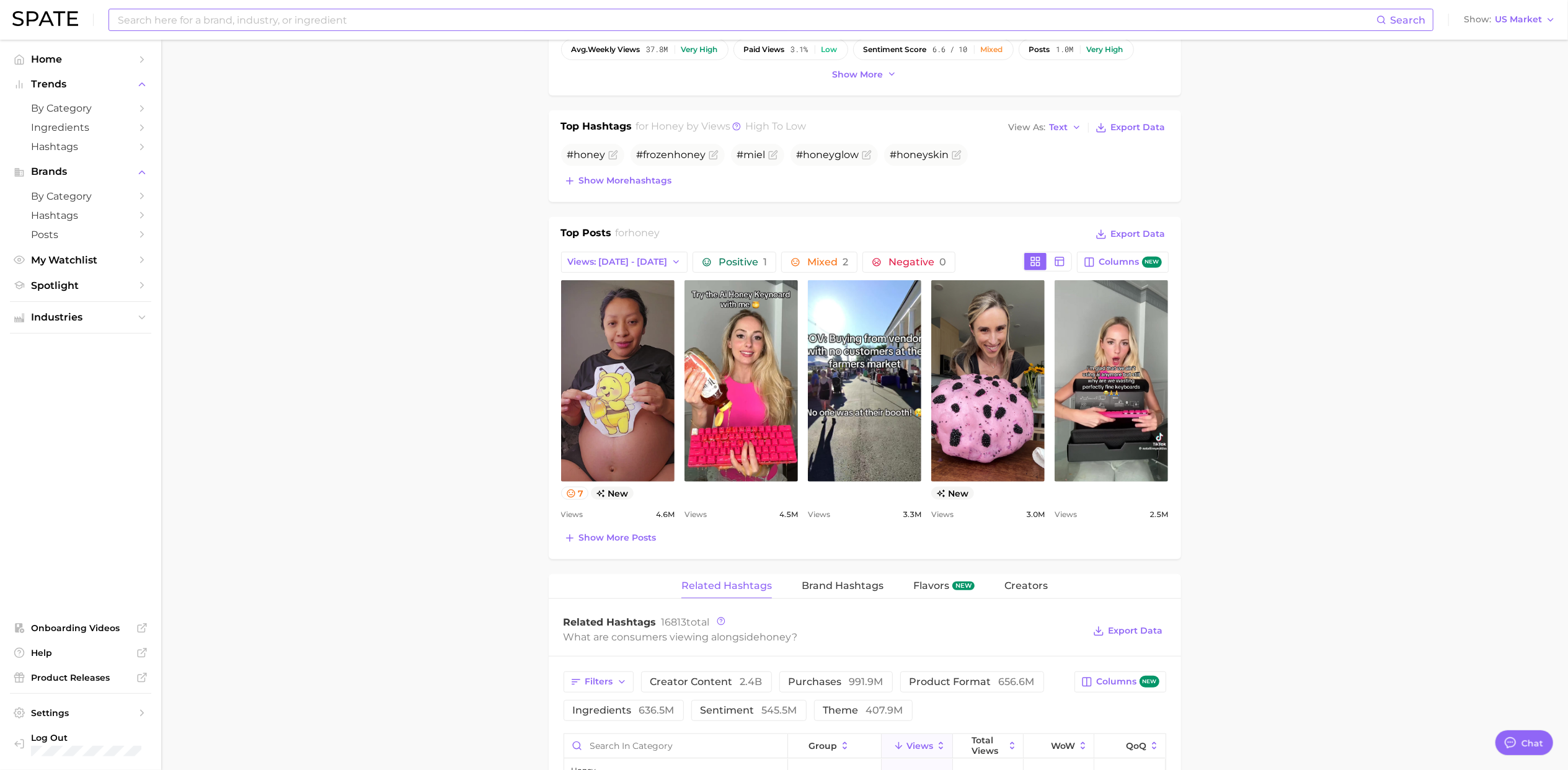
scroll to position [496, 0]
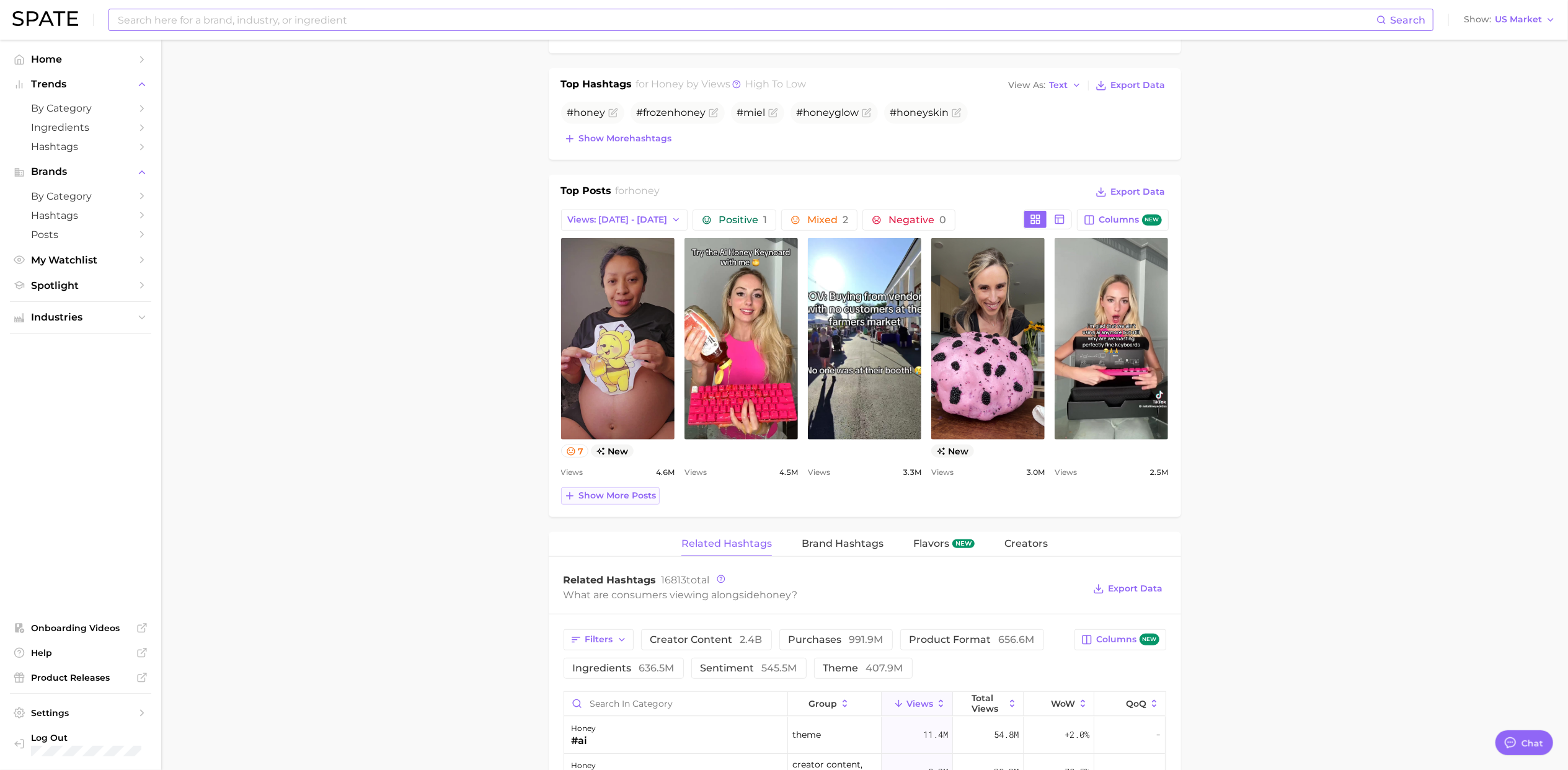
click at [630, 497] on span "Show more posts" at bounding box center [618, 495] width 78 height 11
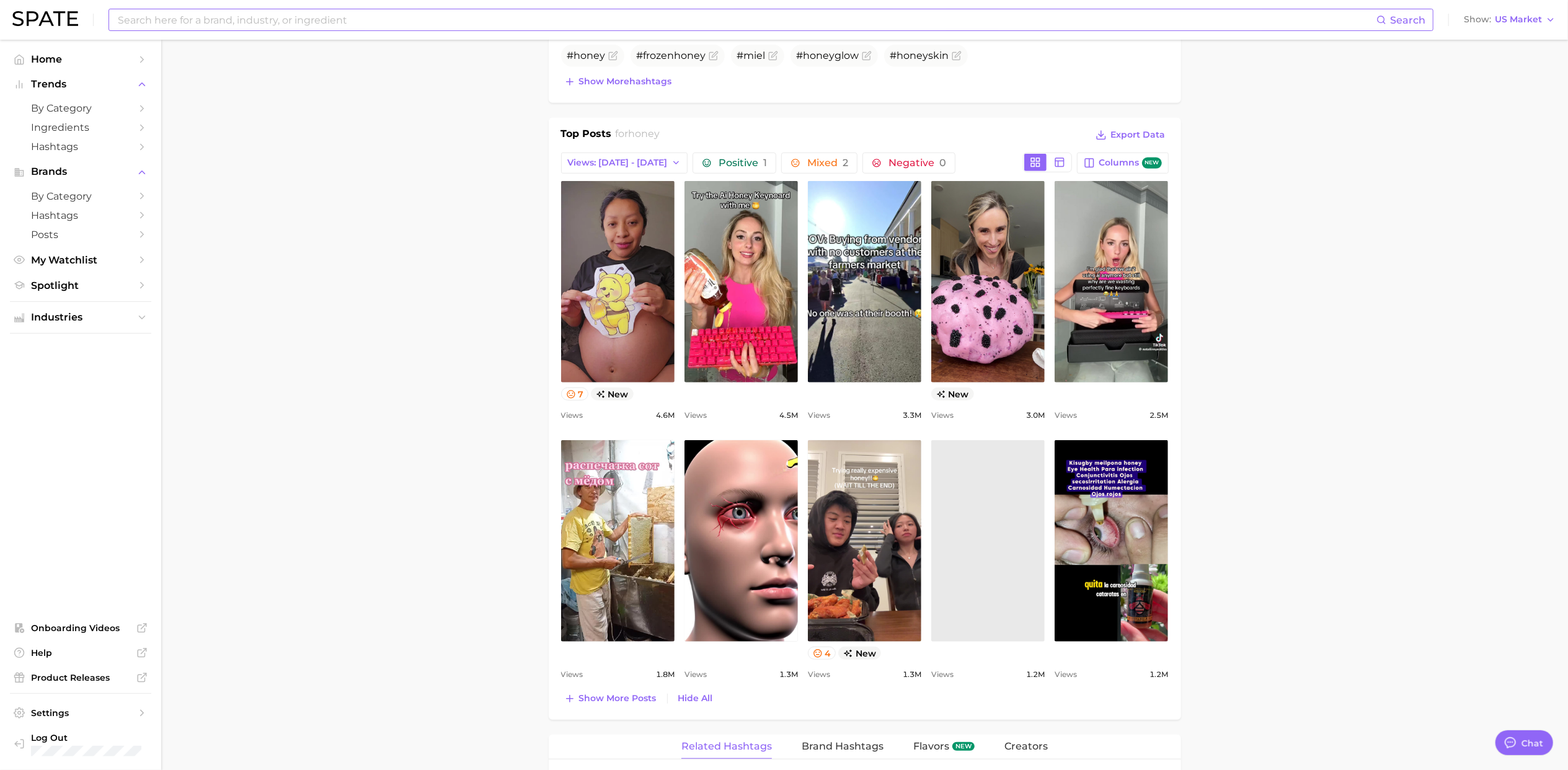
scroll to position [661, 0]
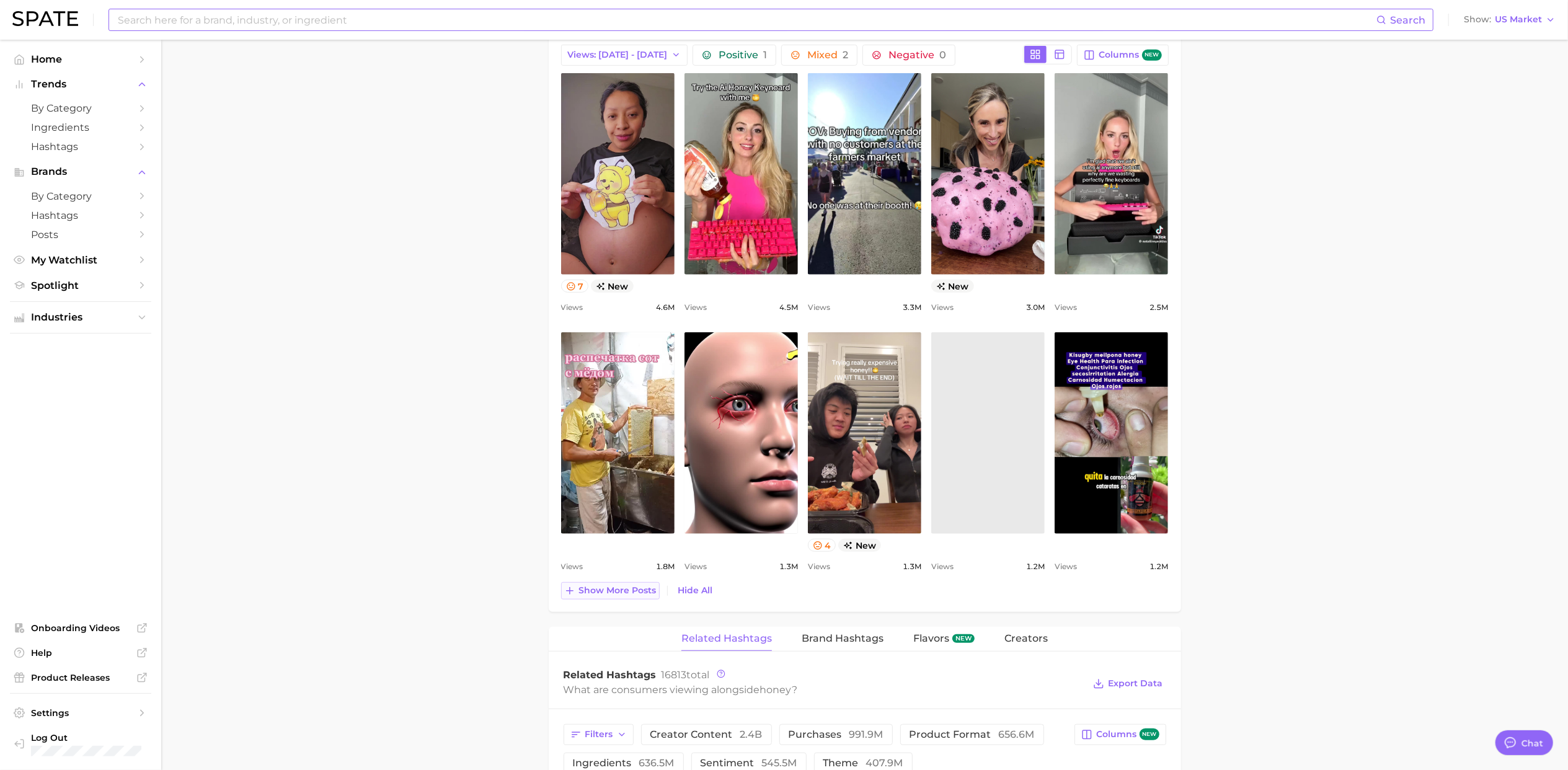
click at [628, 596] on span "Show more posts" at bounding box center [618, 591] width 78 height 11
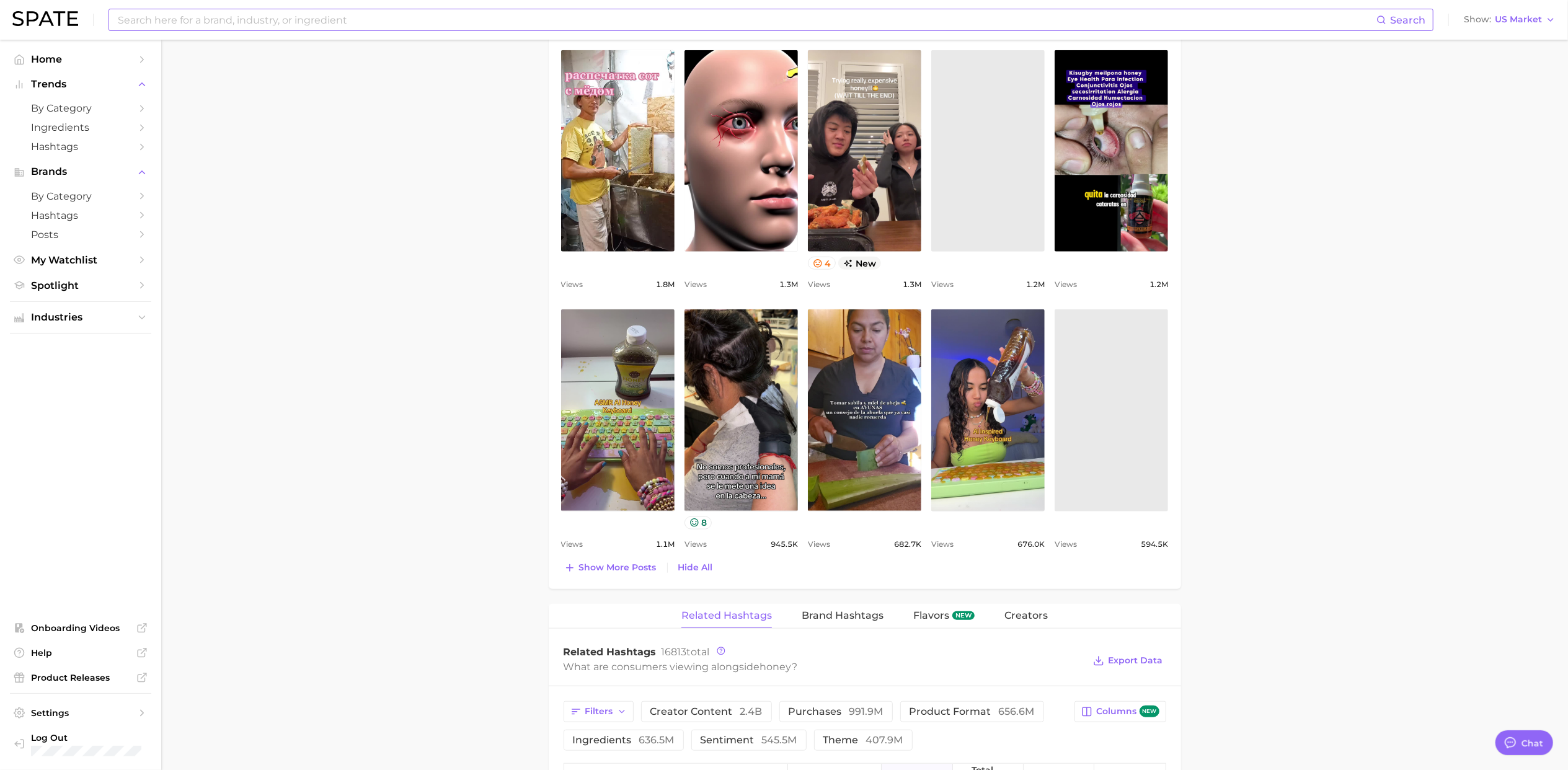
scroll to position [992, 0]
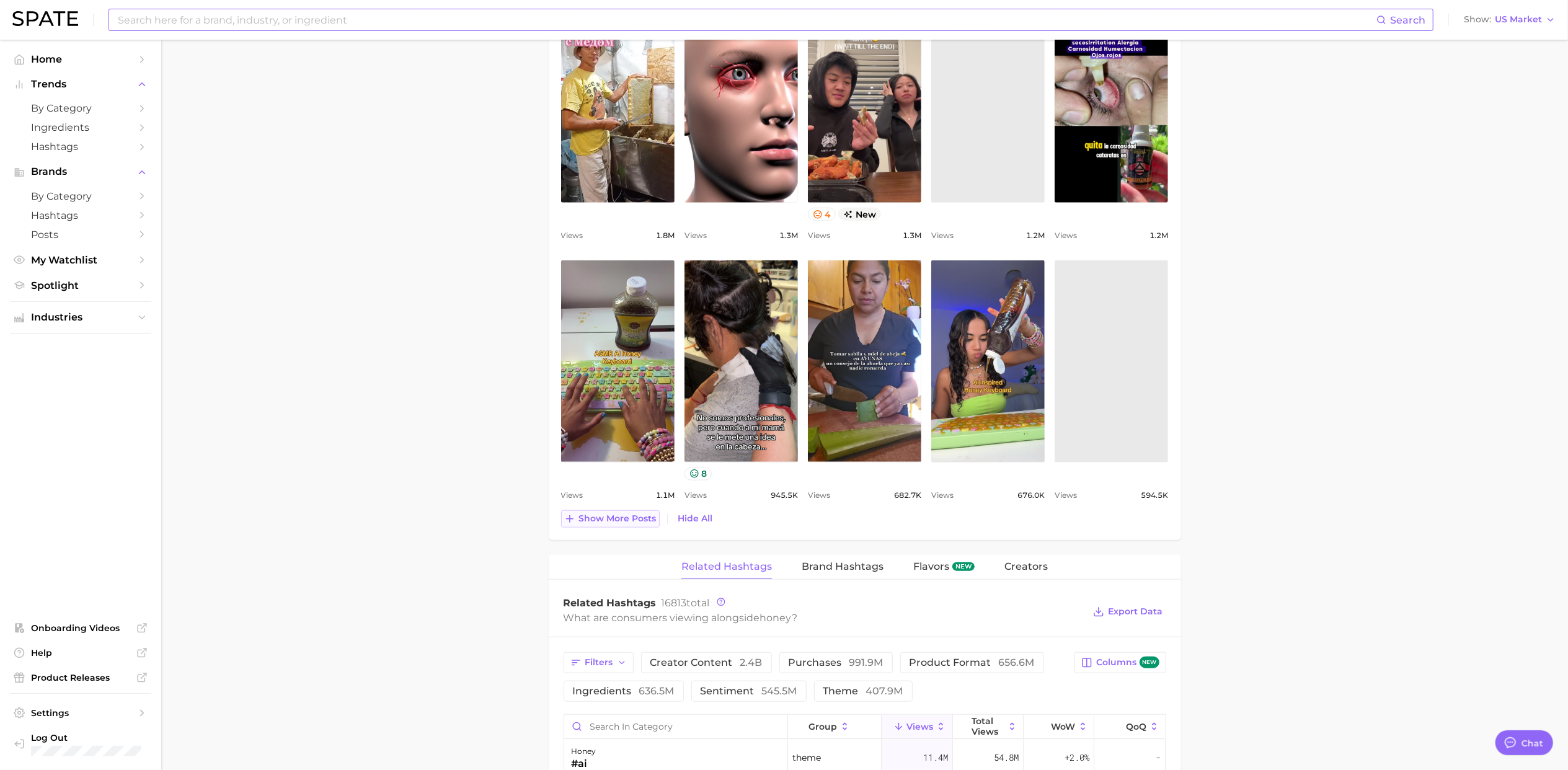
click at [618, 520] on span "Show more posts" at bounding box center [618, 519] width 78 height 11
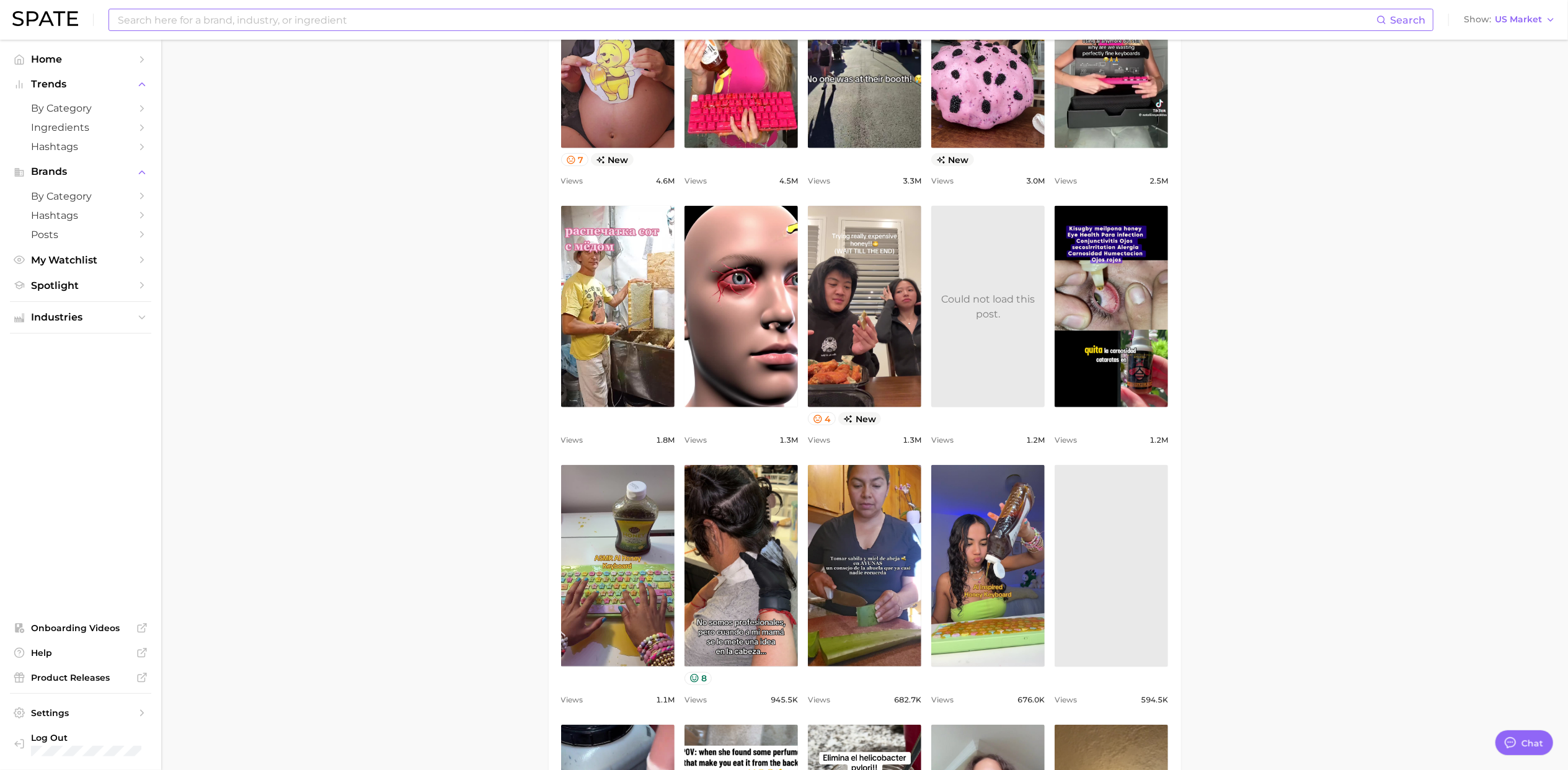
scroll to position [661, 0]
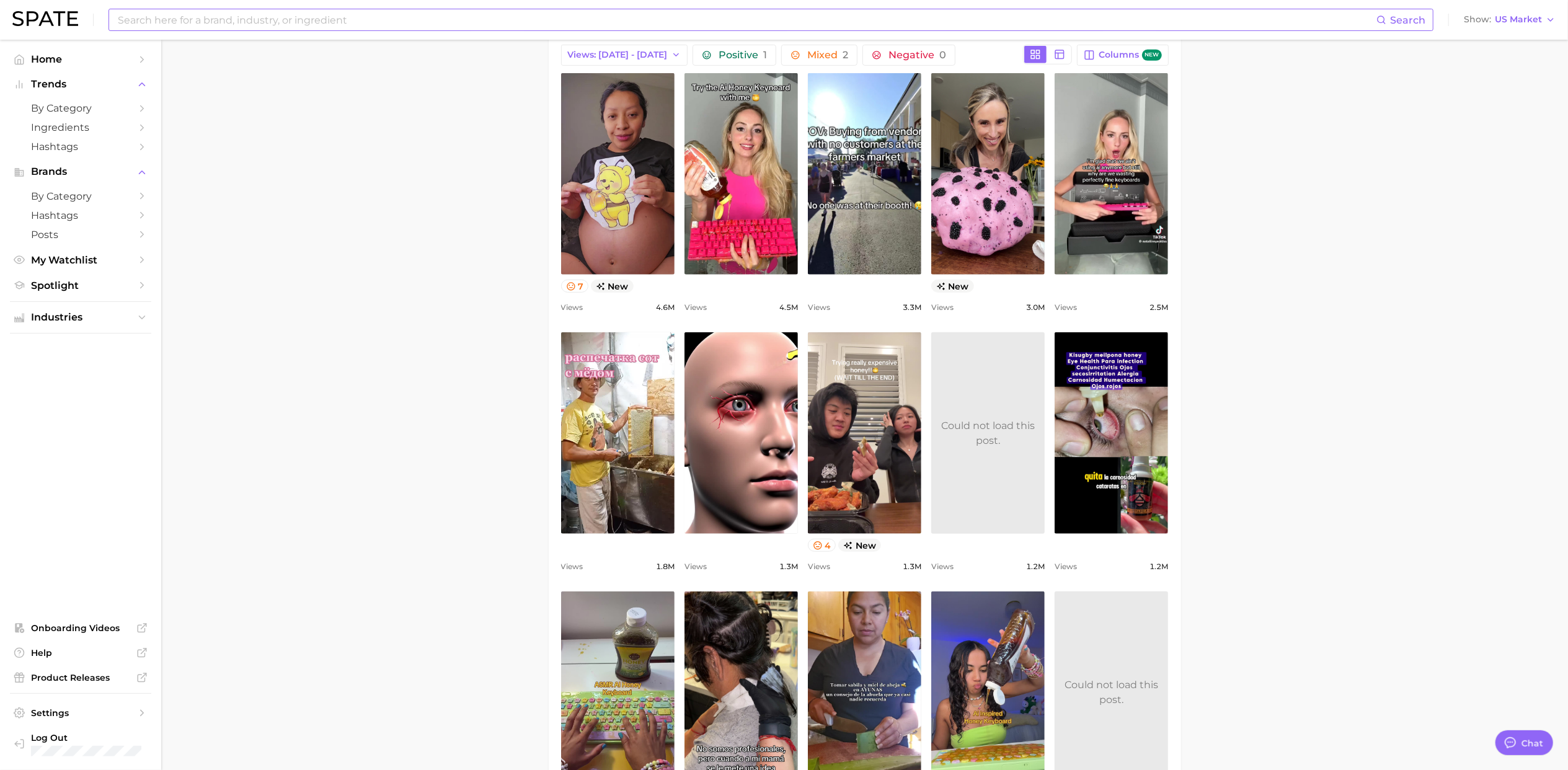
click at [329, 19] on input at bounding box center [746, 20] width 1260 height 21
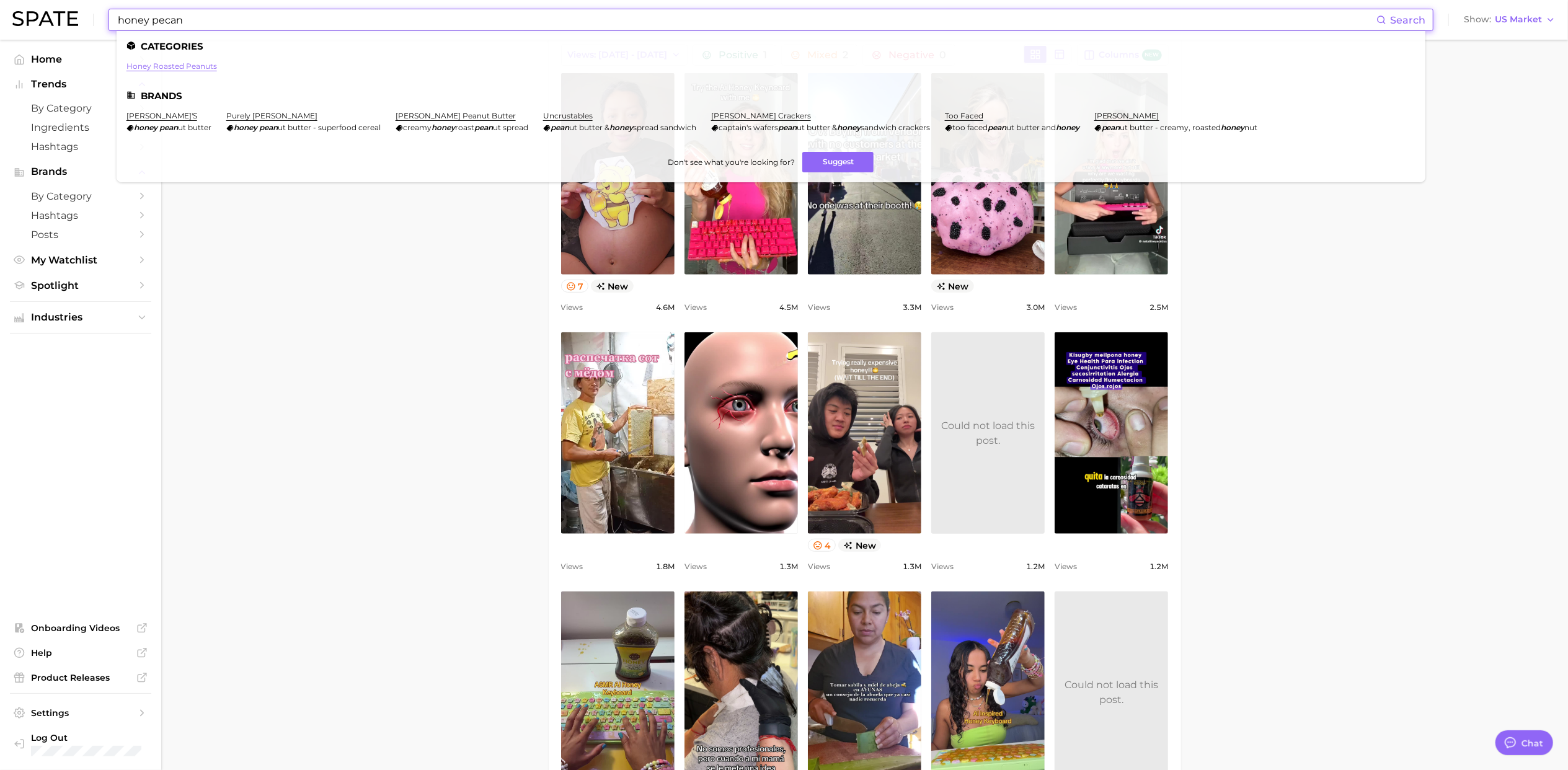
type input "honey pecan"
click at [184, 67] on link "honey roasted peanuts" at bounding box center [171, 65] width 90 height 9
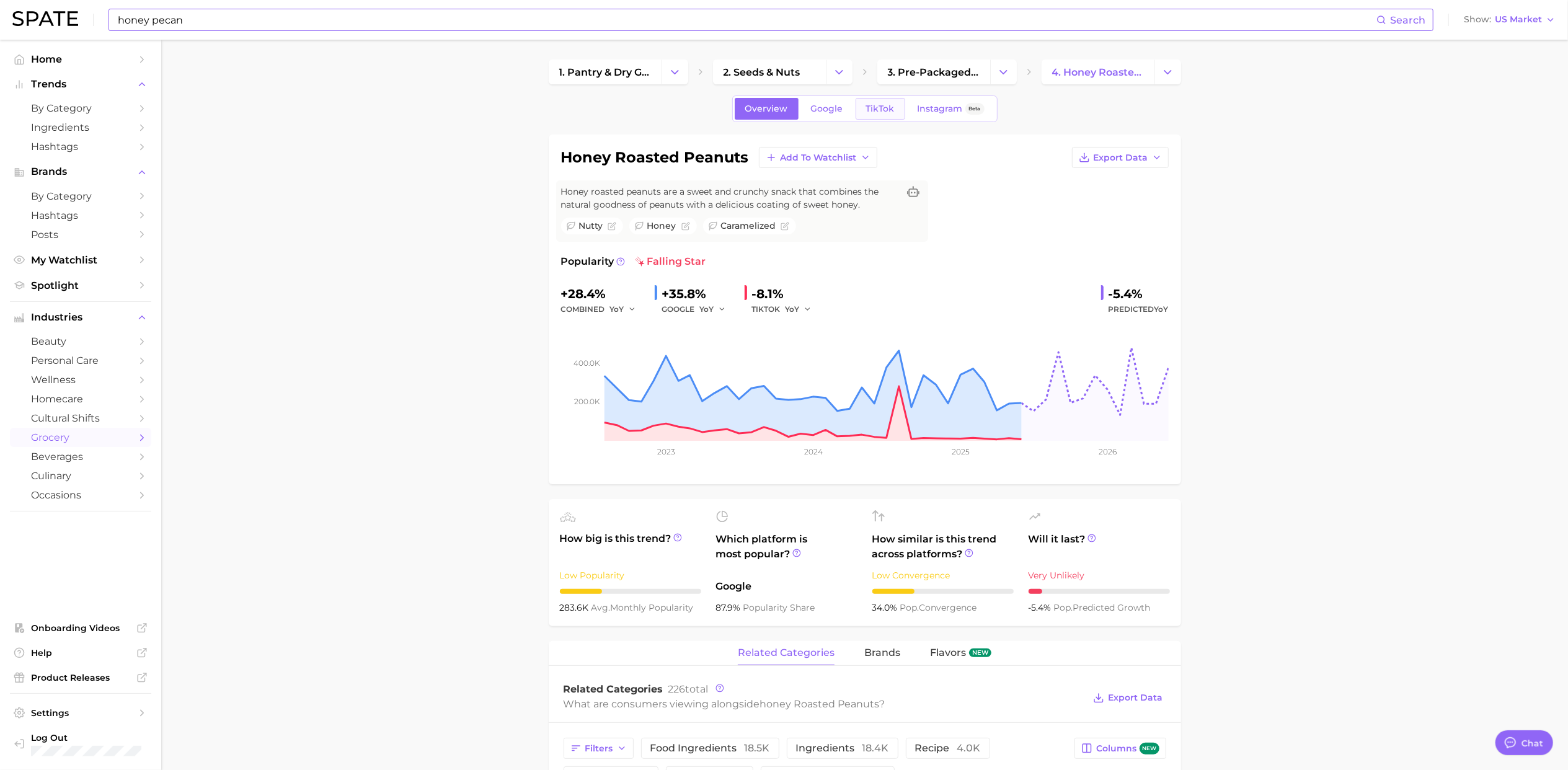
click at [880, 108] on span "TikTok" at bounding box center [880, 109] width 28 height 11
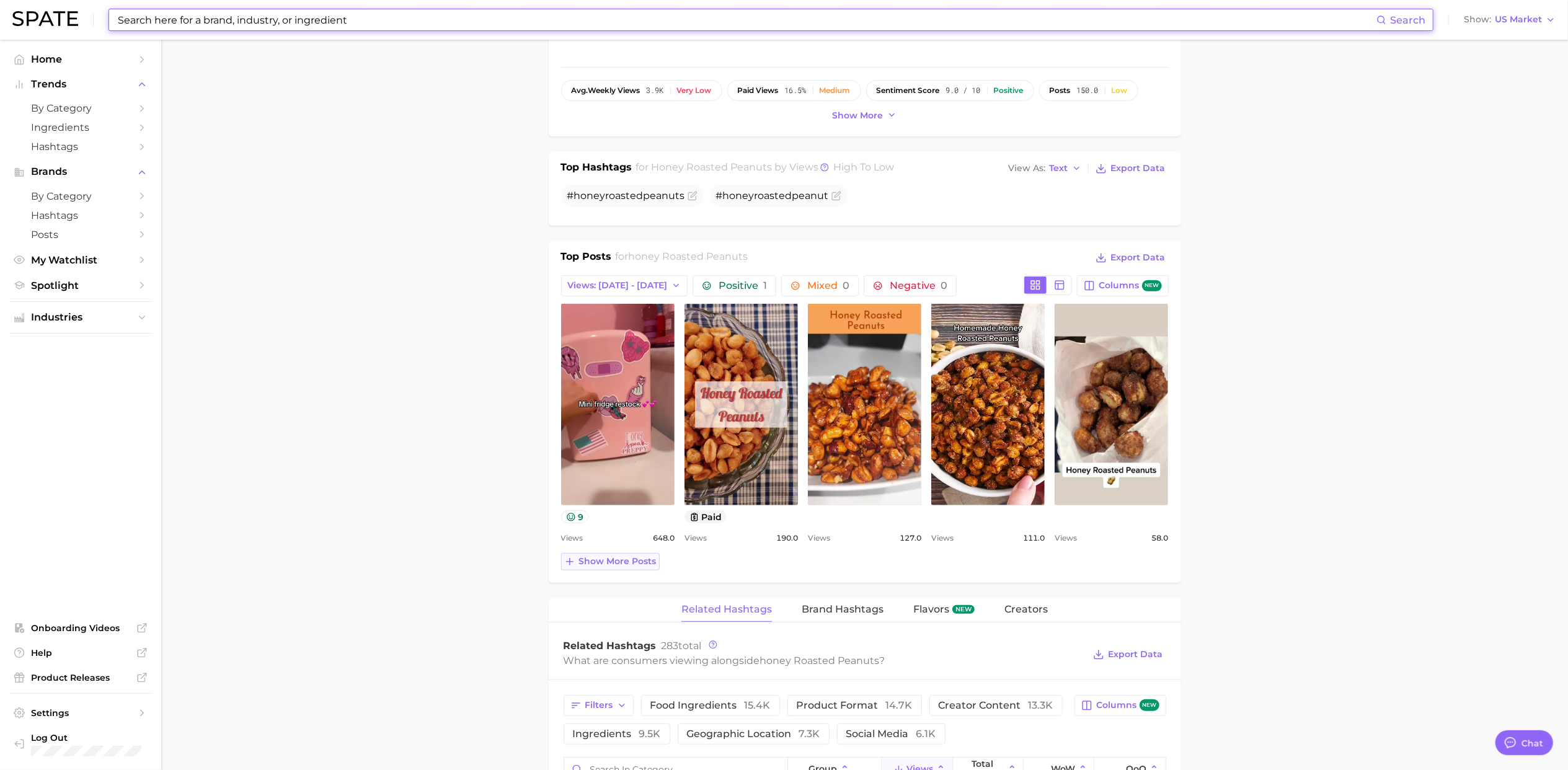
click at [604, 566] on span "Show more posts" at bounding box center [618, 561] width 78 height 11
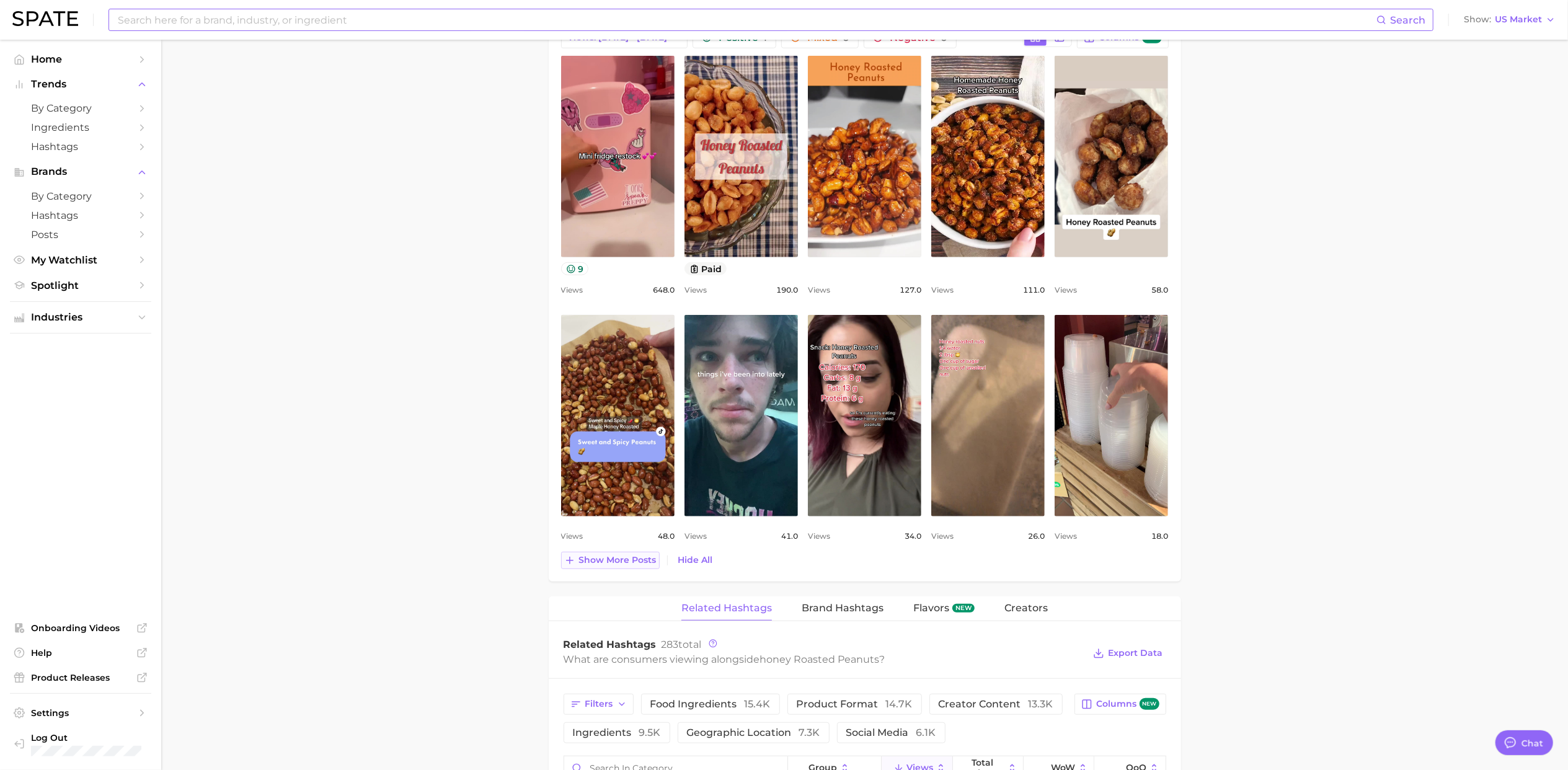
click at [593, 561] on span "Show more posts" at bounding box center [618, 560] width 78 height 11
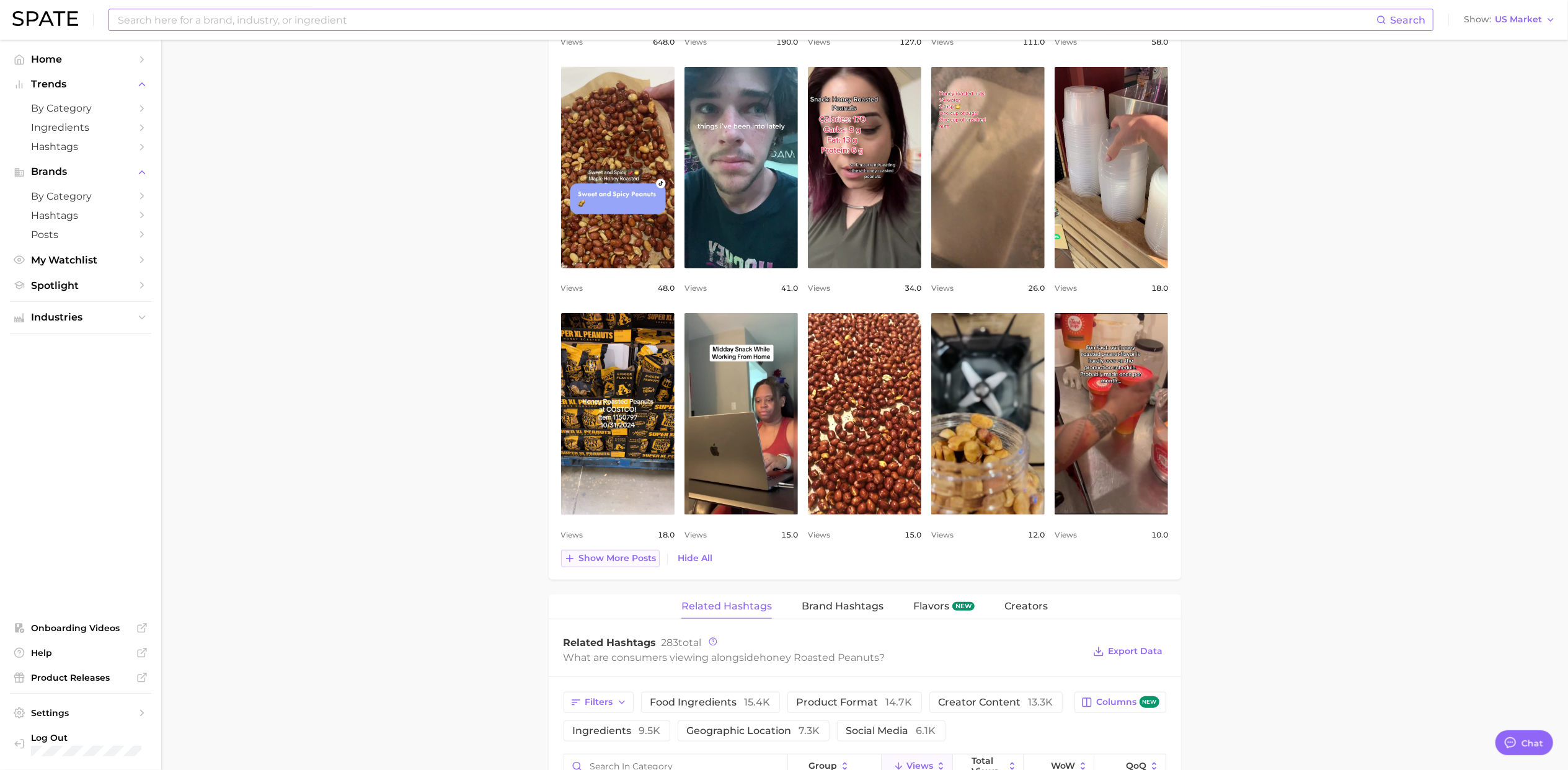
click at [599, 557] on span "Show more posts" at bounding box center [618, 558] width 78 height 11
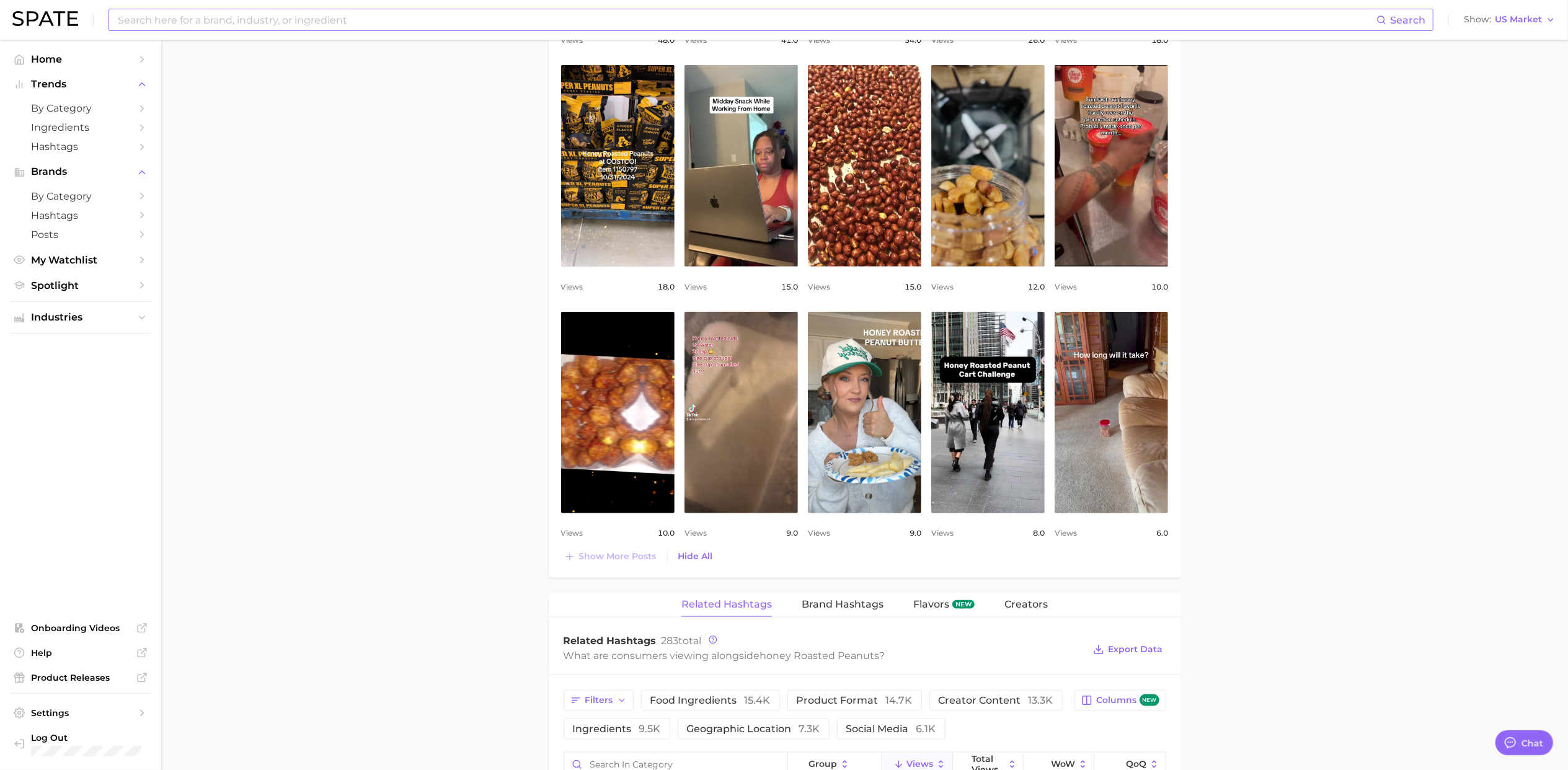
click at [429, 596] on main "1. pantry & dry goods 2. seeds & nuts 3. pre-packaged nut & seed products 4. ho…" at bounding box center [864, 241] width 1407 height 2717
click at [1362, 457] on main "1. pantry & dry goods 2. seeds & nuts 3. pre-packaged nut & seed products 4. ho…" at bounding box center [864, 241] width 1407 height 2717
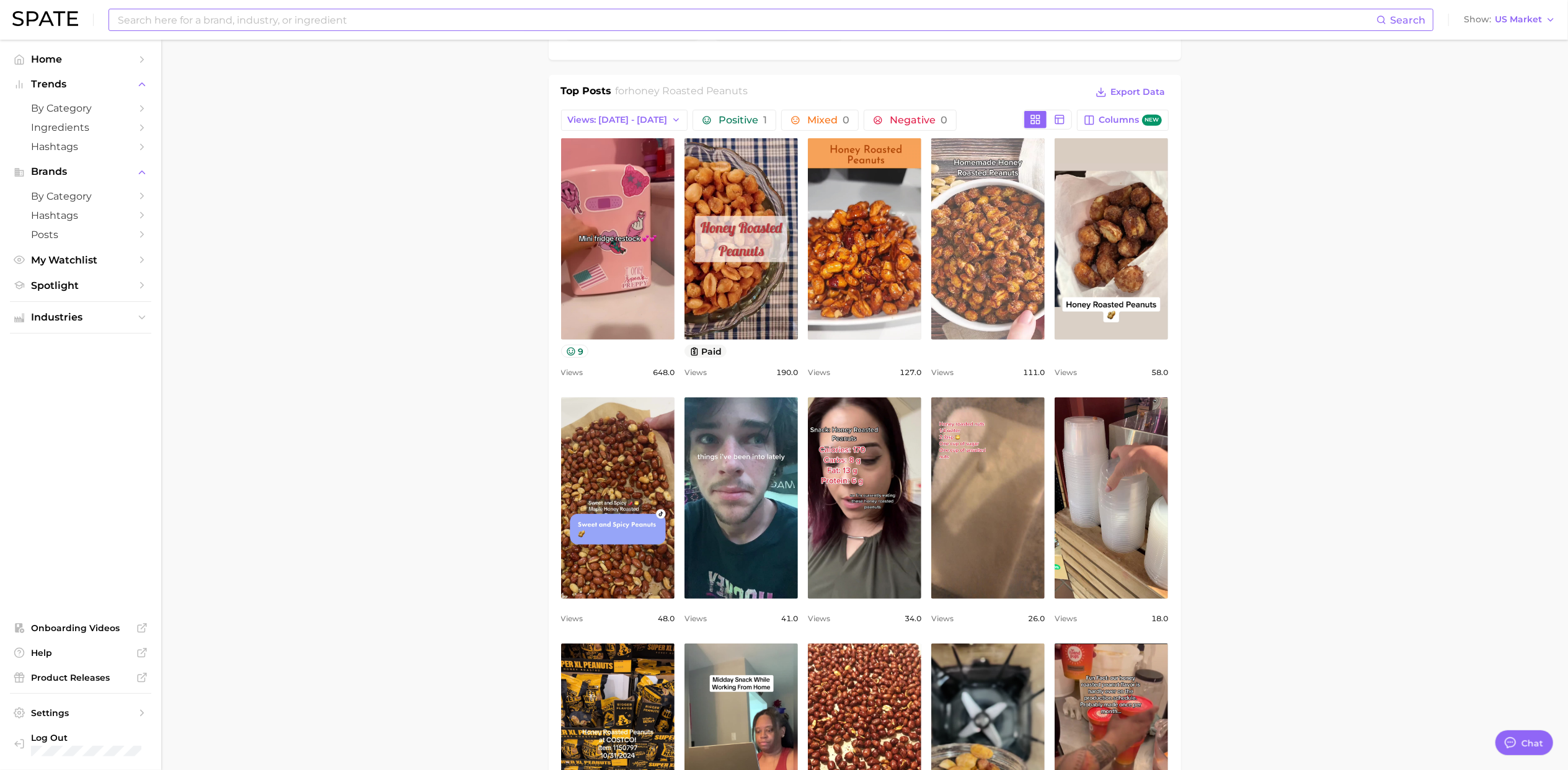
click at [981, 242] on link "view post on TikTok" at bounding box center [987, 238] width 113 height 201
